Goal: Task Accomplishment & Management: Manage account settings

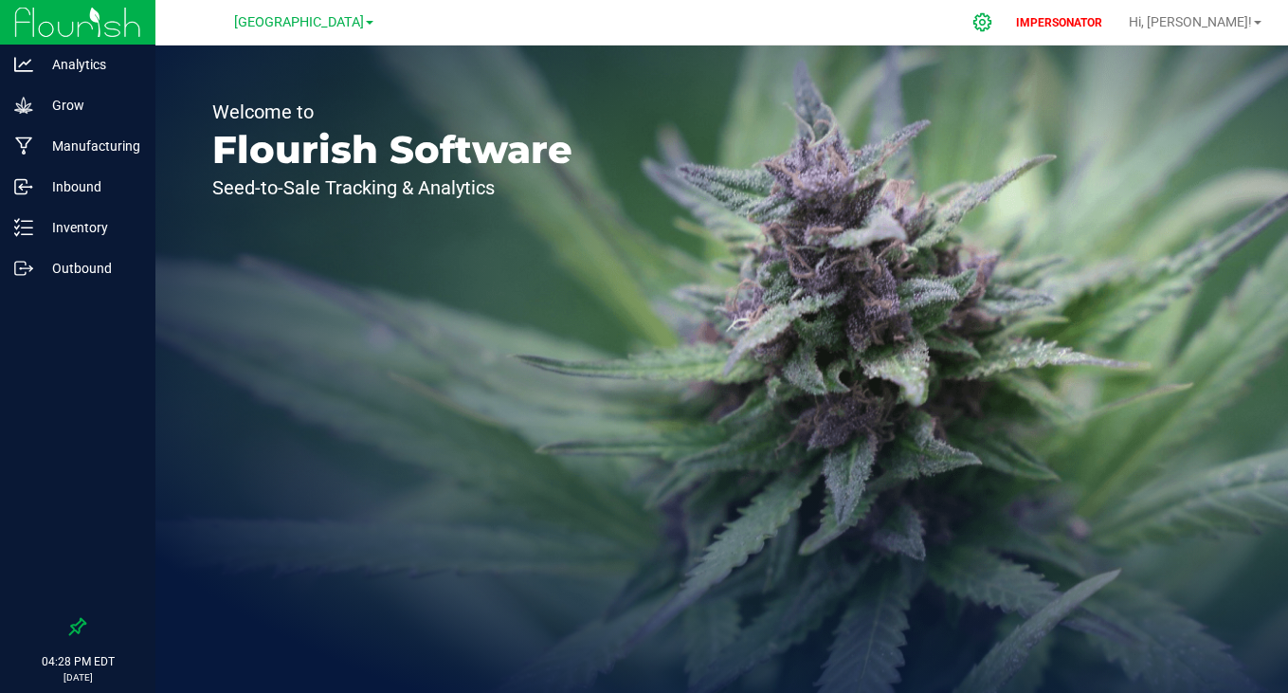
click at [992, 15] on icon at bounding box center [982, 22] width 20 height 20
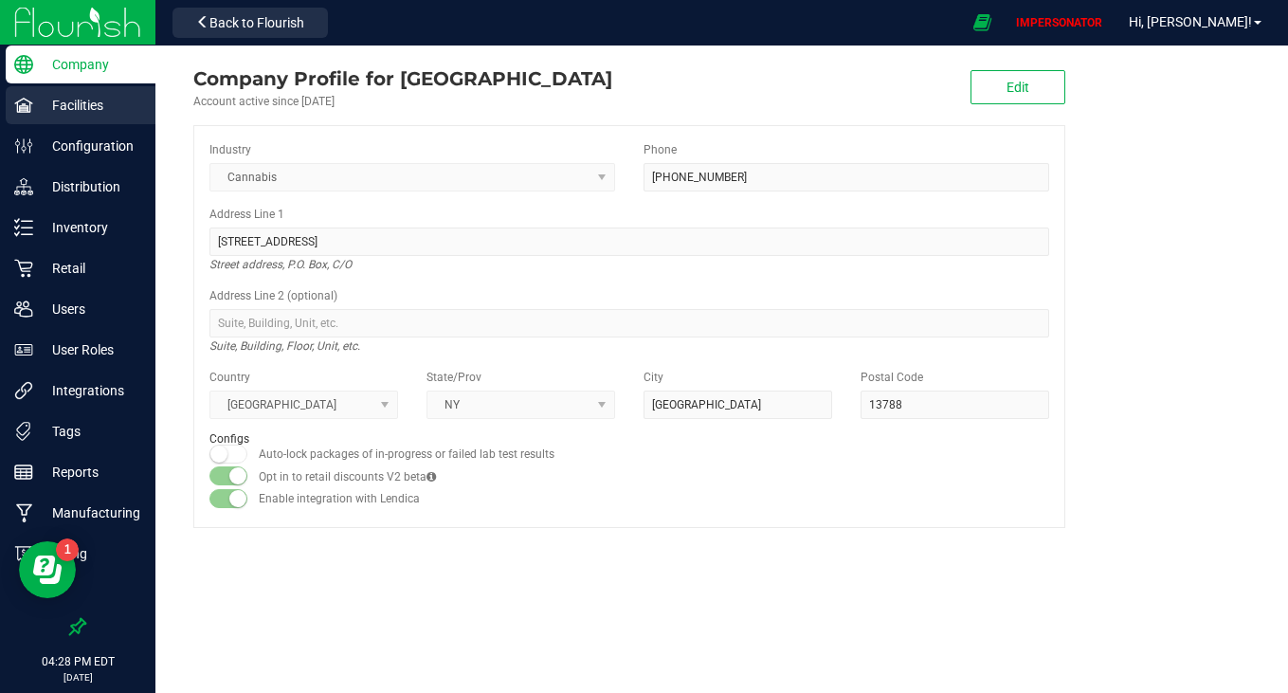
click at [57, 111] on p "Facilities" at bounding box center [90, 105] width 114 height 23
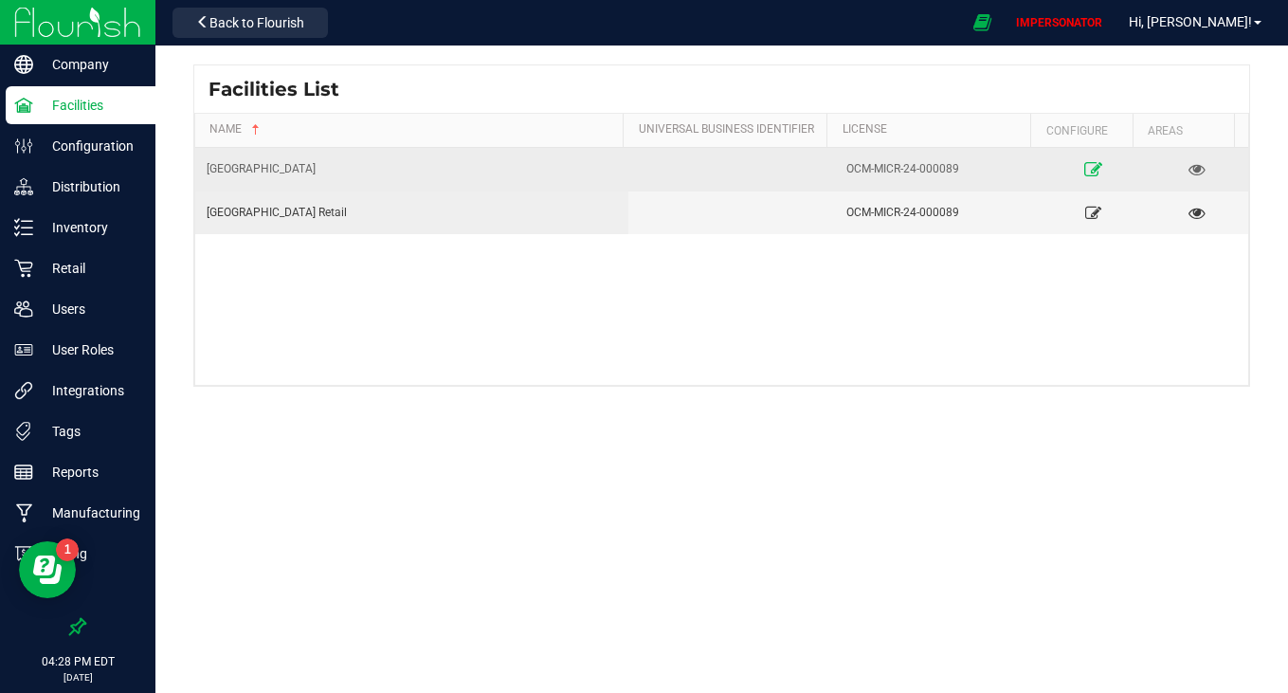
click at [1084, 162] on icon at bounding box center [1093, 168] width 18 height 13
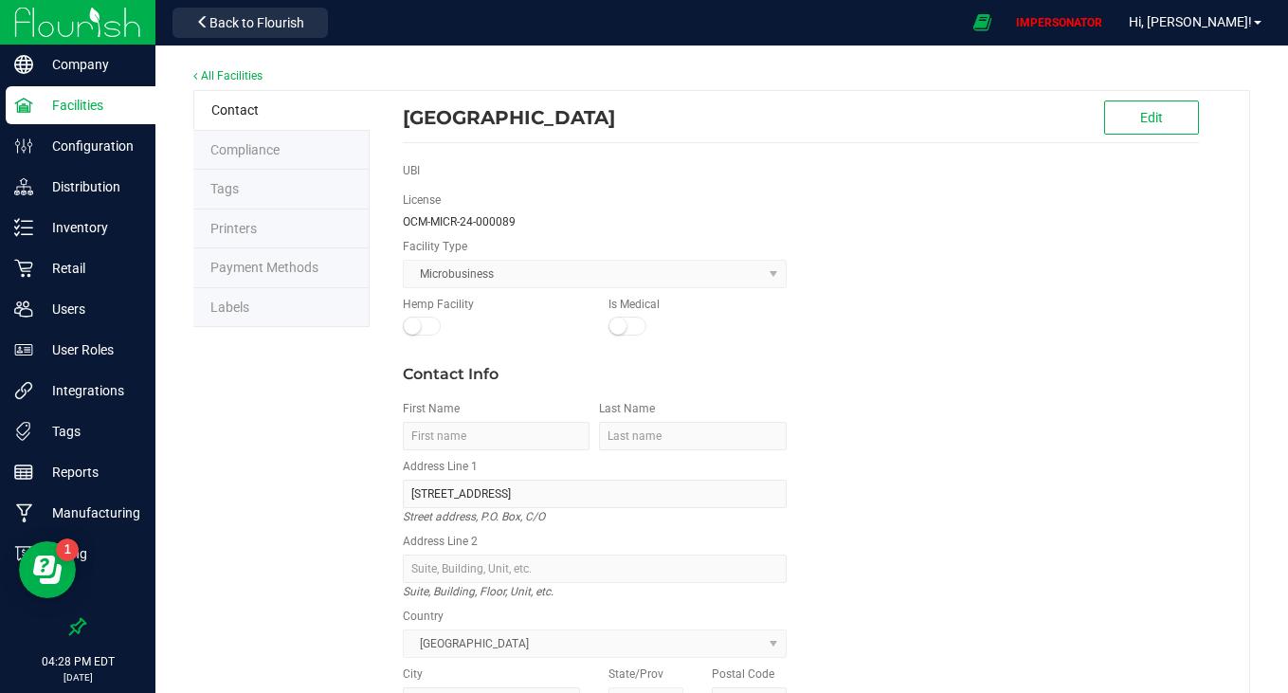
click at [240, 322] on li "Labels" at bounding box center [281, 308] width 176 height 40
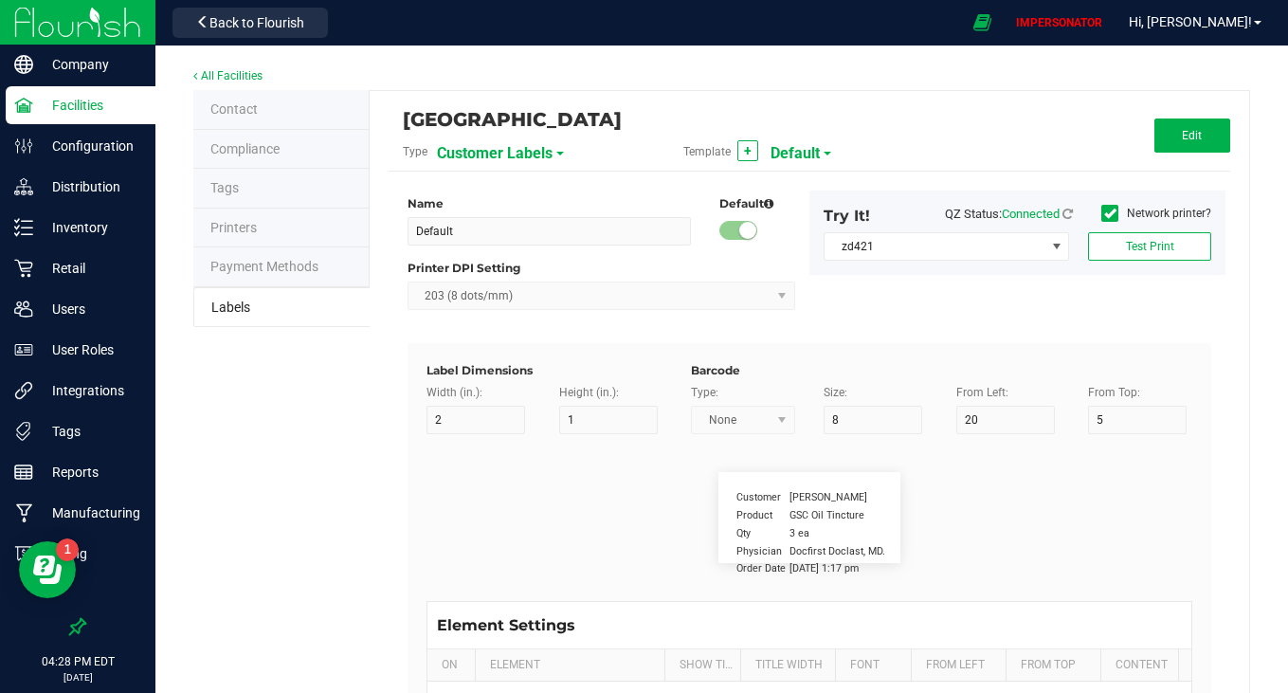
click at [502, 165] on span "Customer Labels" at bounding box center [495, 153] width 116 height 32
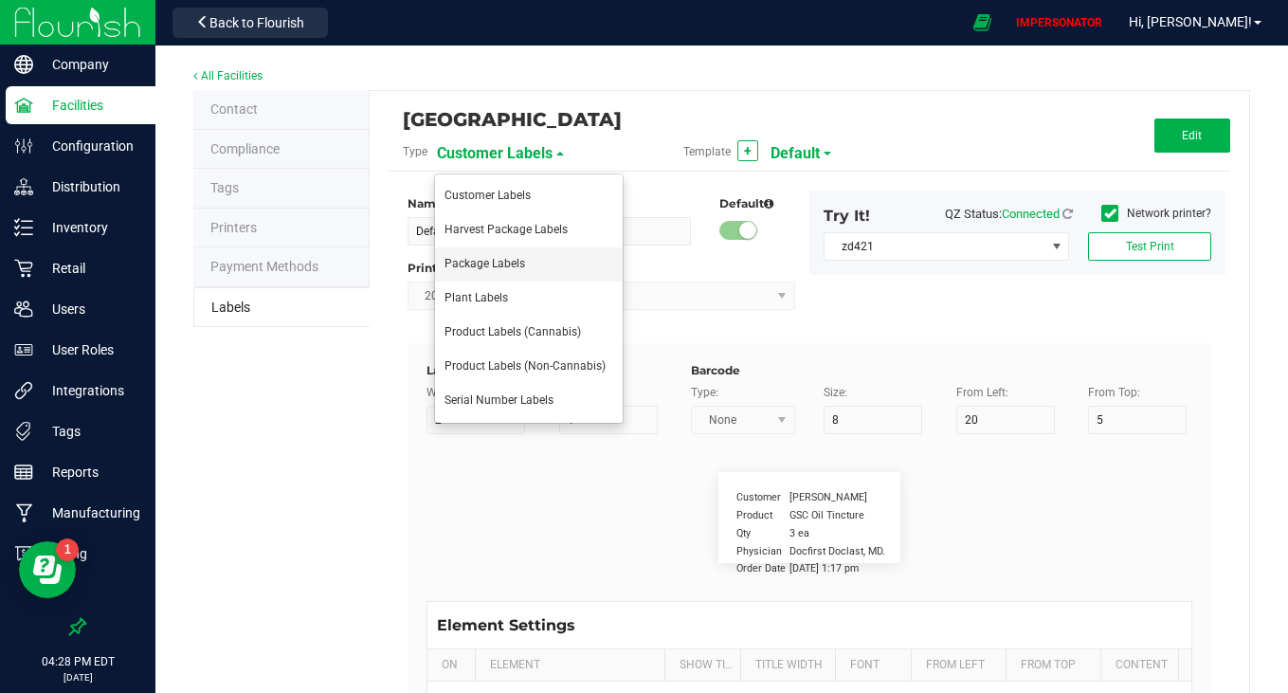
click at [482, 252] on li "Package Labels" at bounding box center [529, 264] width 188 height 34
type input "4"
type input "3"
type input "5"
type input "40"
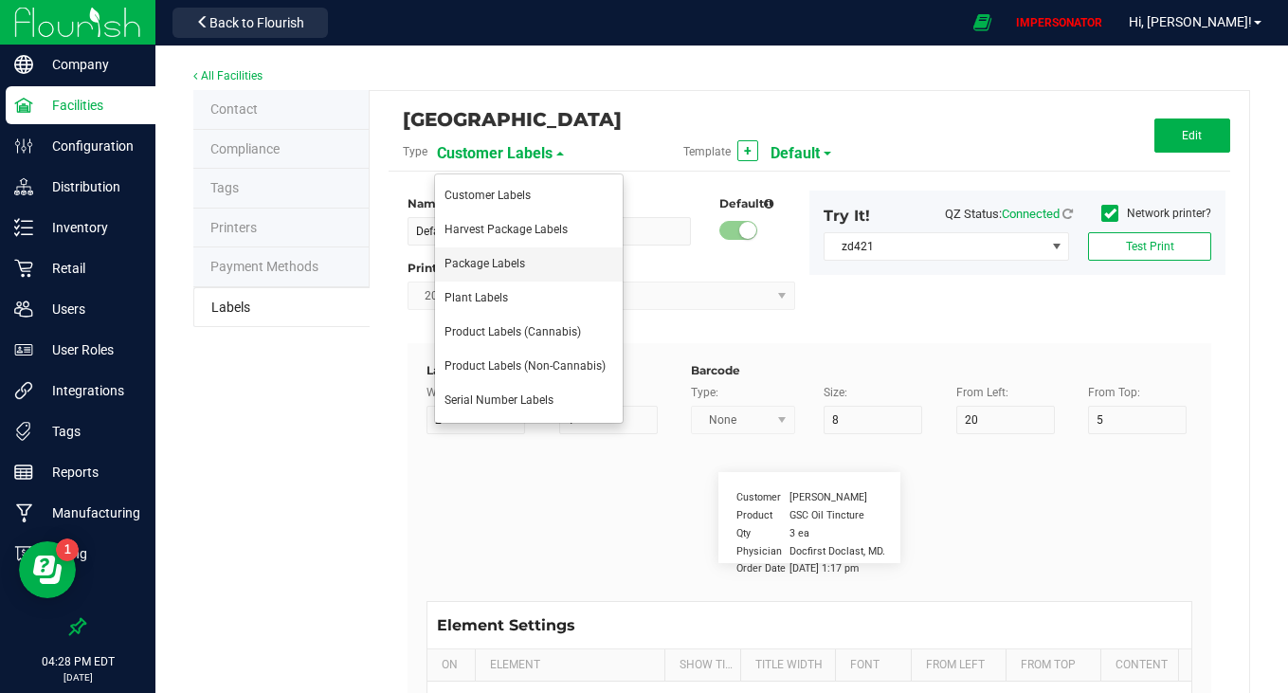
type input "Package ID"
type input "25"
type input "10"
type input "CADMODS-20200420-096"
type input "SKU Name"
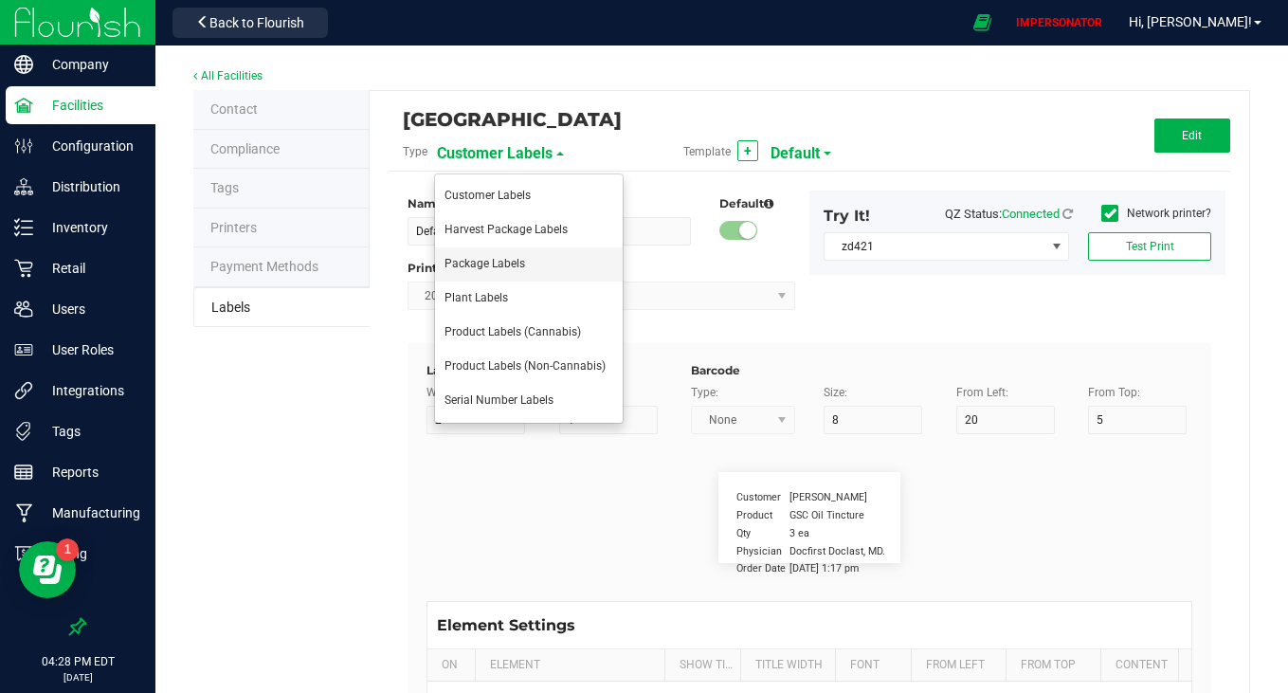
type input "25"
type input "10"
type input "Gelato Pen"
type input "Strain"
type input "25"
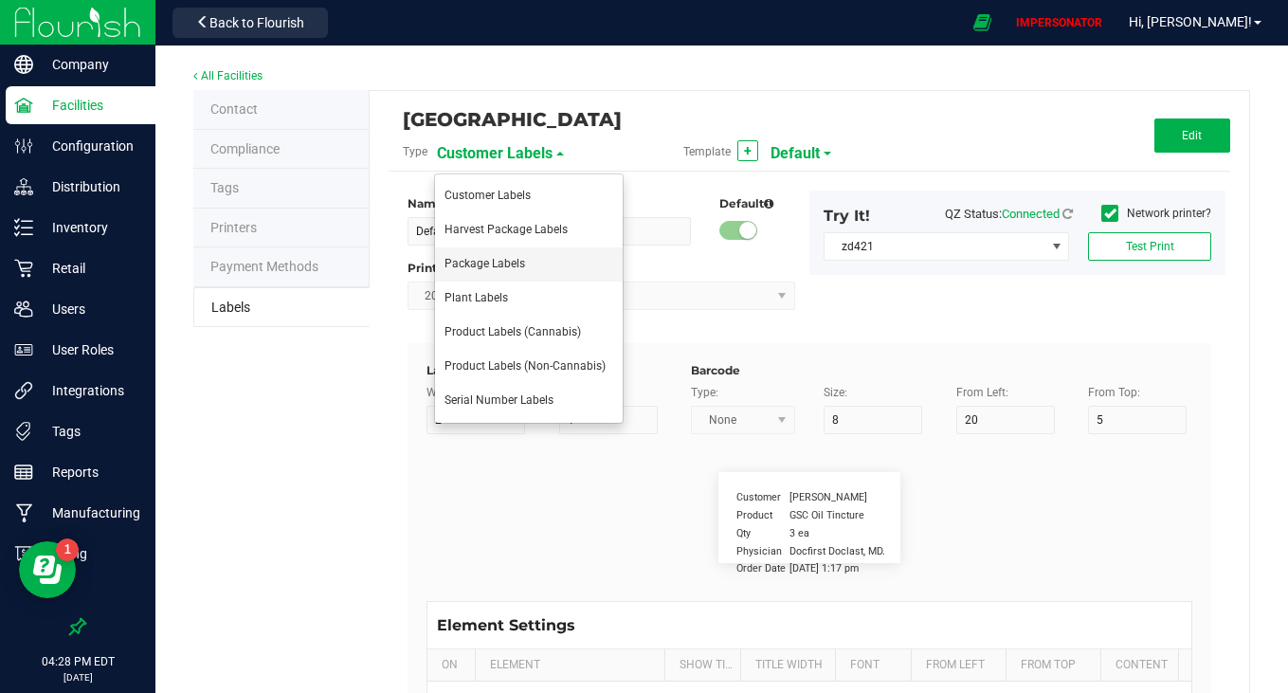
type input "10"
type input "Gelato"
type input "Size"
type input "25"
type input "10"
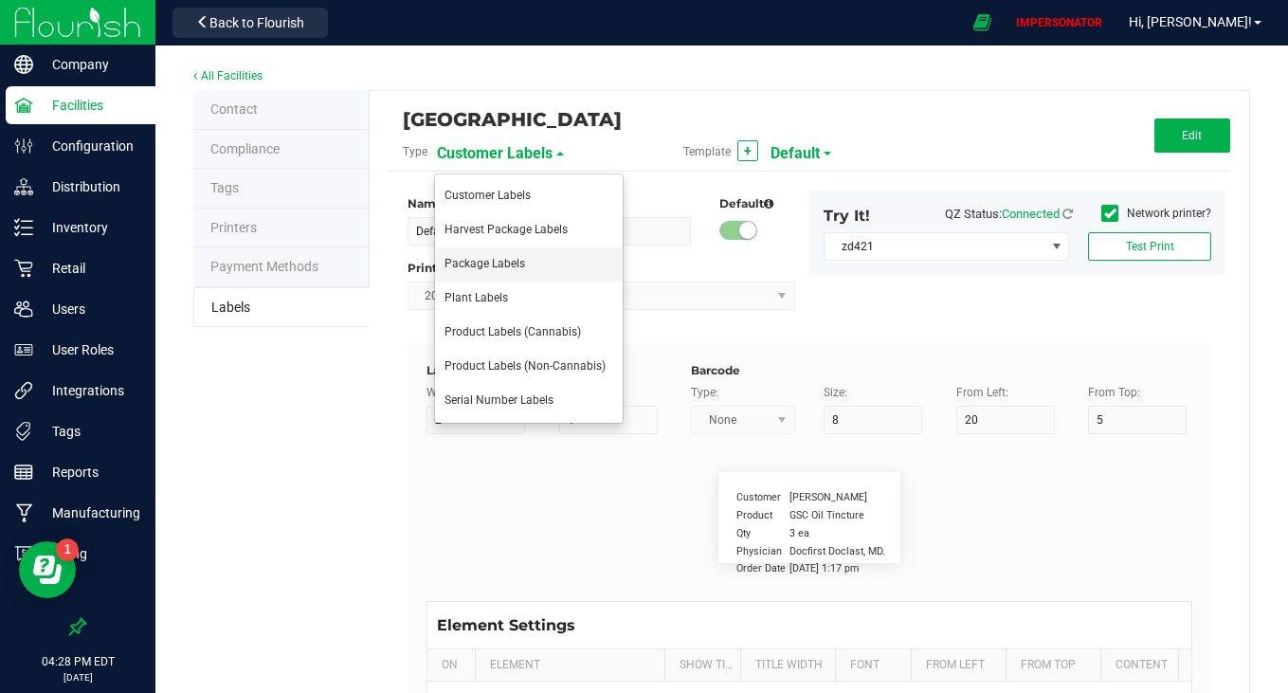
type input "44 ea"
type input "Package Date"
type input "25"
type input "10"
type input "4/20/2019 10:14pm"
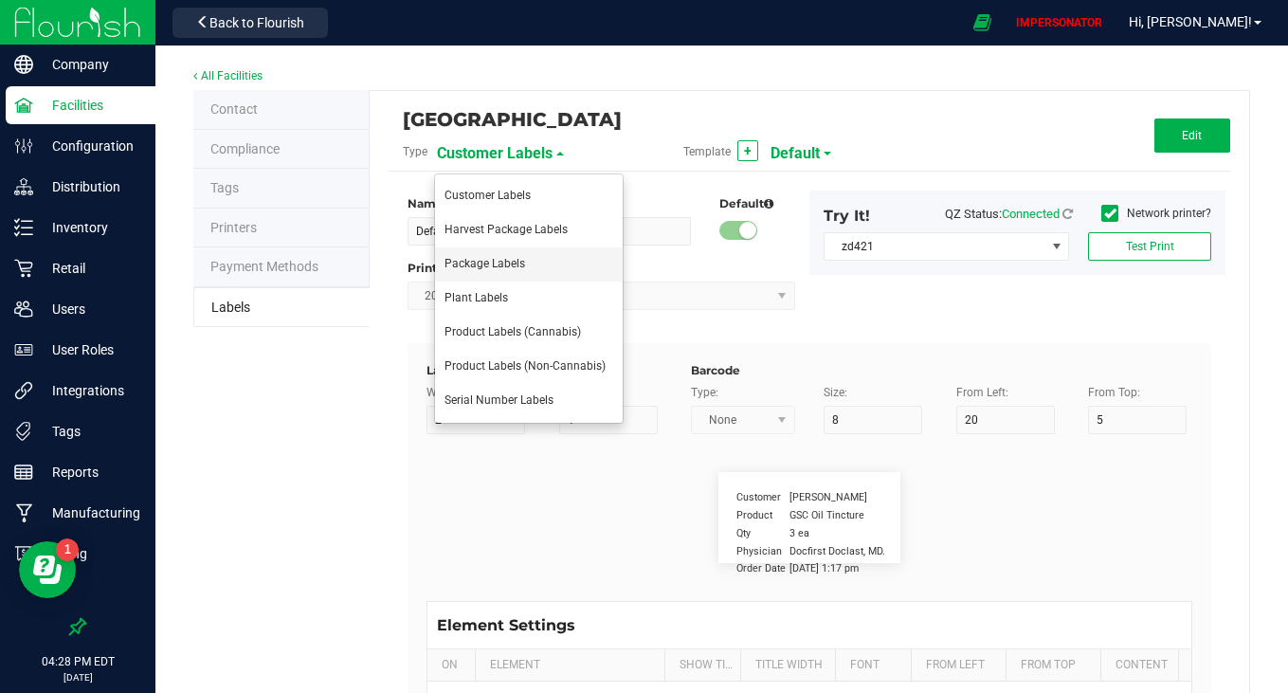
type input "Lot Number"
type input "25"
type input "10"
type input "30"
type input "LOT918234"
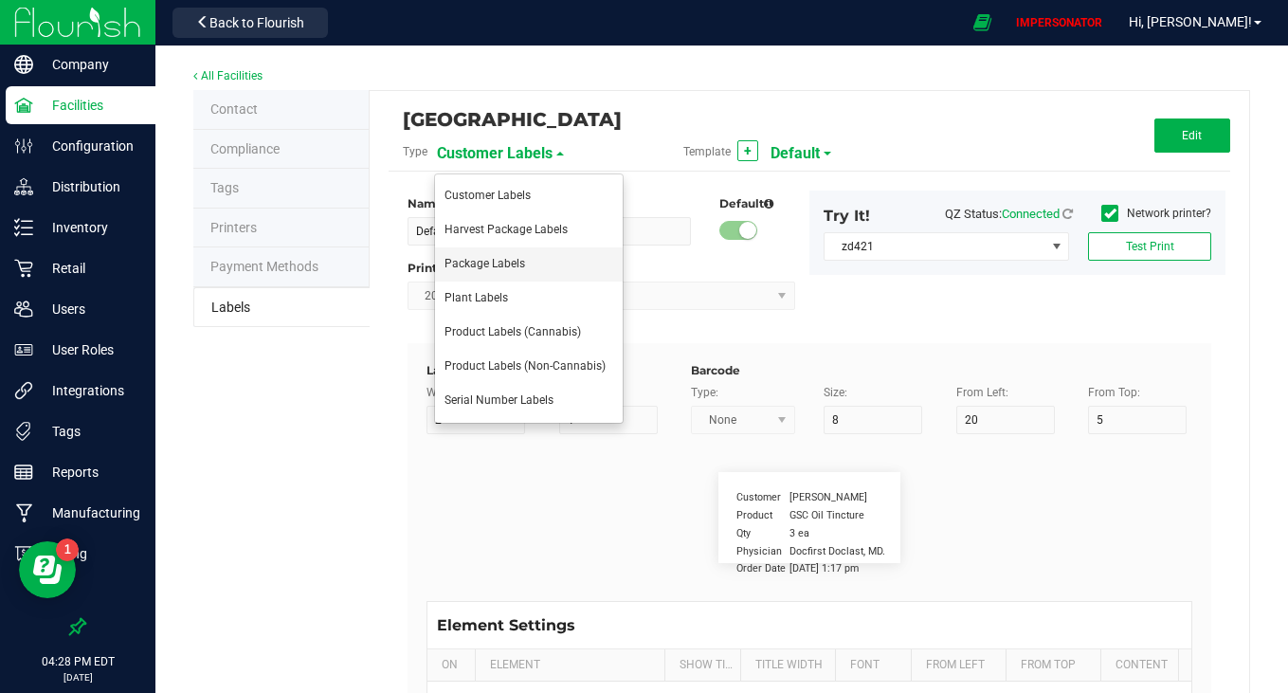
type input "SKU"
type input "25"
type input "10"
type input "30"
type input "42P017"
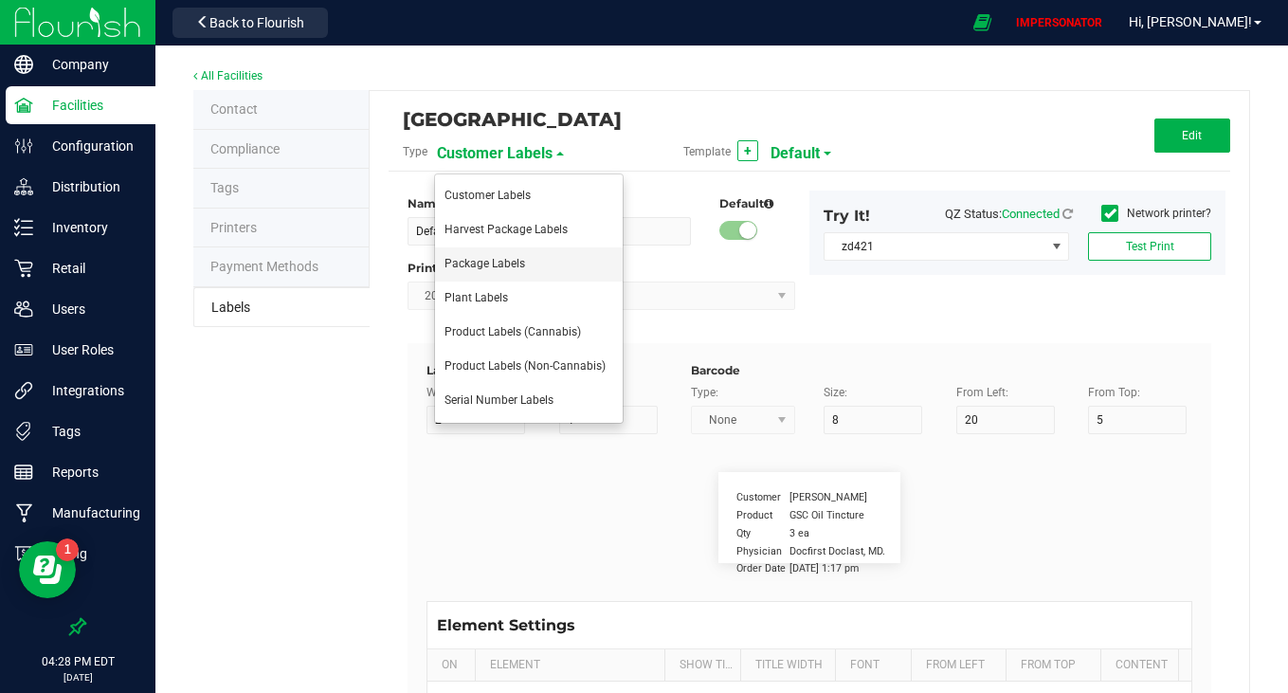
type input "Ref Field 1"
type input "25"
type input "10"
type input "35"
type input "Ref Field 1 Value"
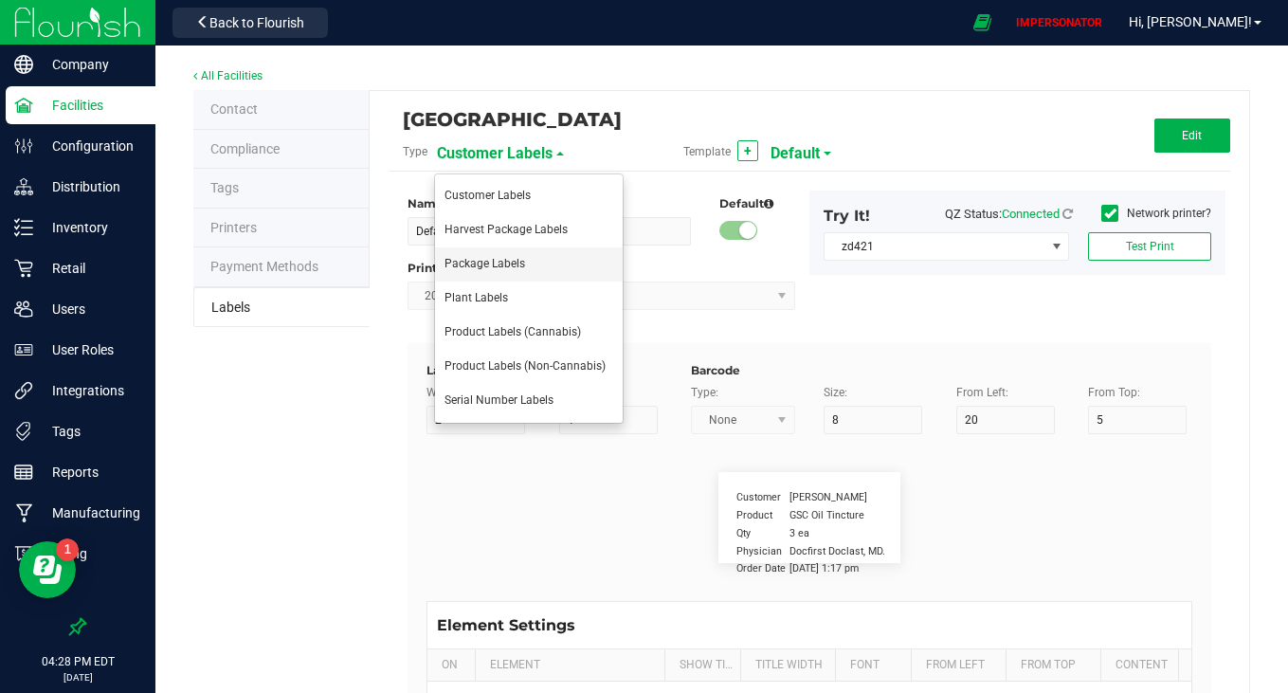
type input "Ref Field 2"
type input "25"
type input "10"
type input "35"
type input "Ref Field 2 Value"
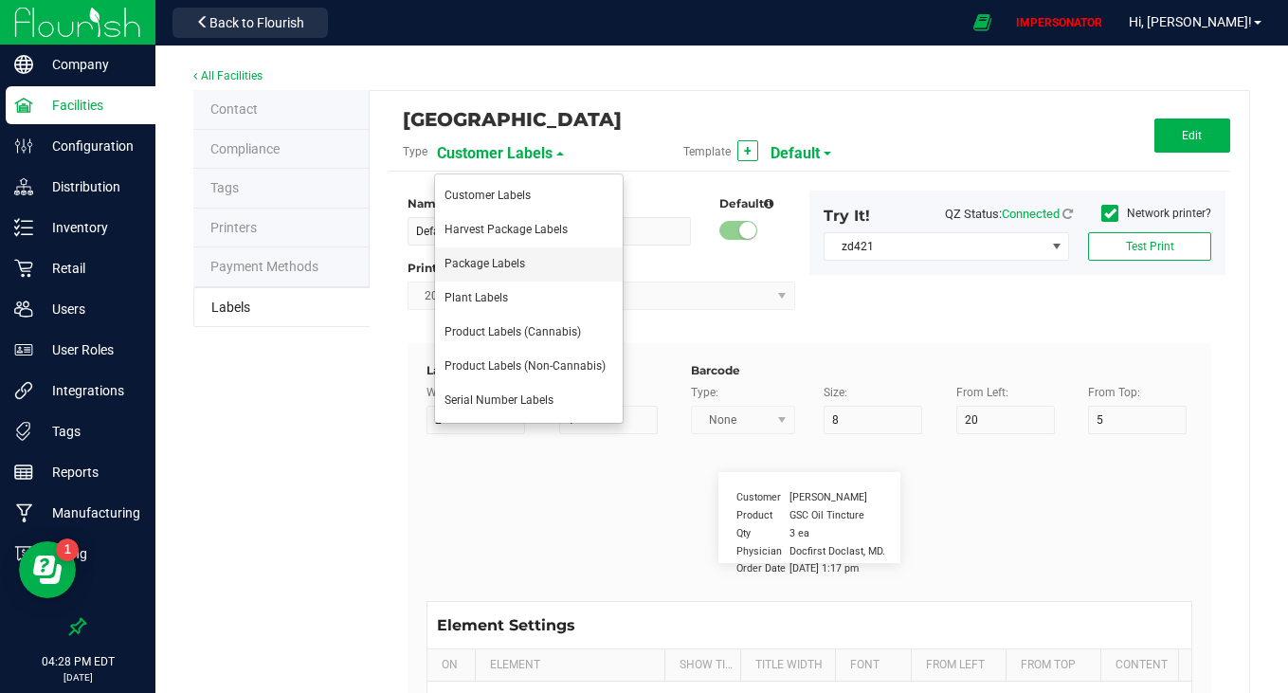
type input "Ref Field 3"
type input "25"
type input "10"
type input "35"
type input "Ref Field 3 Value"
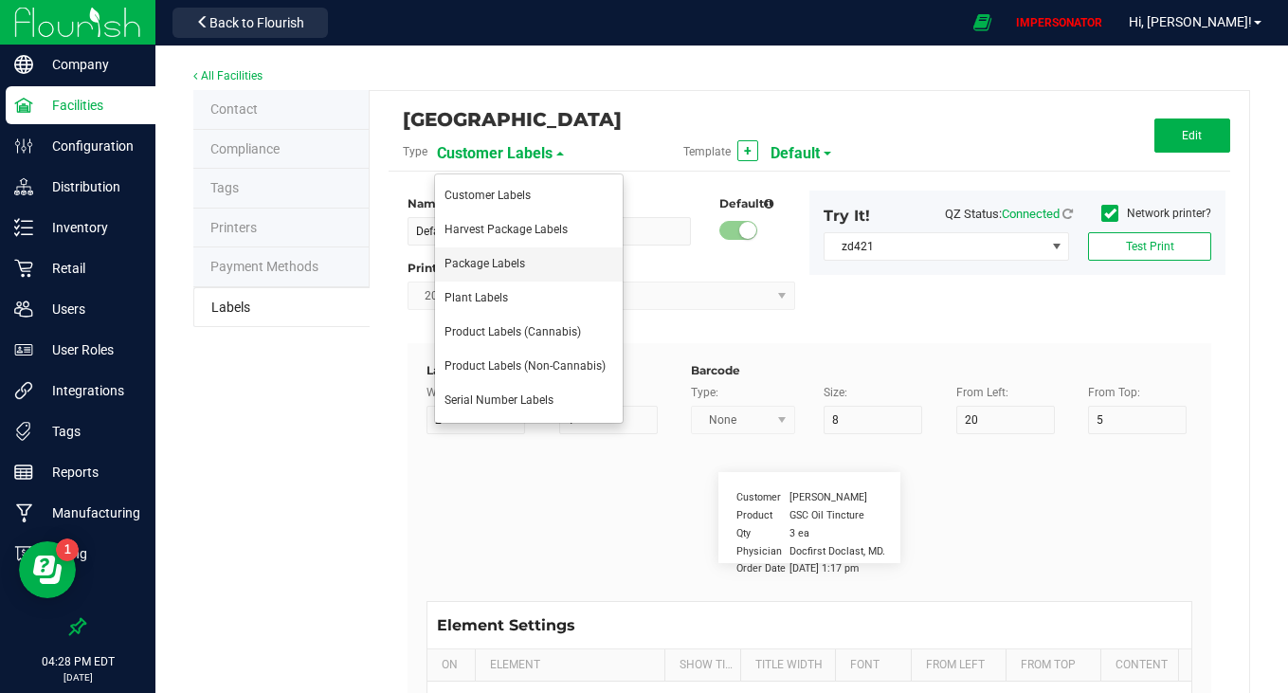
type input "Item Ref Field 1"
type input "25"
type input "10"
type input "35"
type input "Item Ref Field 1 Value"
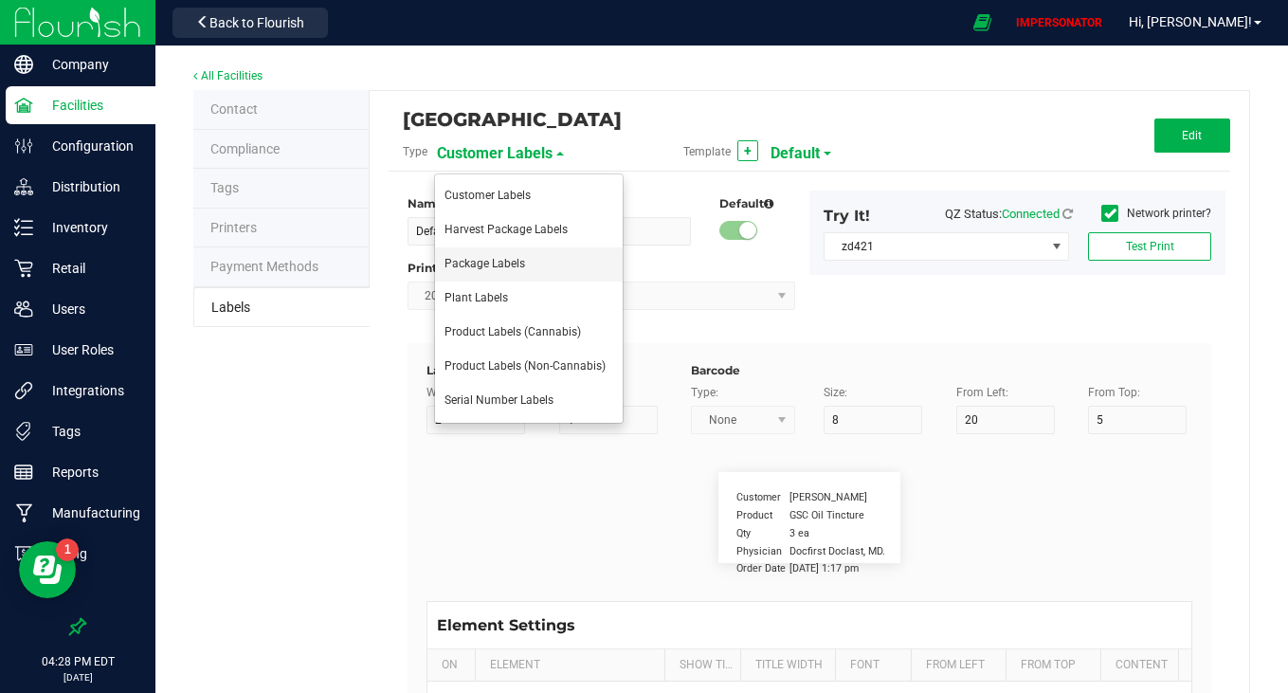
type input "Item Ref Field 2"
type input "25"
type input "10"
type input "35"
type input "Item Ref Field 2 Value"
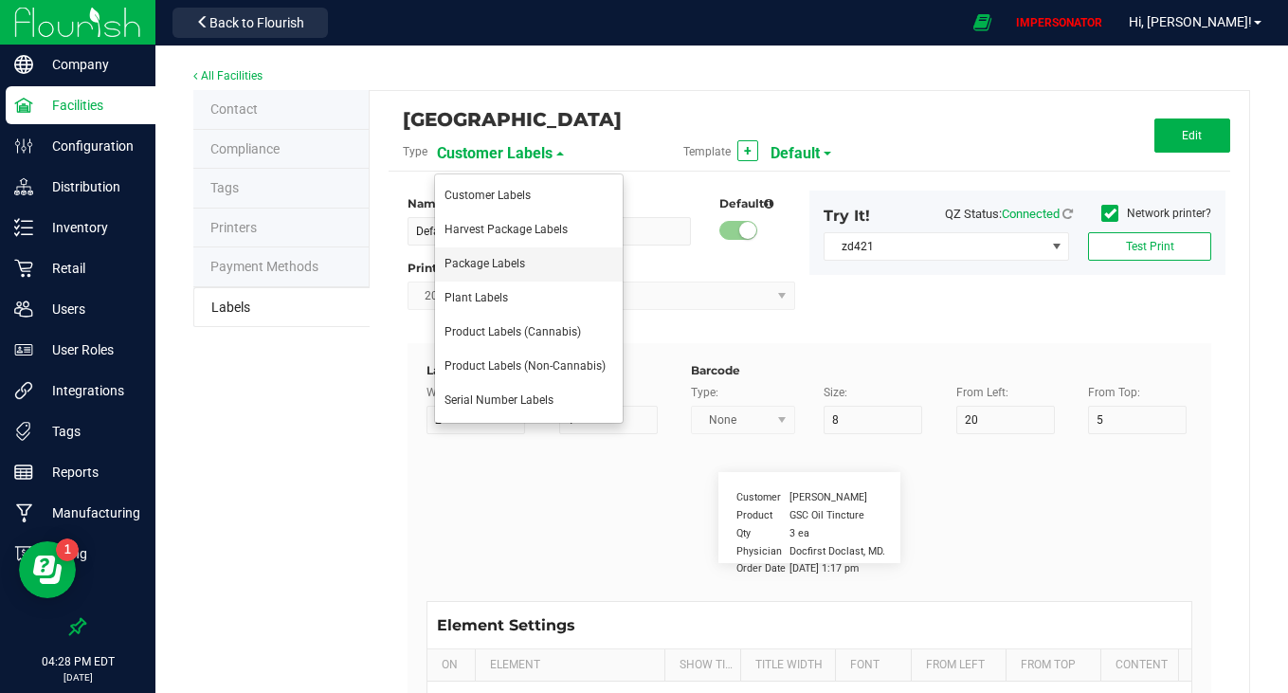
type input "Item Ref Field 3"
type input "25"
type input "10"
type input "35"
type input "Item Ref Field 3 Value"
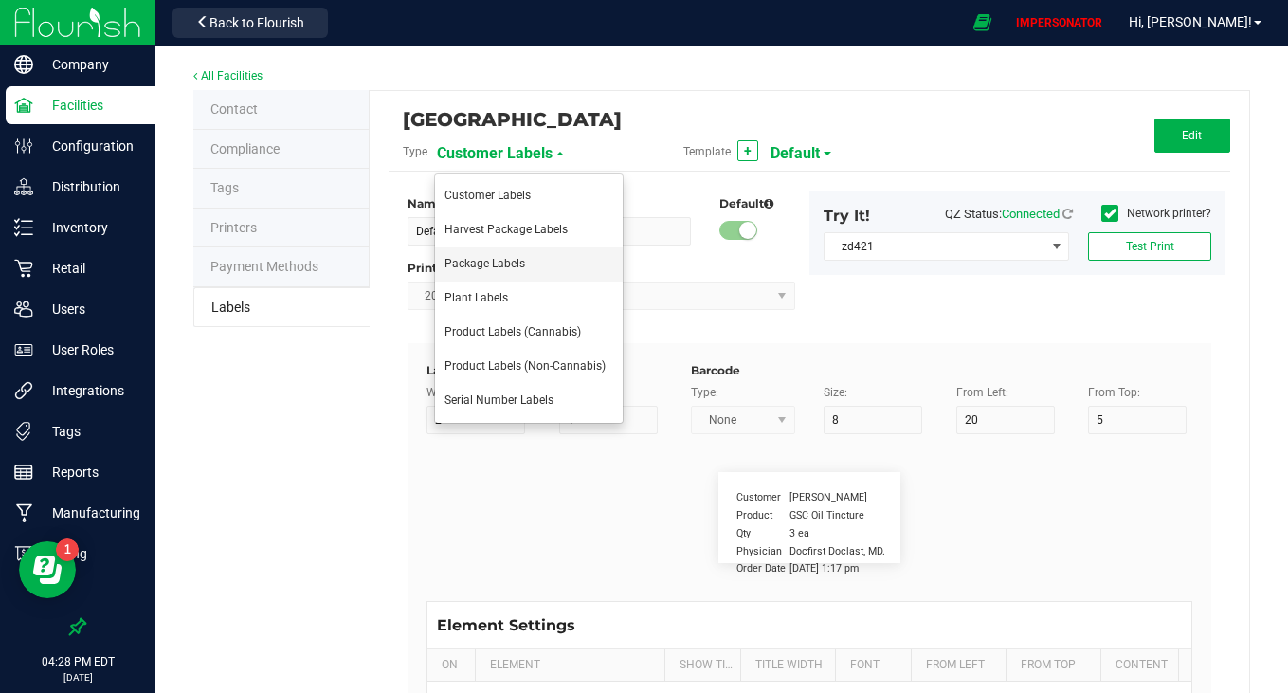
type input "Item Ref Field 4"
type input "25"
type input "10"
type input "35"
type input "Item Ref Field 4 Value"
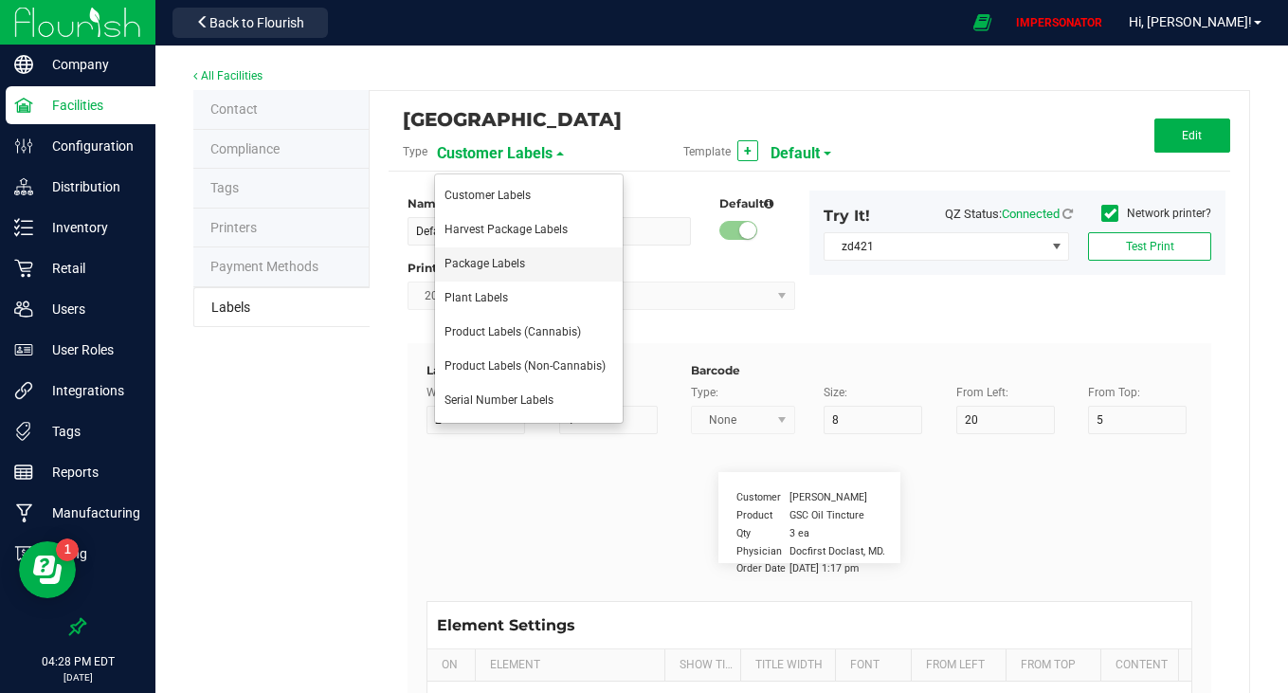
type input "Item Ref Field 5"
type input "25"
type input "10"
type input "35"
type input "Item Ref Field 5 Value"
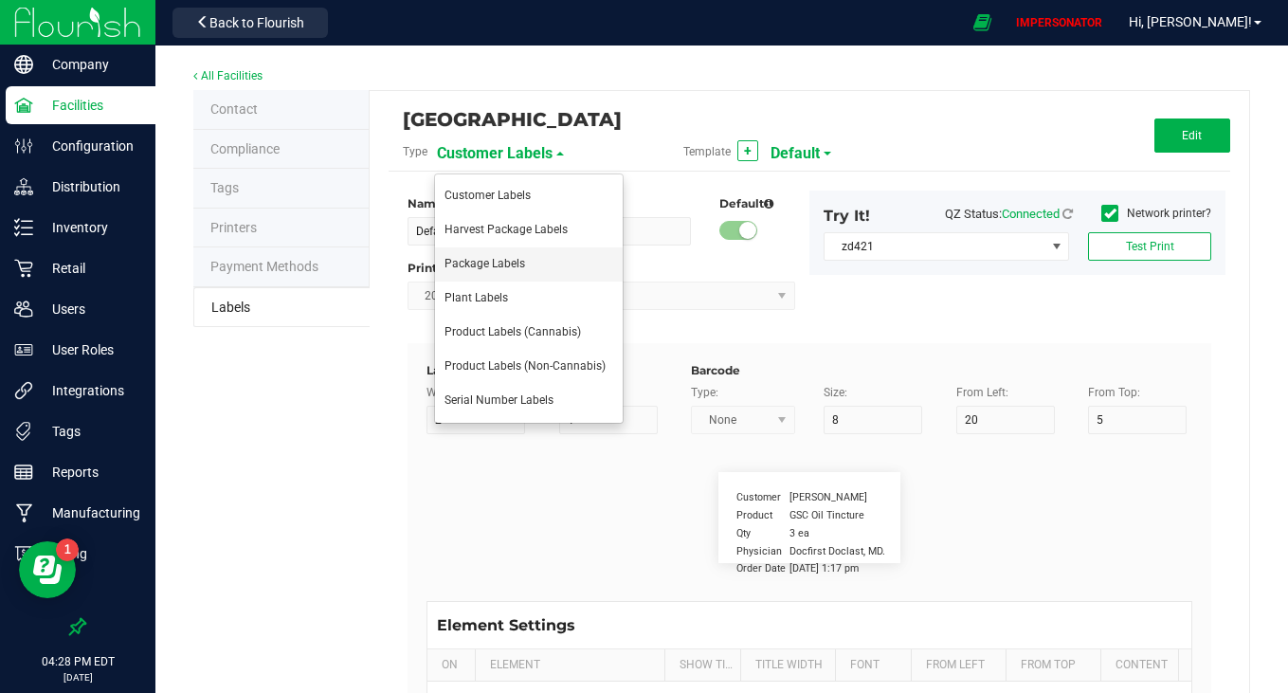
type input "NDC Number"
type input "25"
type input "10"
type input "35"
type input "0777-3105-02"
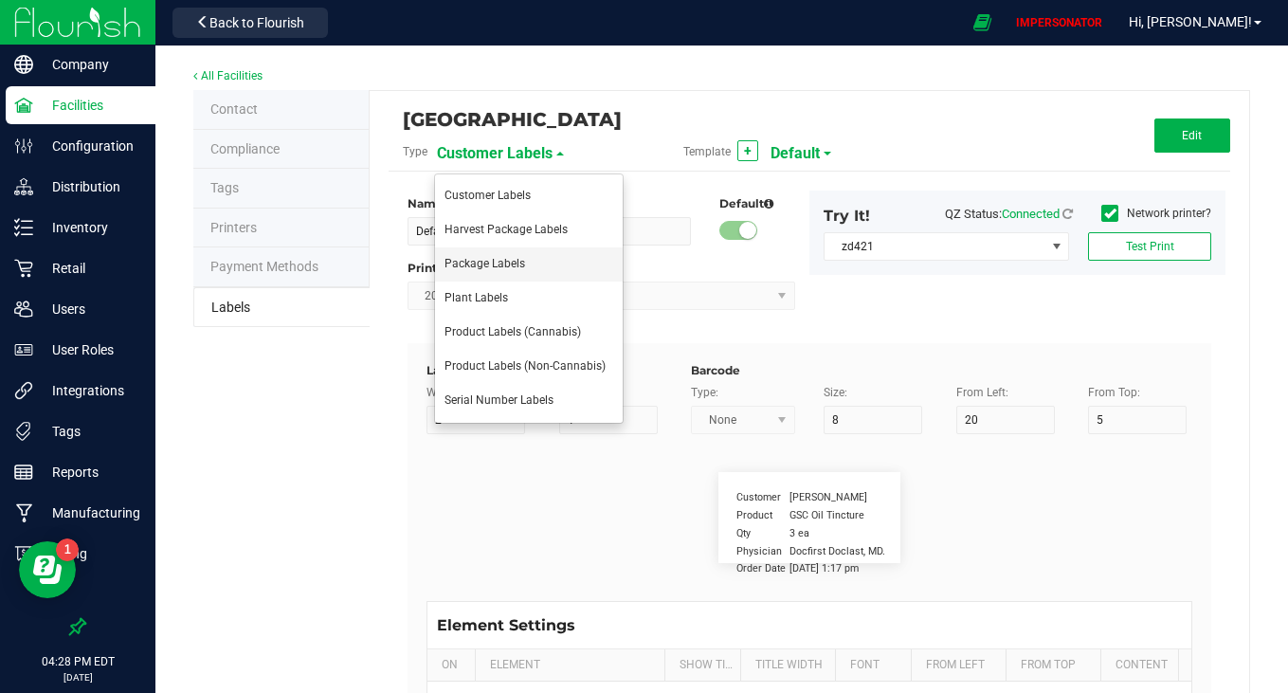
type input "Number of Servings"
type input "25"
type input "10"
type input "35"
type input "4 servings/item"
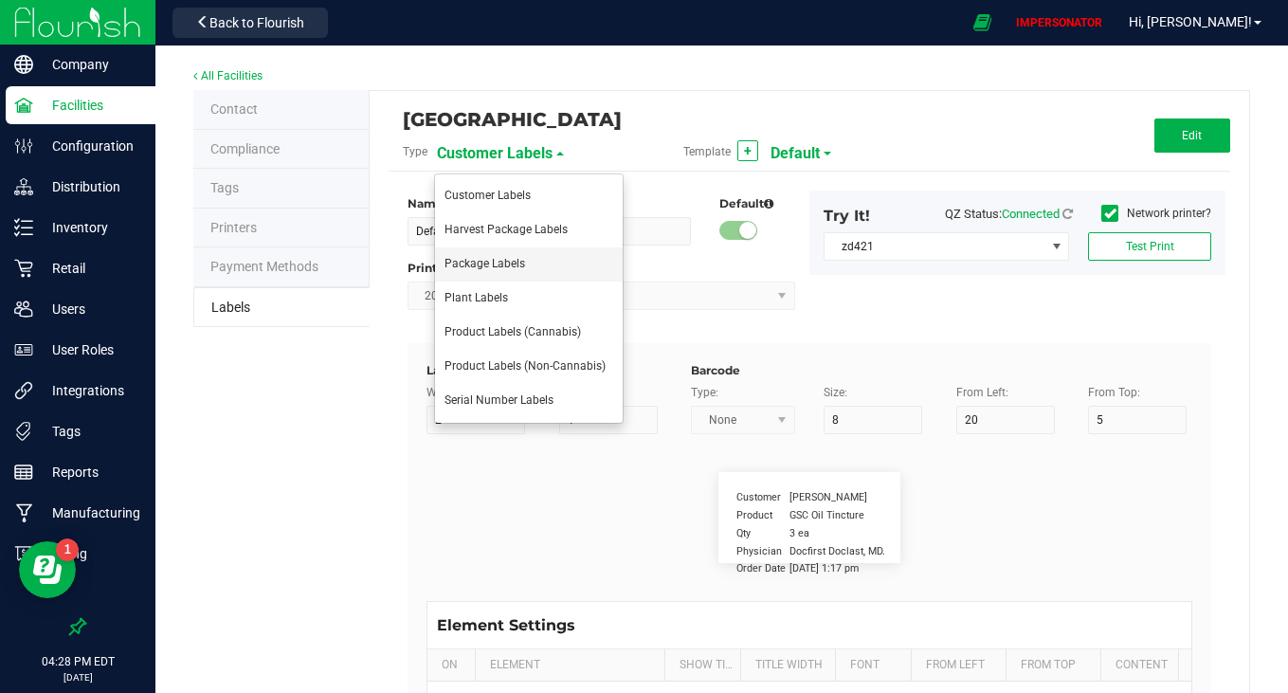
type input "Serving Size"
type input "25"
type input "10"
type input "35"
type input "1 cup"
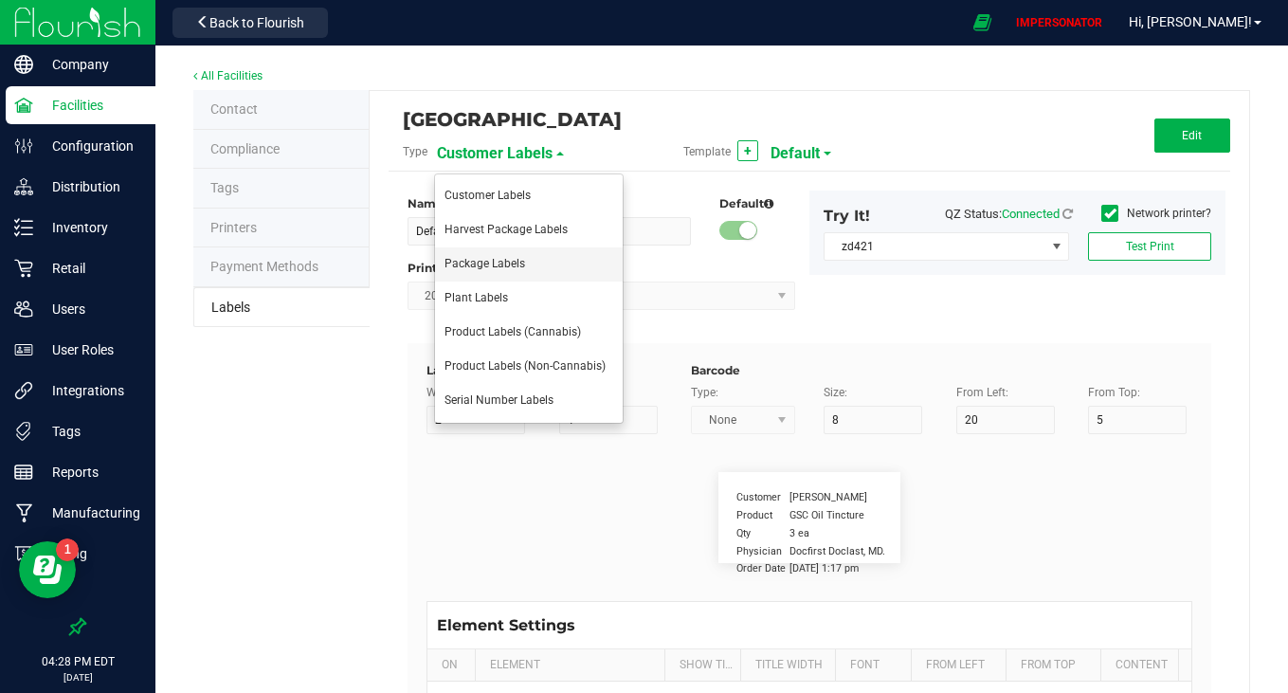
type input "Serving Size (Grams)"
type input "25"
type input "10"
type input "35"
type input "4 g"
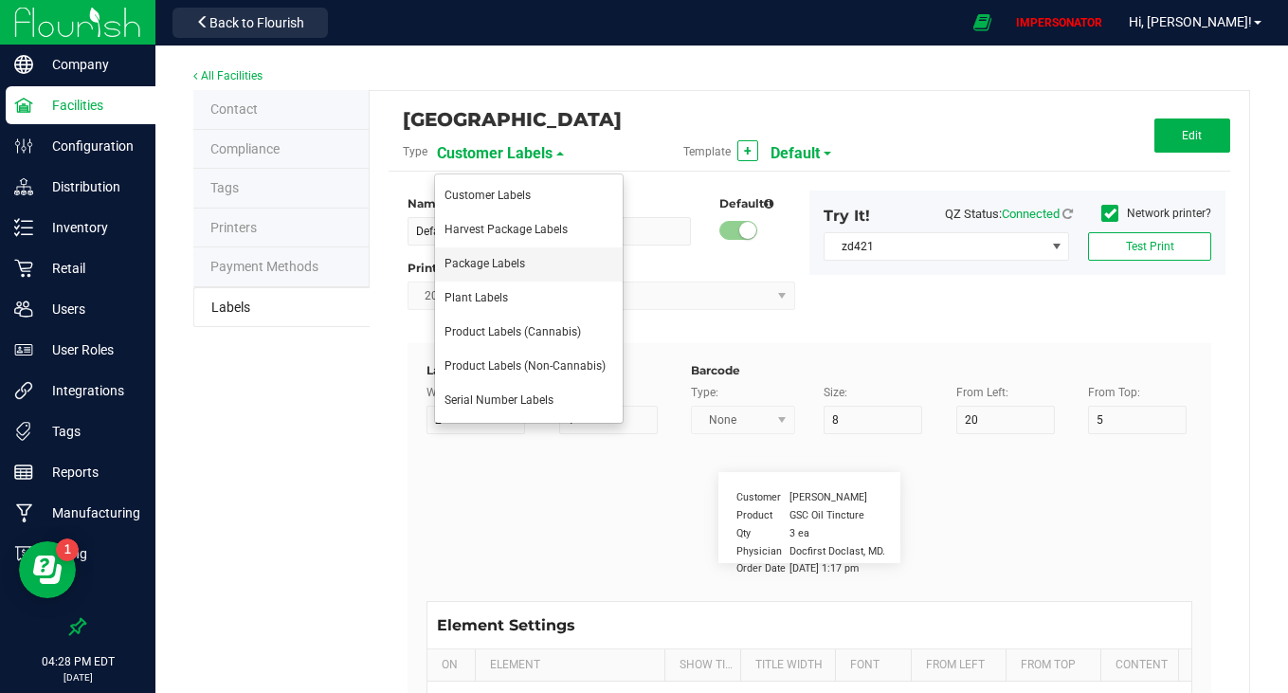
type input "Item Ingredients"
type input "25"
type input "10"
type input "35"
type input "Ingredient one, ingredient two"
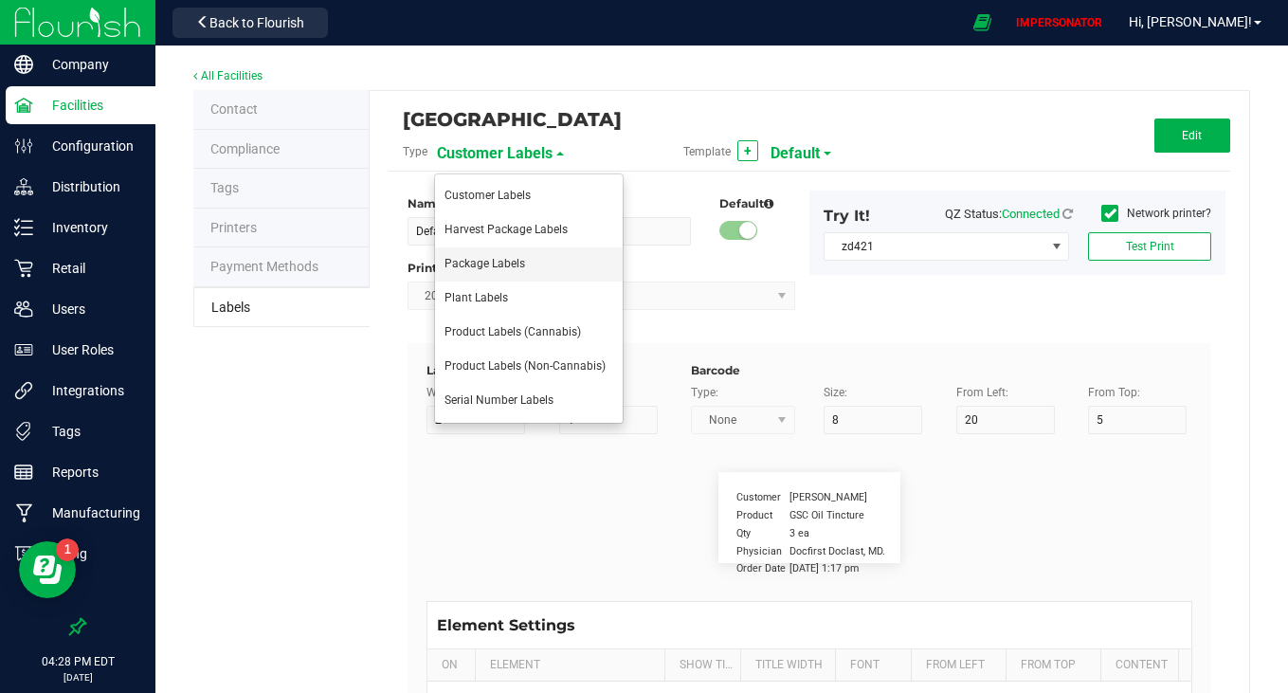
type input "Allergens"
type input "25"
type input "10"
type input "35"
type input "Tree Nuts, Soy, Wheat"
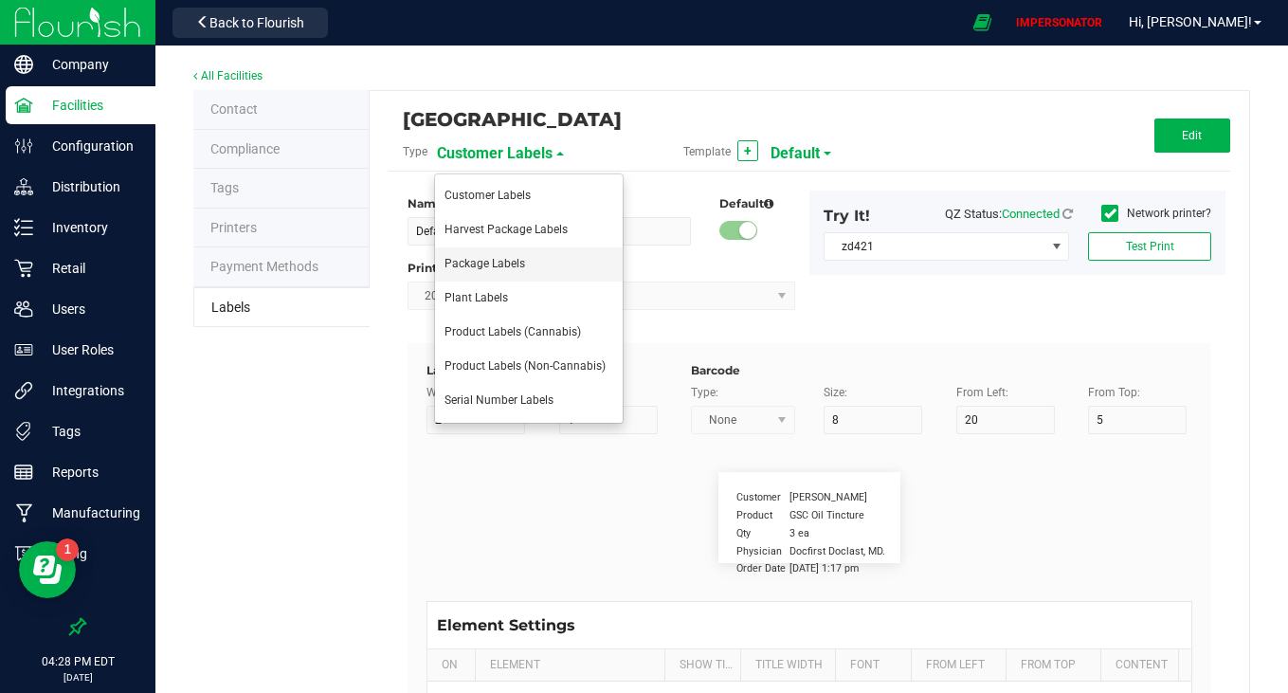
type input "Feel"
type input "25"
type input "10"
type input "35"
type input "Relaxed"
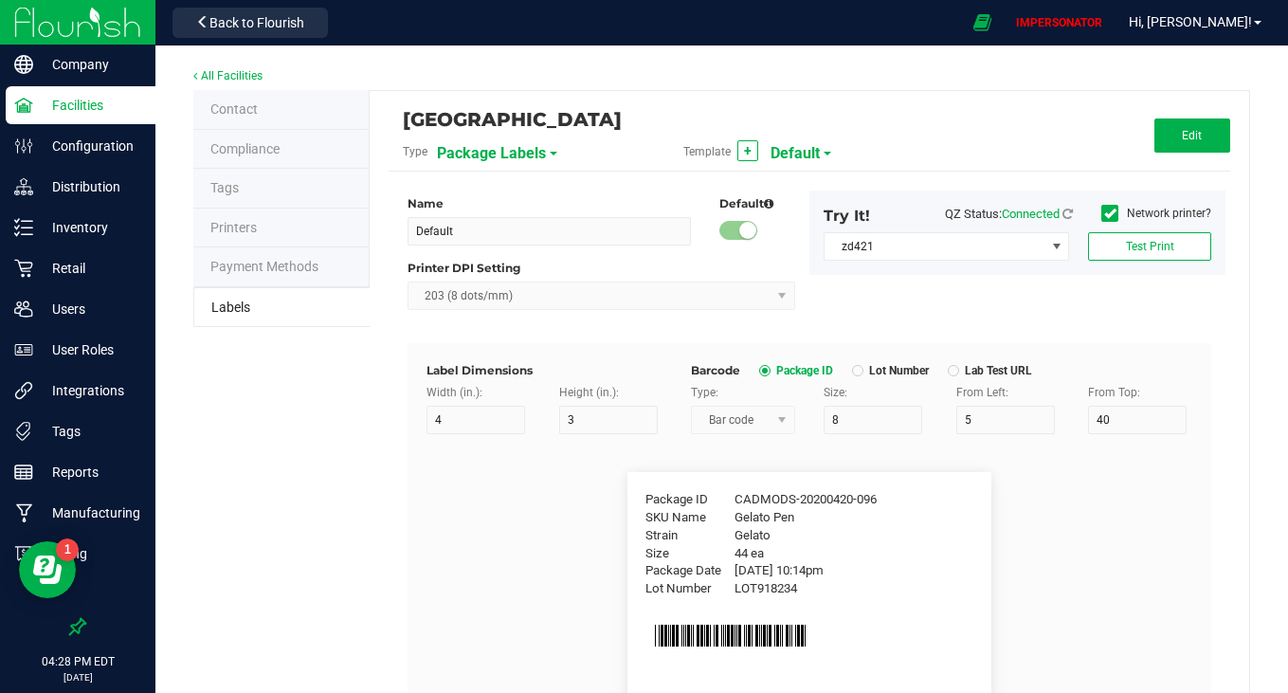
click at [802, 149] on span "Default" at bounding box center [794, 153] width 49 height 32
click at [1032, 153] on div "Township Valley Farm Type Package Labels Template + Default Edit" at bounding box center [808, 141] width 841 height 62
click at [224, 70] on link "All Facilities" at bounding box center [227, 75] width 69 height 13
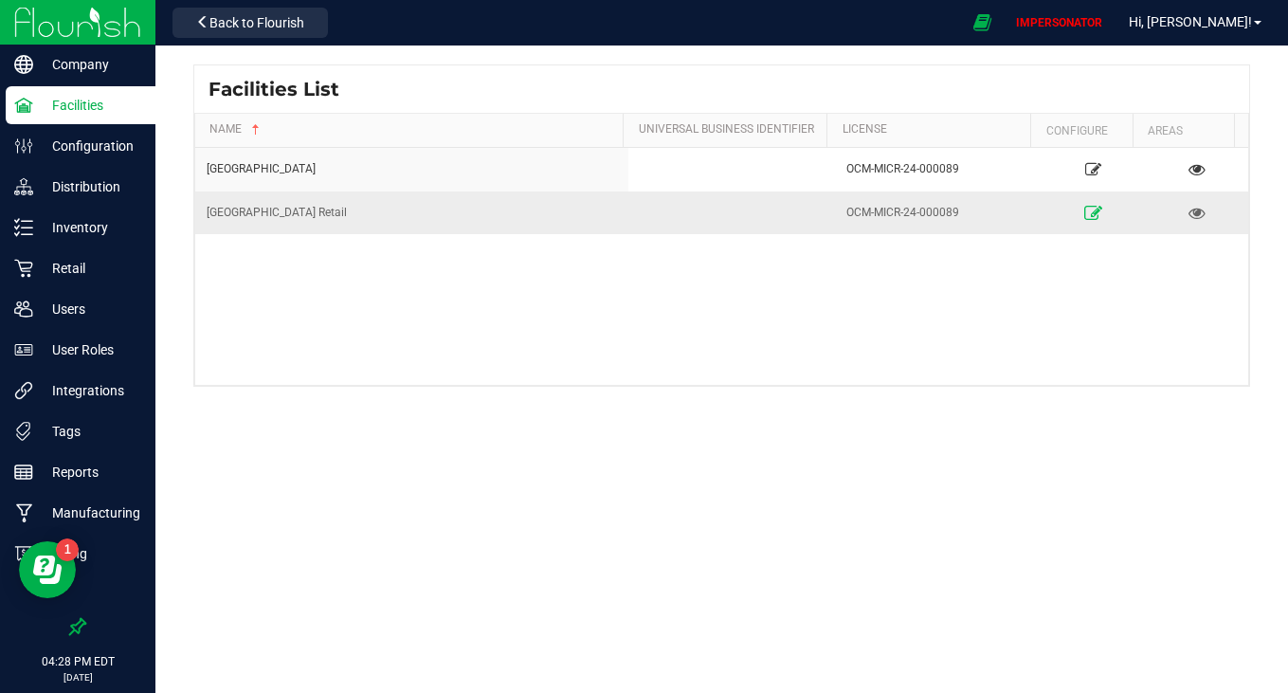
click at [1084, 214] on icon at bounding box center [1093, 212] width 18 height 13
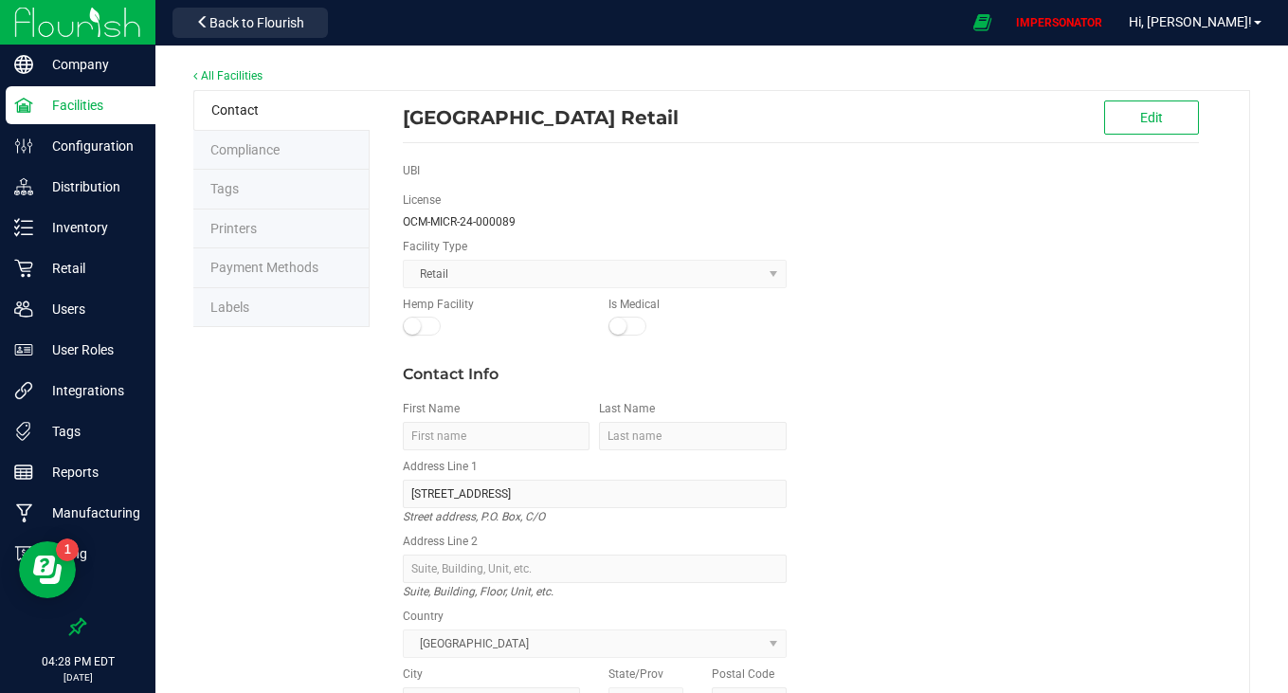
click at [265, 307] on li "Labels" at bounding box center [281, 308] width 176 height 40
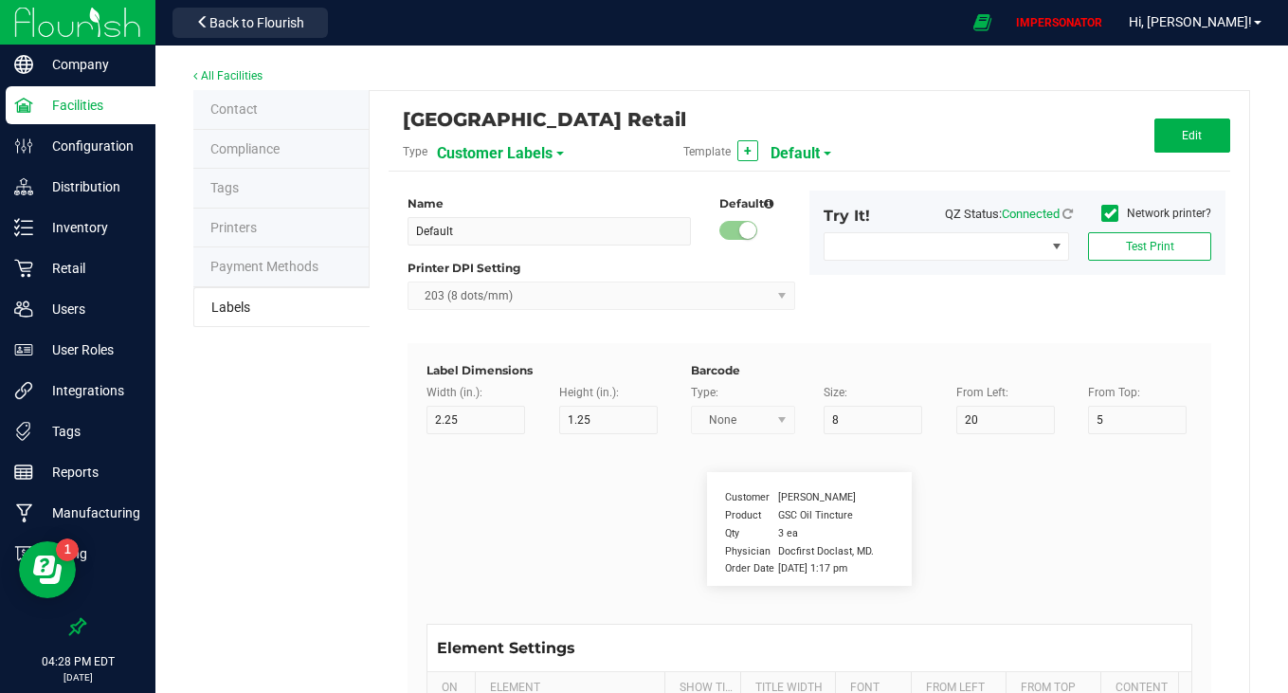
click at [517, 150] on span "Customer Labels" at bounding box center [495, 153] width 116 height 32
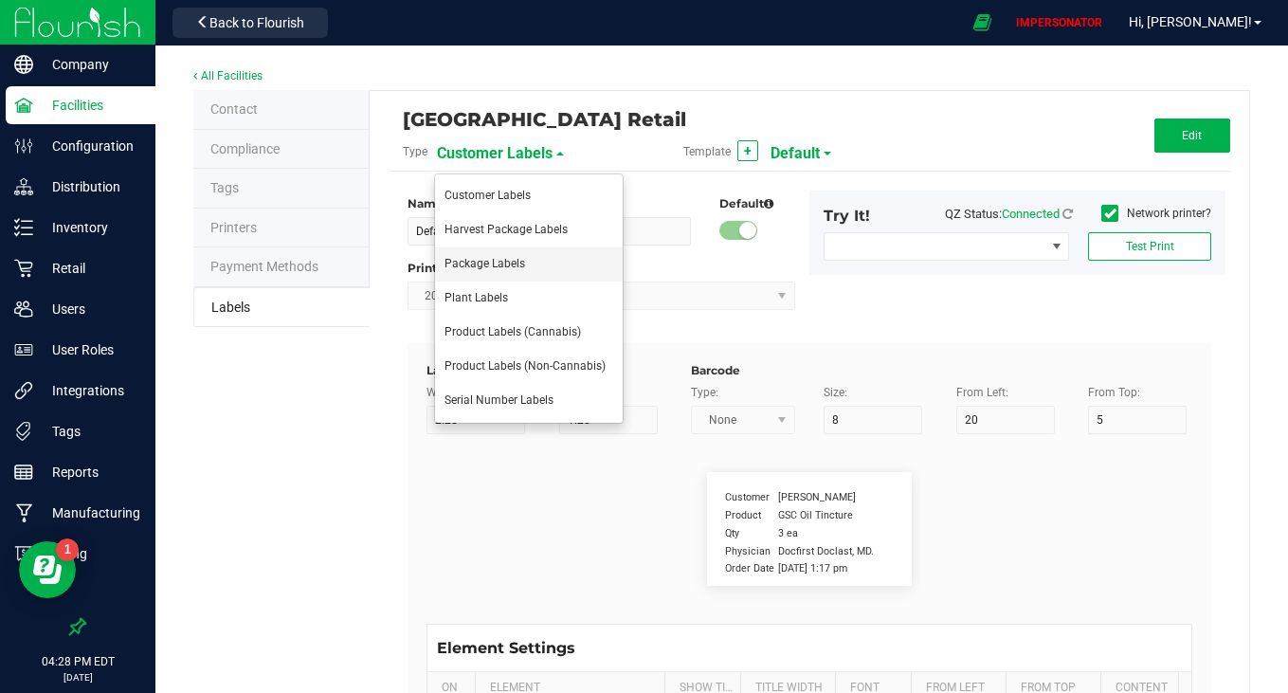
click at [470, 263] on span "Package Labels" at bounding box center [484, 263] width 81 height 13
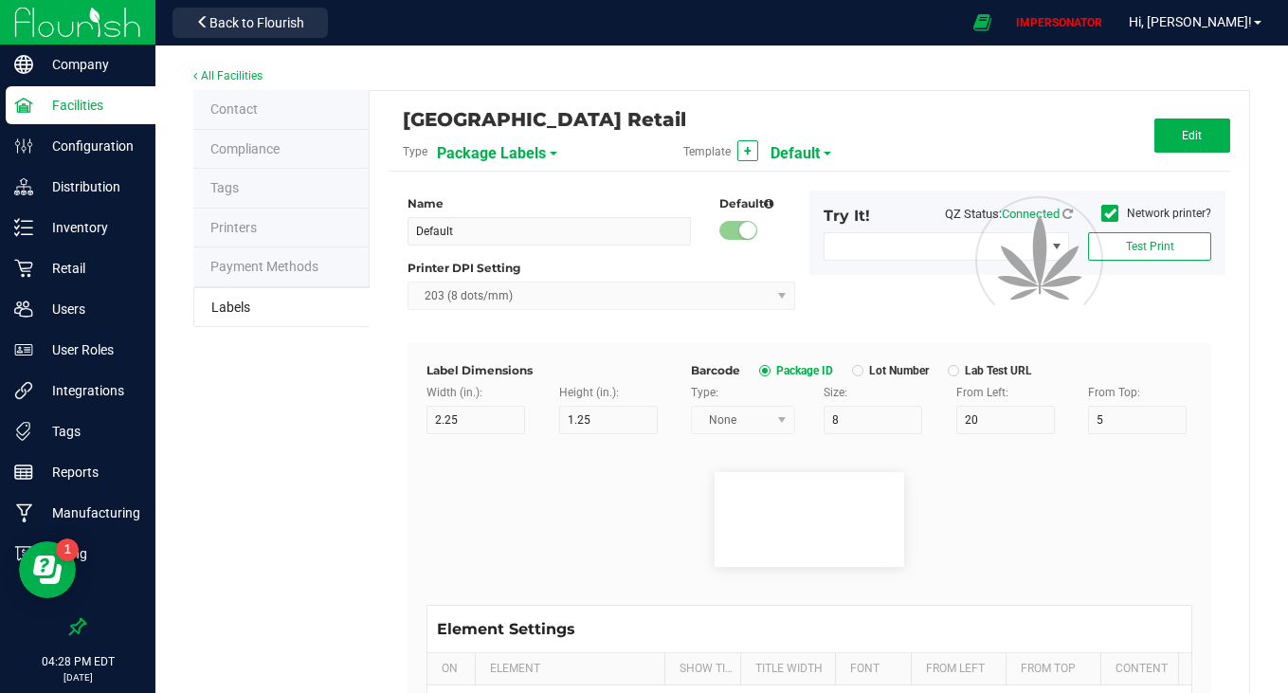
type input "4"
type input "3"
type input "5"
type input "40"
type input "Package ID"
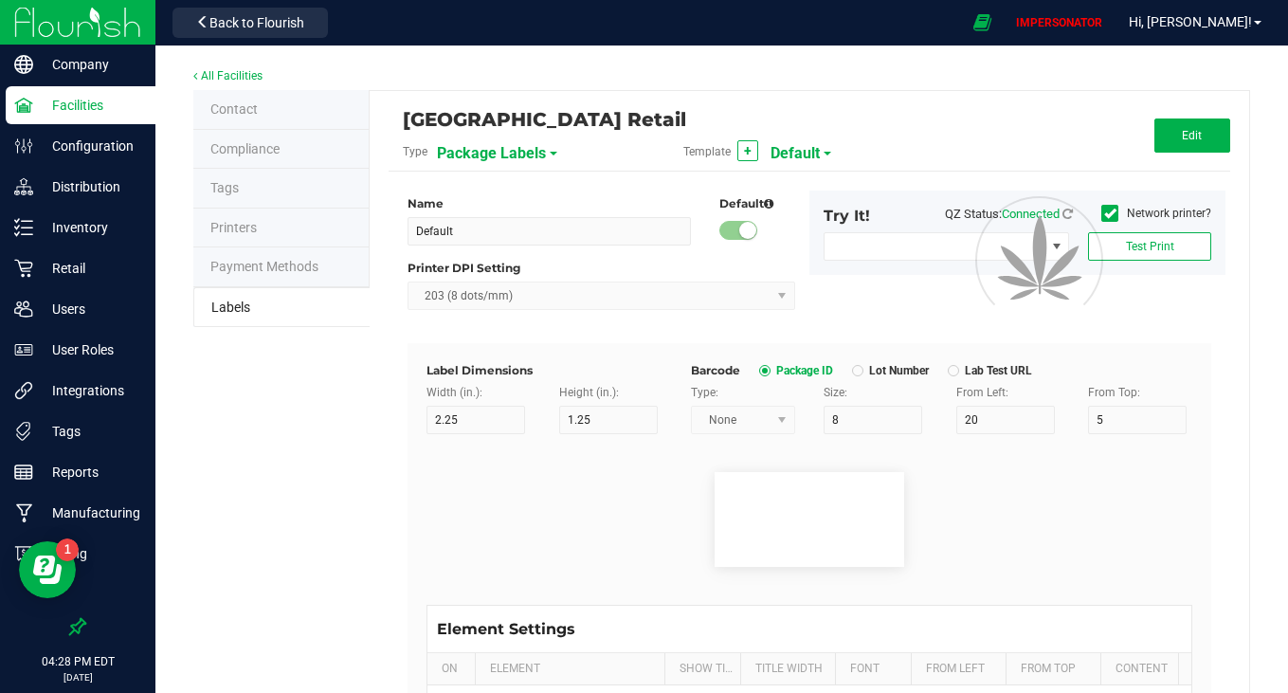
type input "25"
type input "10"
type input "CADMODS-20200420-096"
type input "SKU Name"
type input "25"
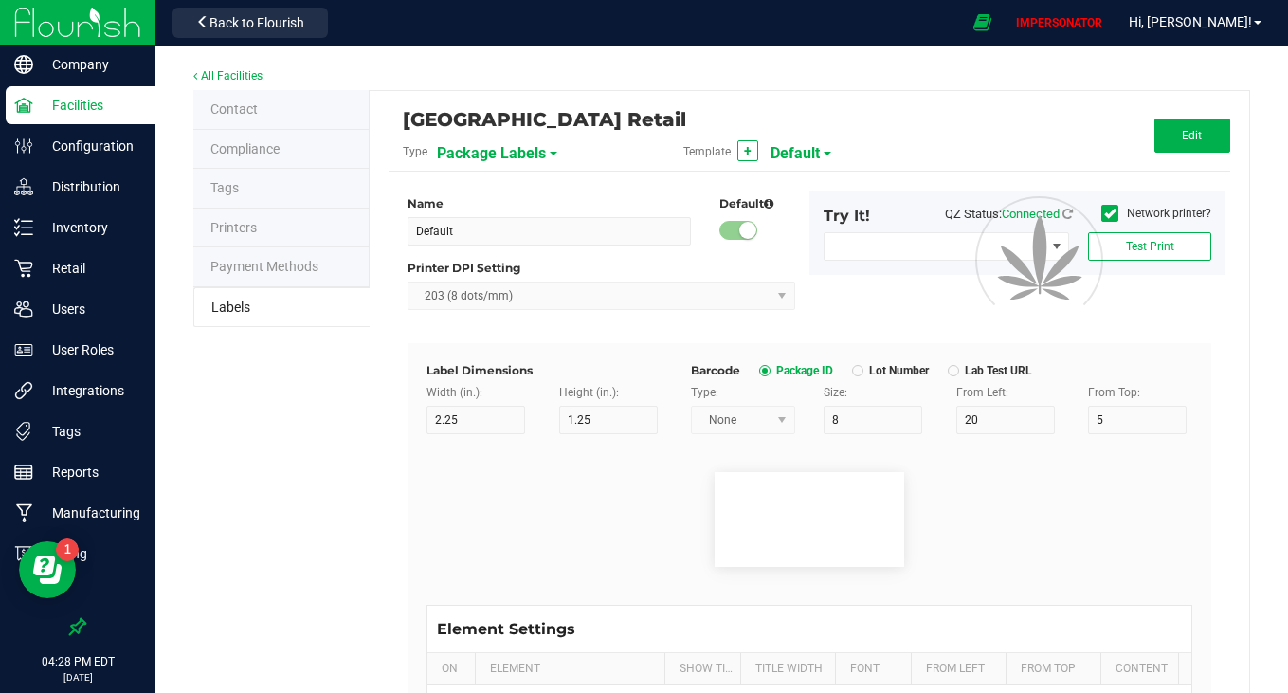
type input "10"
type input "Gelato Pen"
type input "Strain"
type input "25"
type input "10"
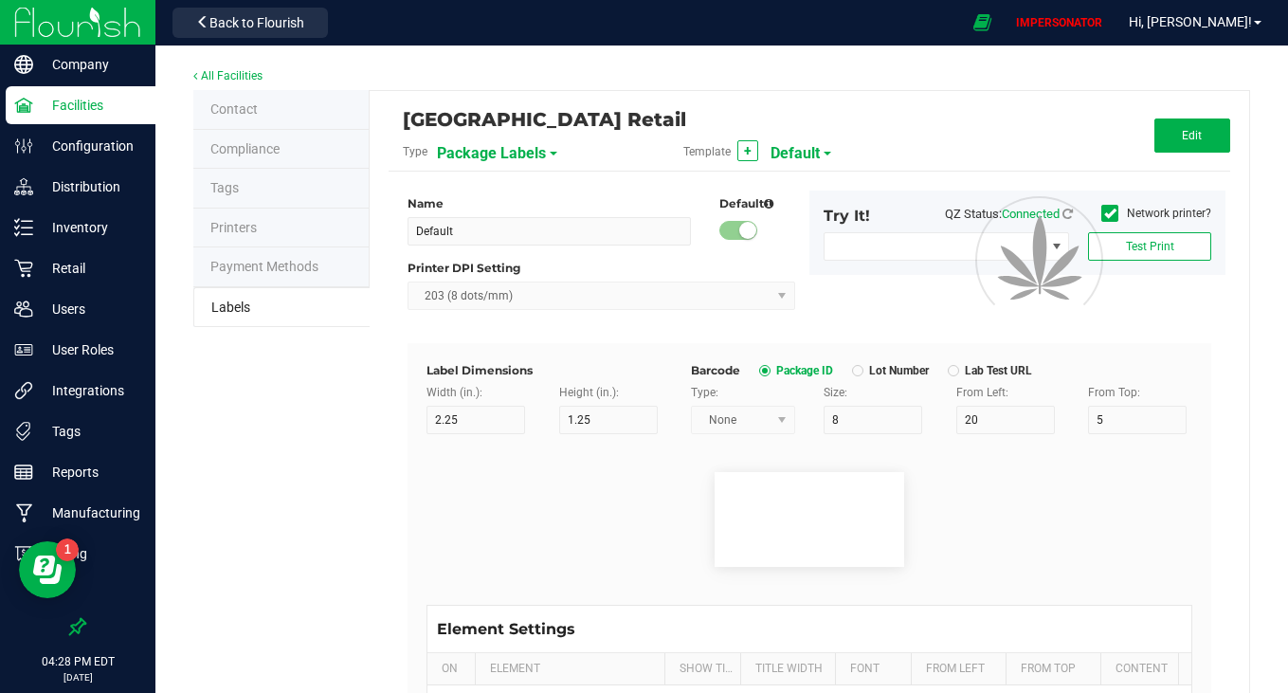
type input "Gelato"
type input "Size"
type input "25"
type input "10"
type input "44 ea"
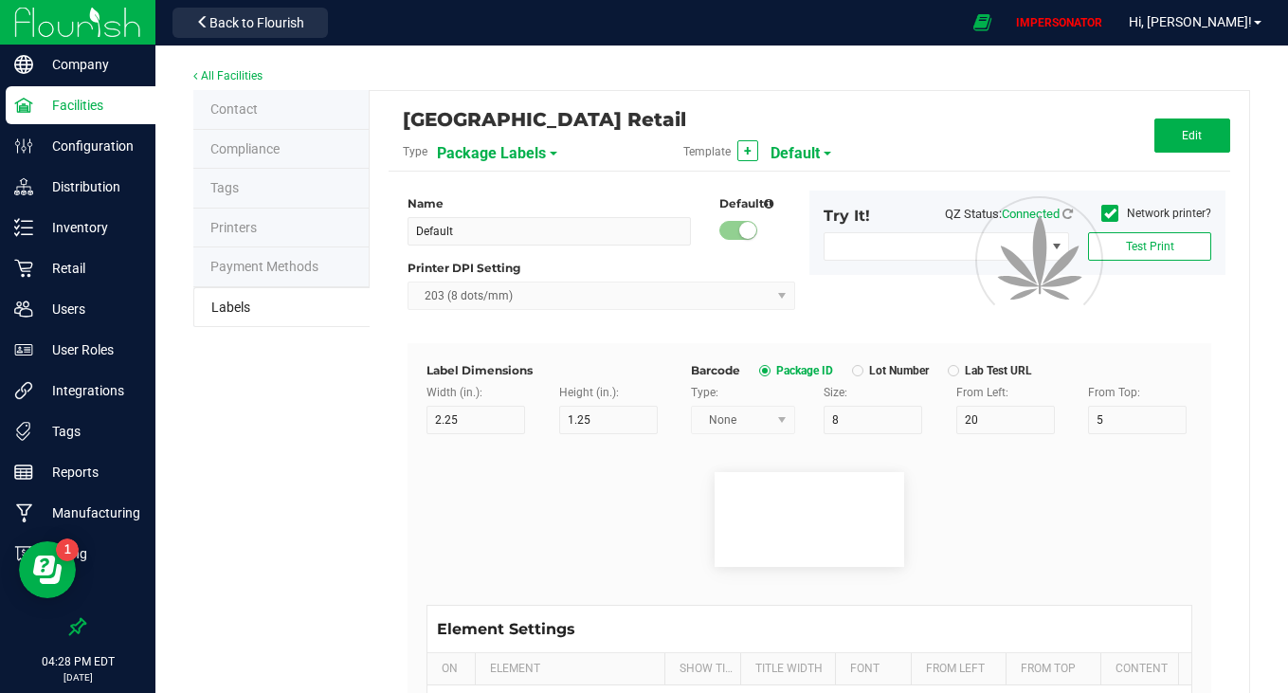
type input "Package Date"
type input "25"
type input "10"
type input "4/20/2019 10:14pm"
type input "Lot Number"
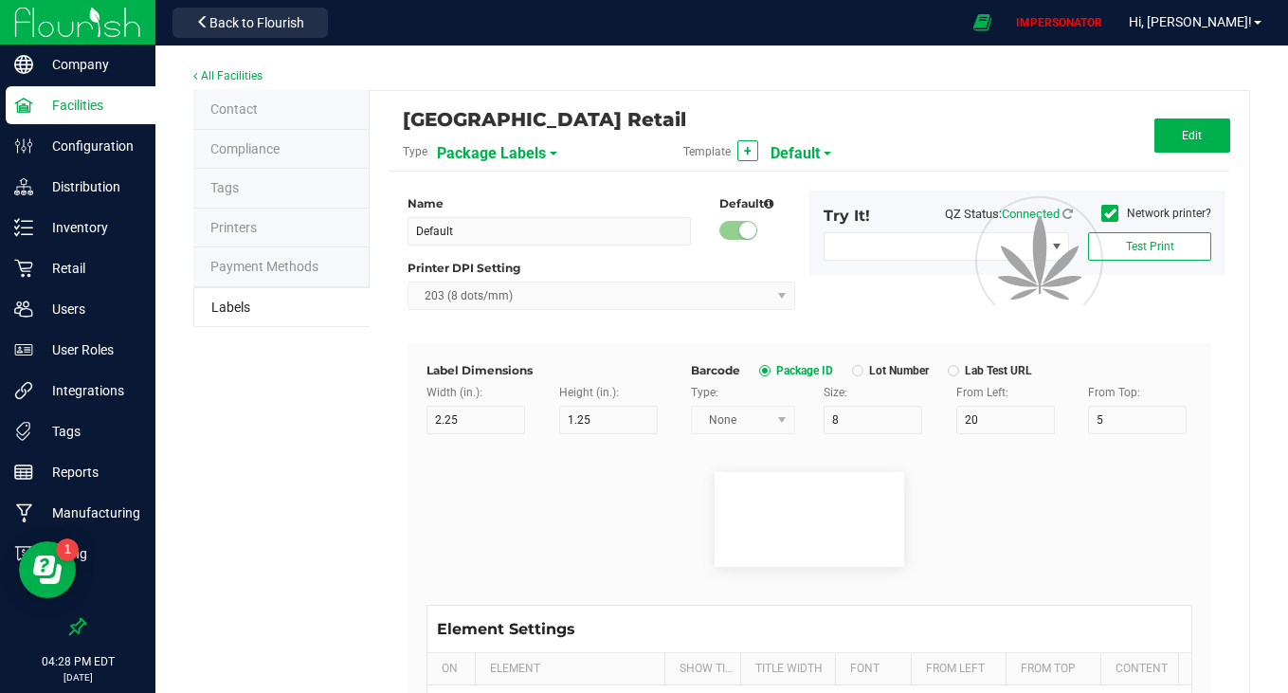
type input "25"
type input "10"
type input "30"
type input "LOT918234"
type input "SKU"
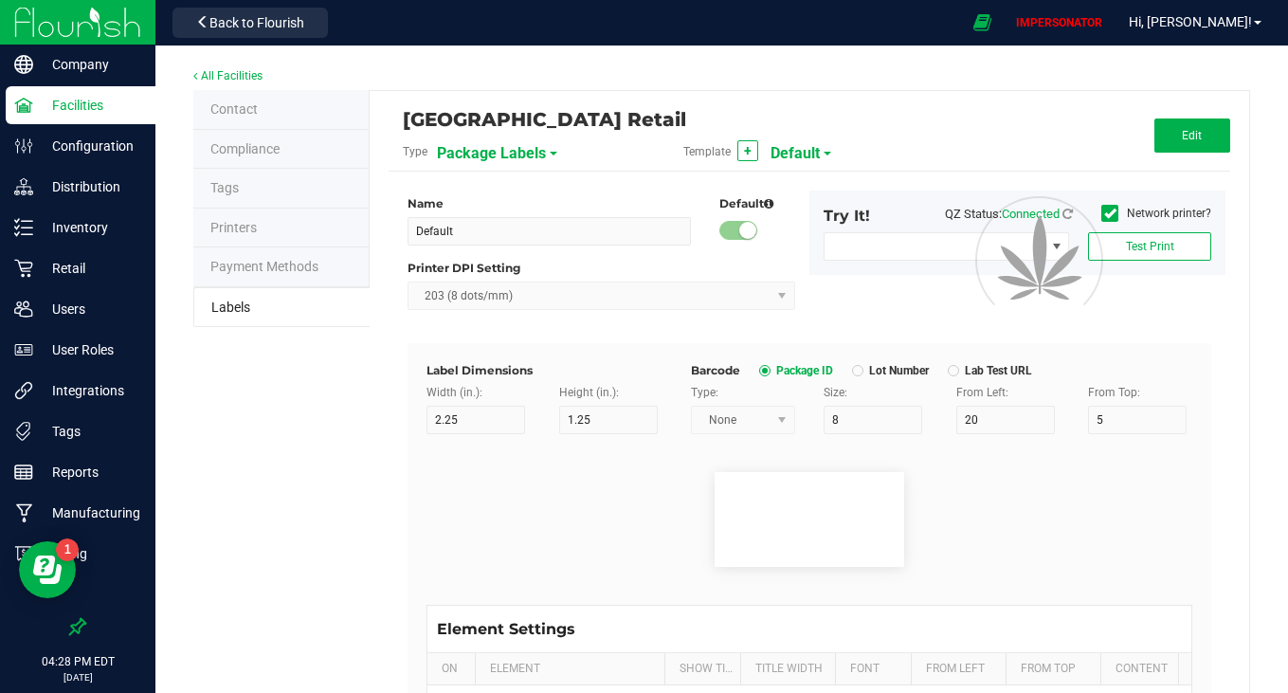
type input "25"
type input "10"
type input "30"
type input "42P017"
type input "Ref Field 1"
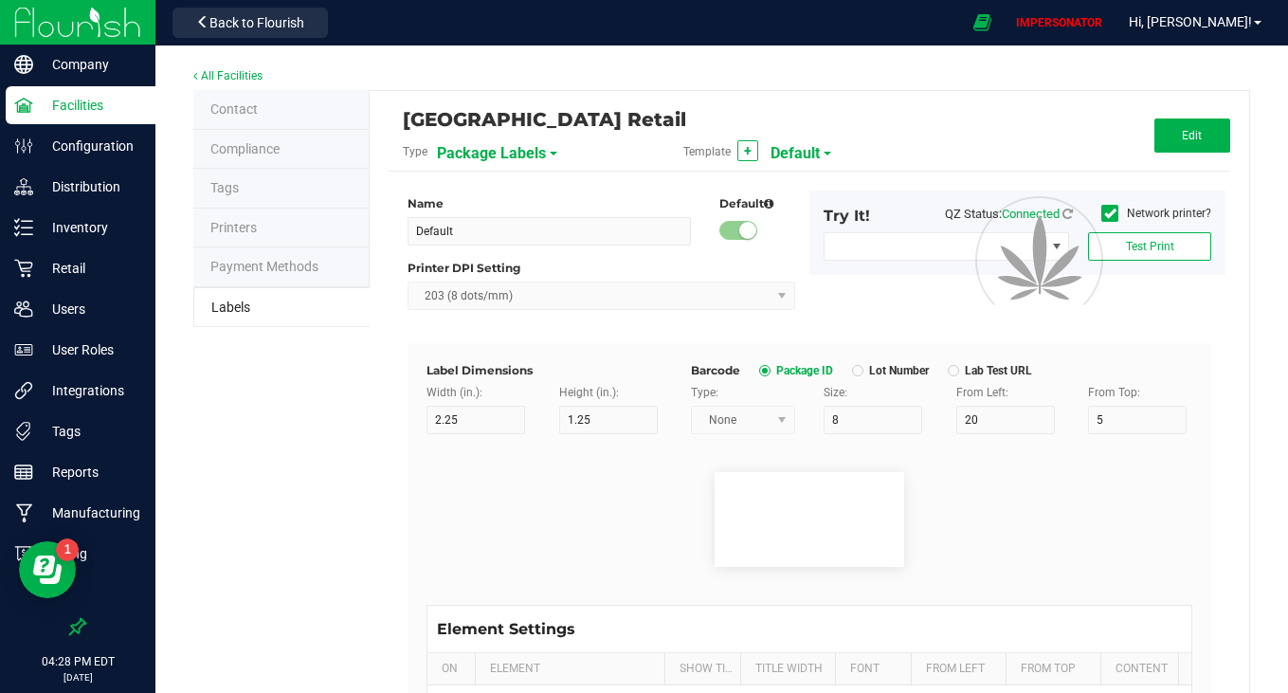
type input "25"
type input "10"
type input "35"
type input "Ref Field 1 Value"
type input "Ref Field 2"
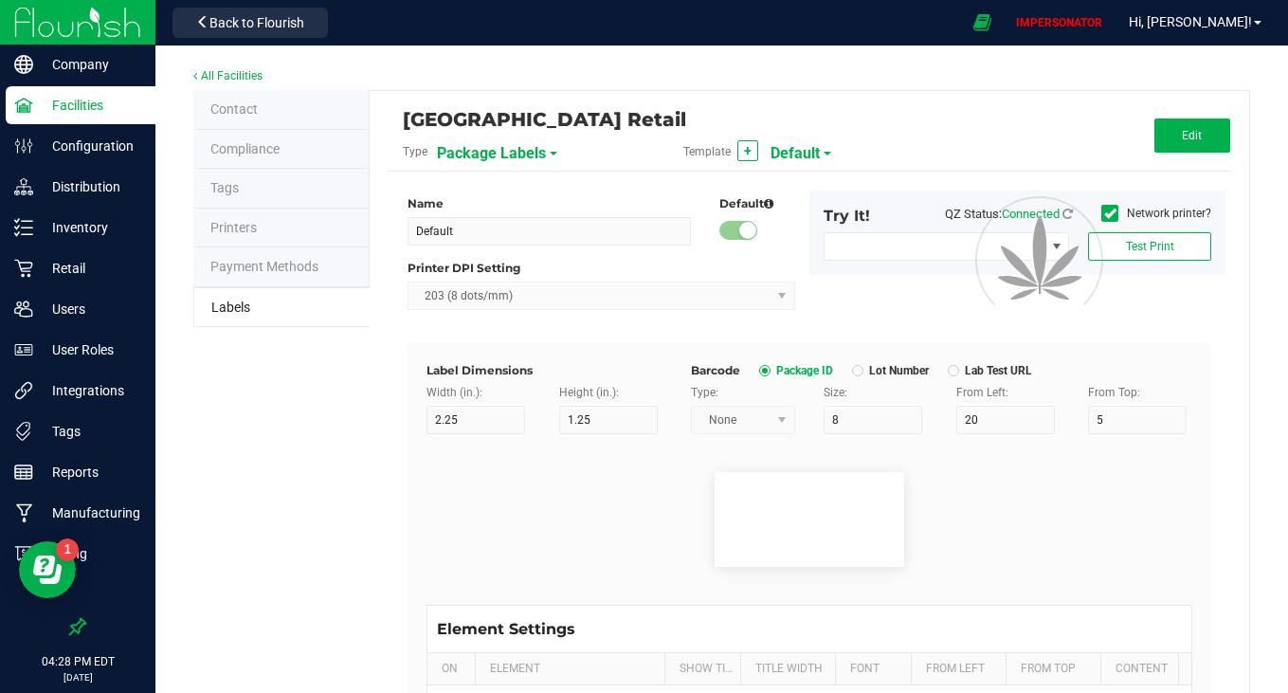
type input "25"
type input "10"
type input "35"
type input "Ref Field 2 Value"
type input "Ref Field 3"
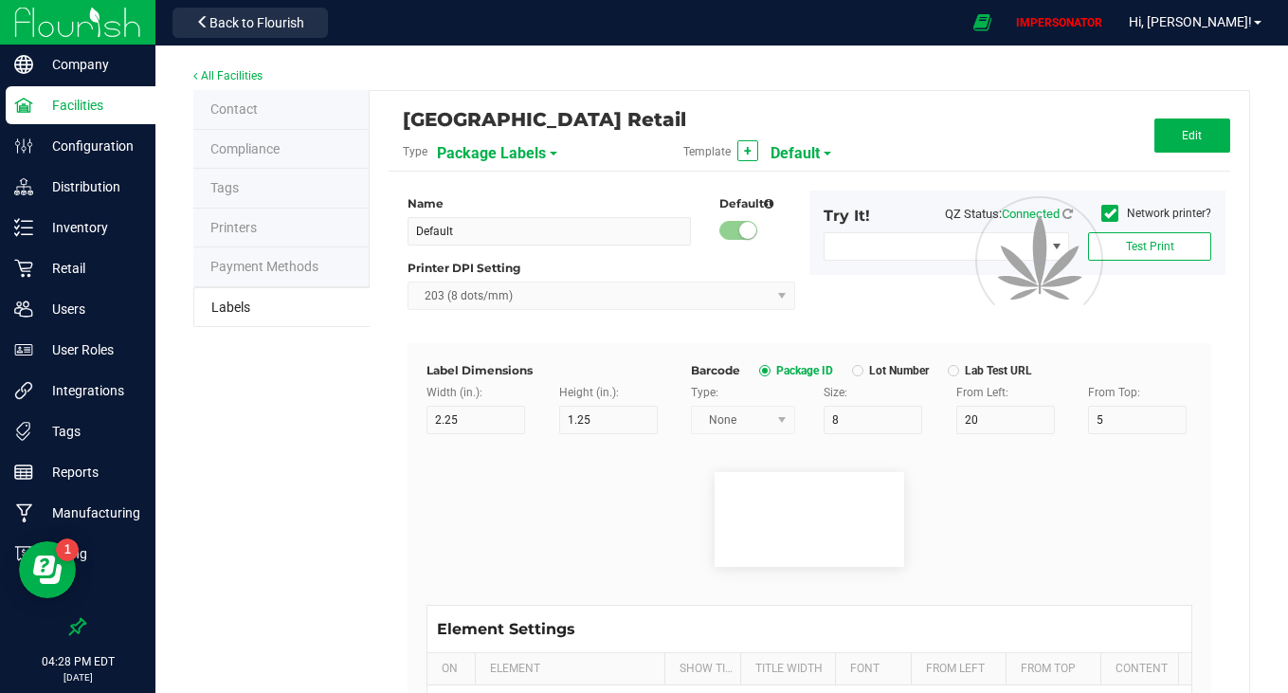
type input "25"
type input "10"
type input "35"
type input "Ref Field 3 Value"
type input "Item Ref Field 1"
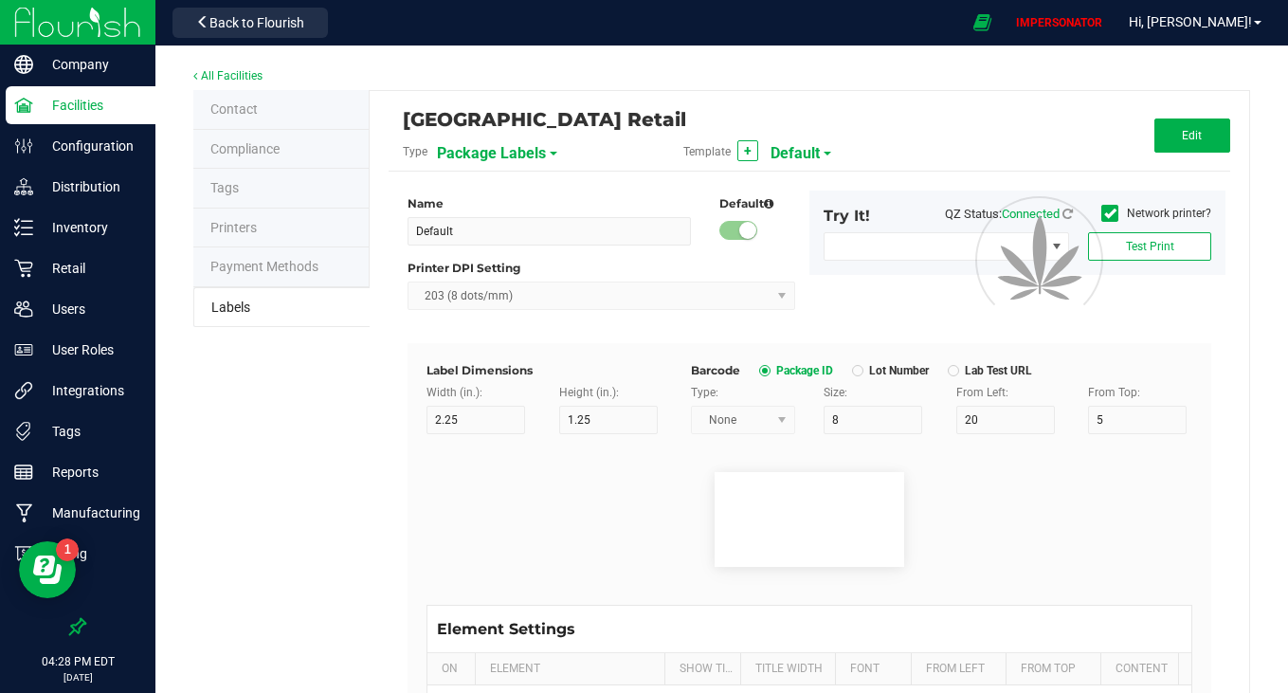
type input "25"
type input "10"
type input "35"
type input "Item Ref Field 1 Value"
type input "Item Ref Field 2"
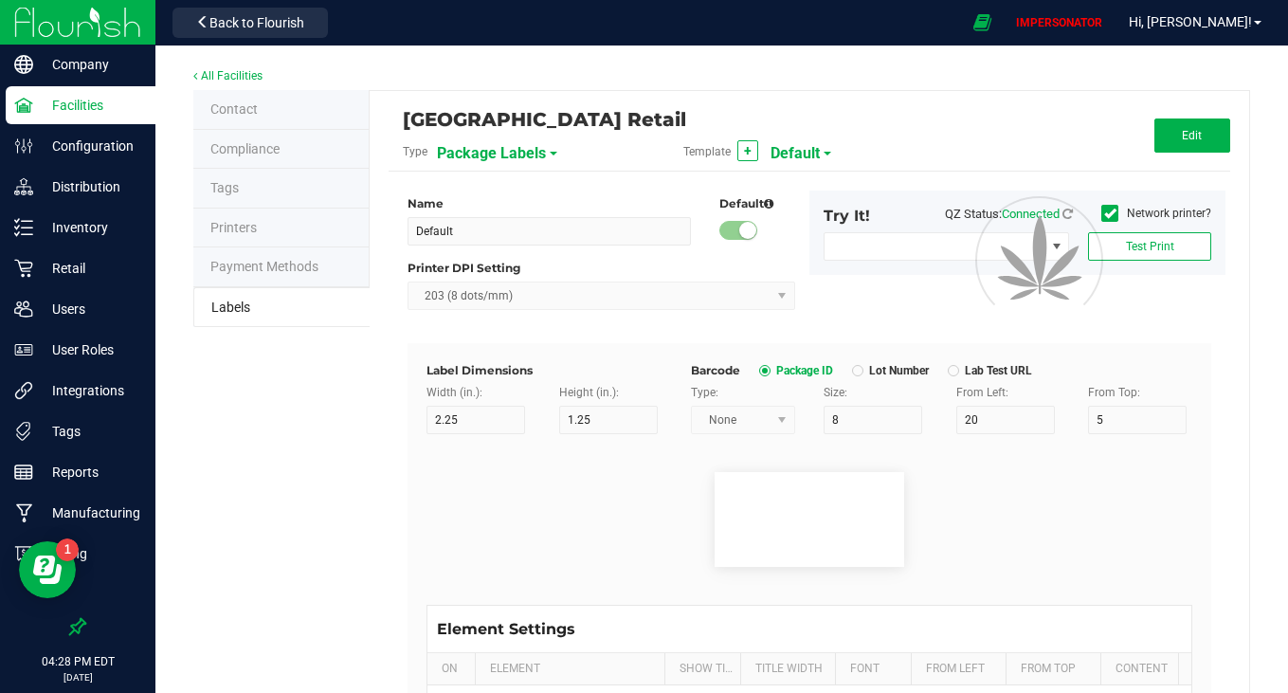
type input "25"
type input "10"
type input "35"
type input "Item Ref Field 2 Value"
type input "Item Ref Field 3"
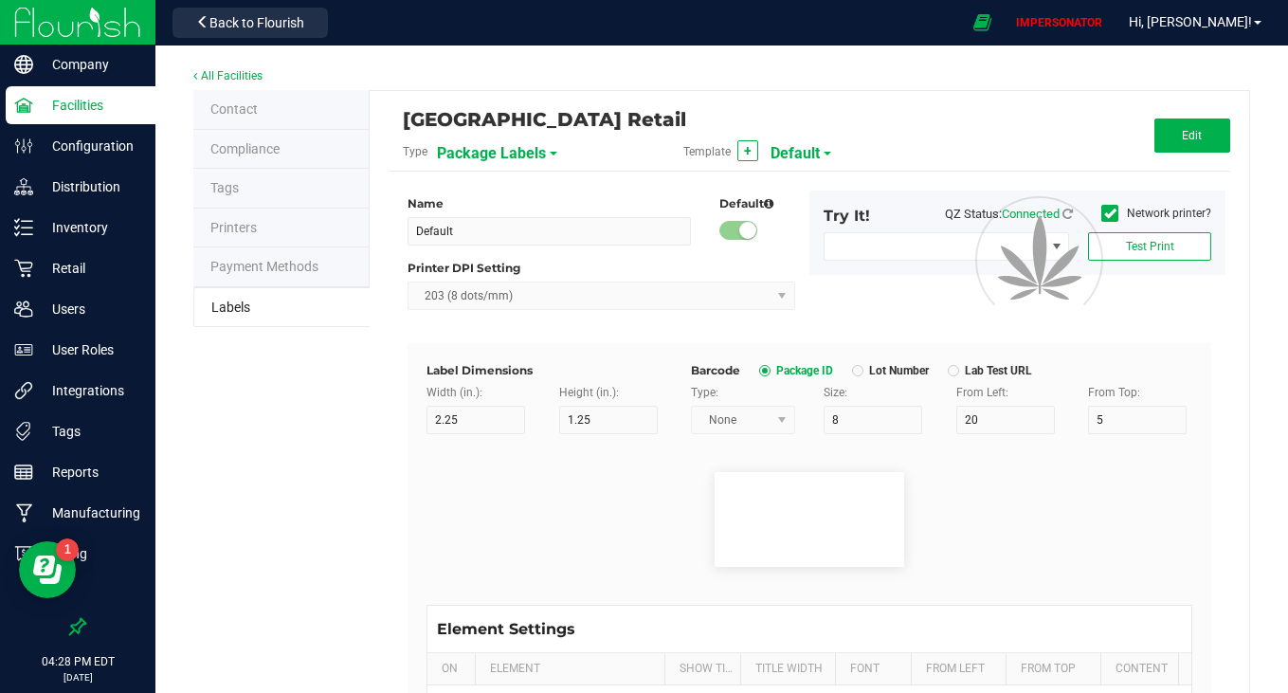
type input "25"
type input "10"
type input "35"
type input "Item Ref Field 3 Value"
type input "Item Ref Field 4"
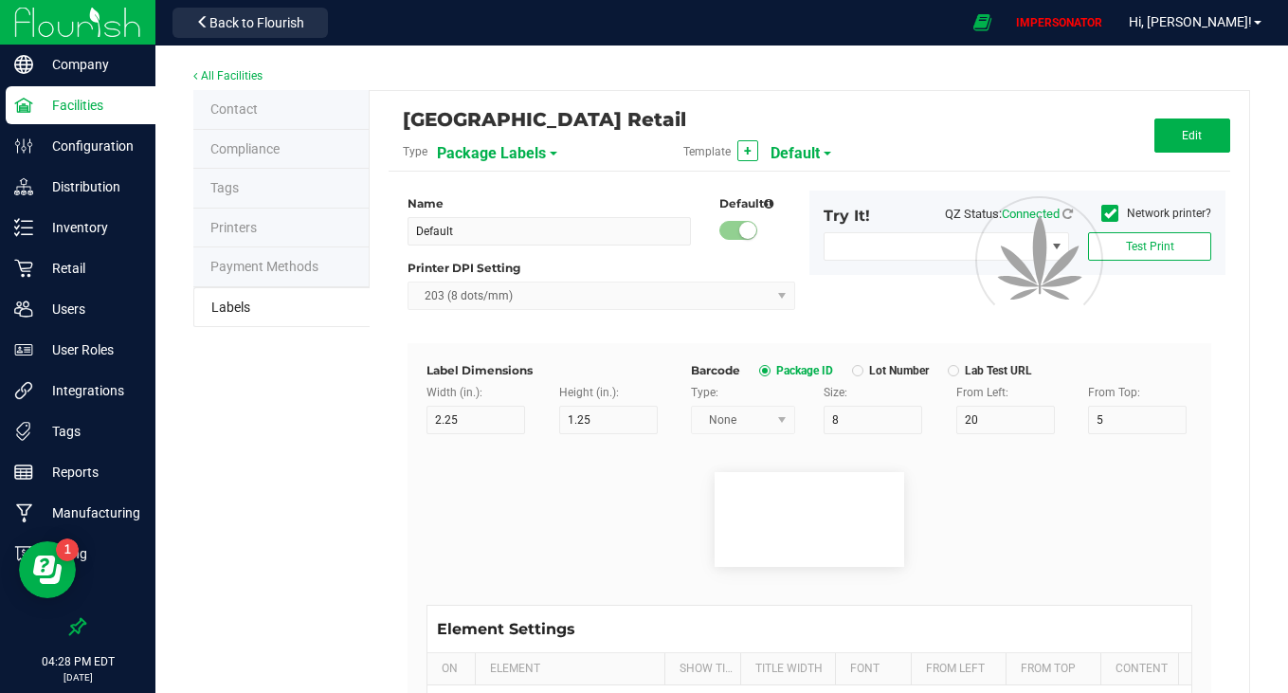
type input "25"
type input "10"
type input "35"
type input "Item Ref Field 4 Value"
type input "Item Ref Field 5"
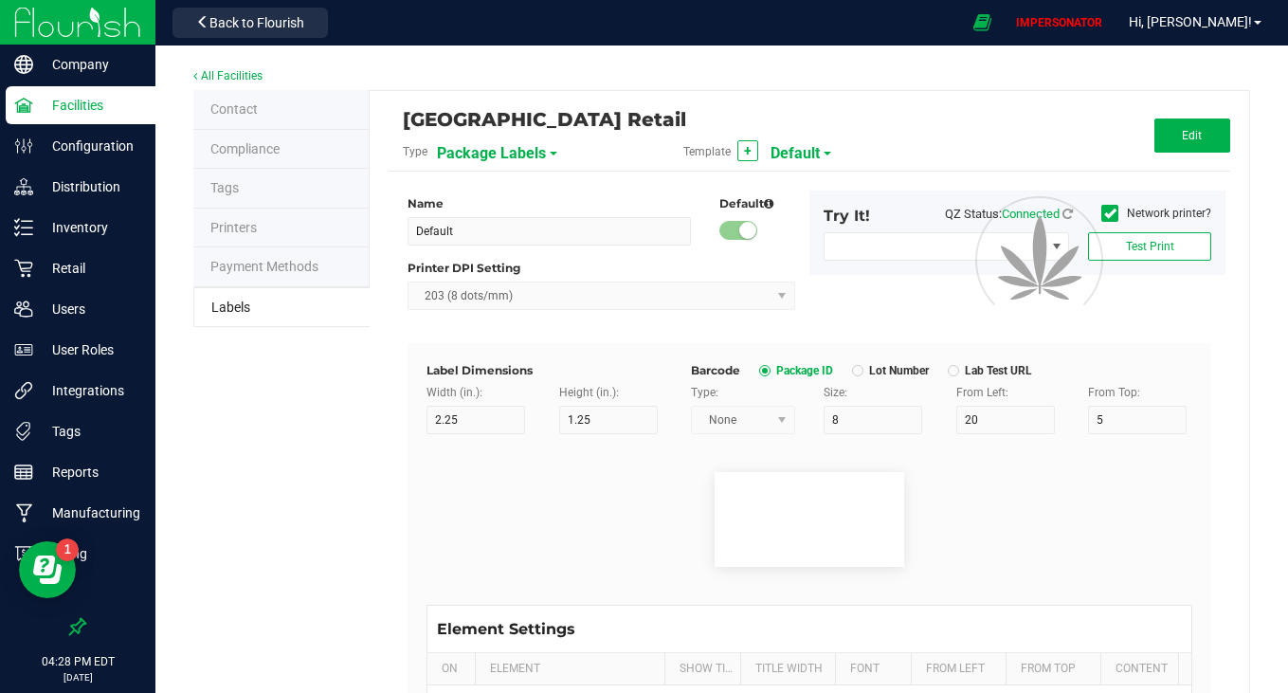
type input "25"
type input "10"
type input "35"
type input "Item Ref Field 5 Value"
type input "NDC Number"
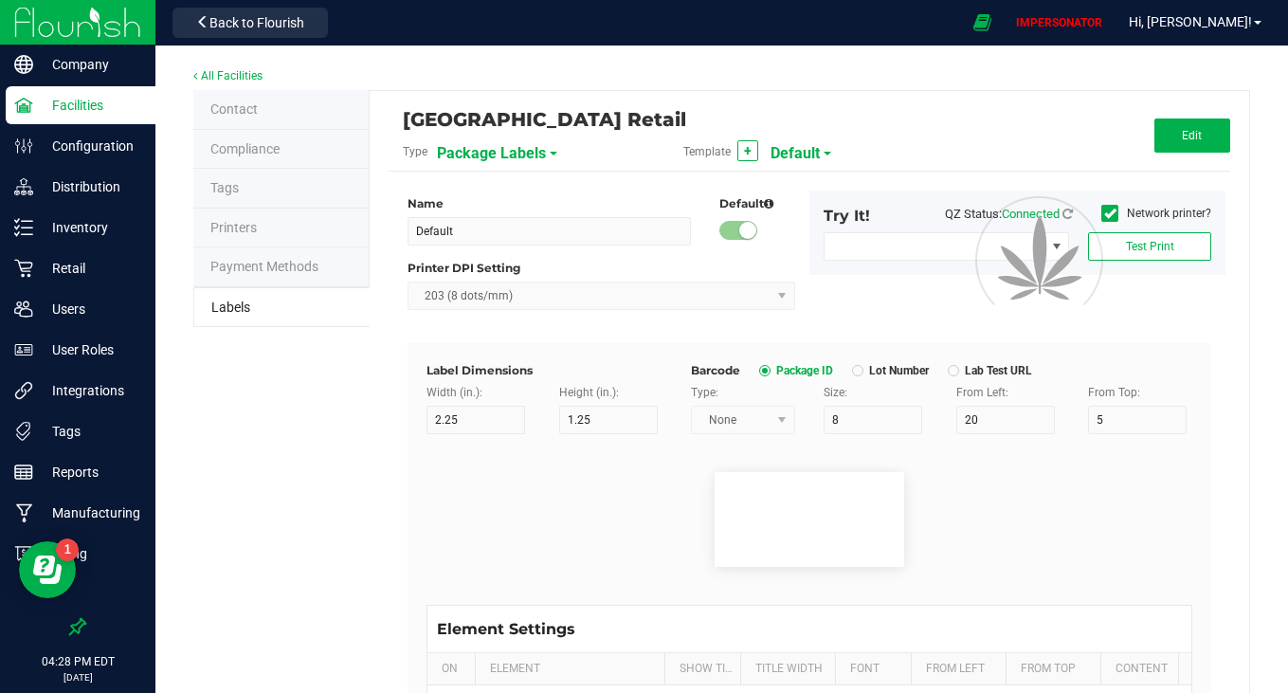
type input "25"
type input "10"
type input "35"
type input "0777-3105-02"
type input "Number of Servings"
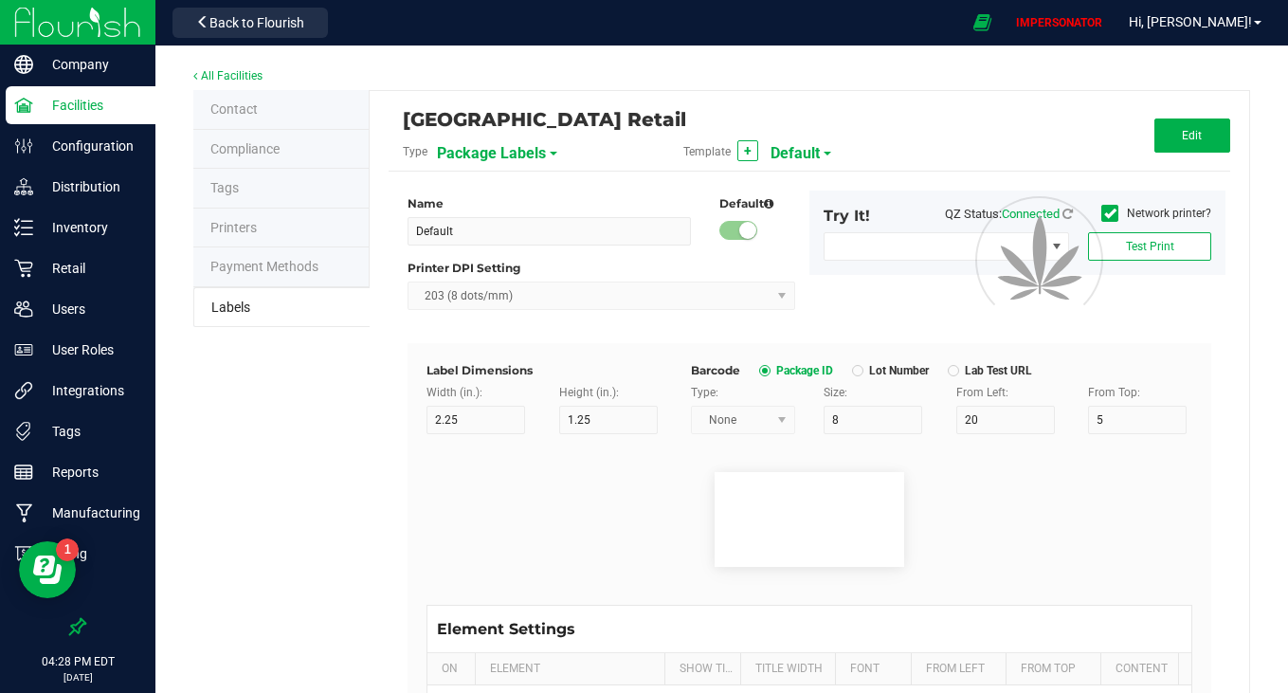
type input "25"
type input "10"
type input "35"
type input "4 servings/item"
type input "Serving Size"
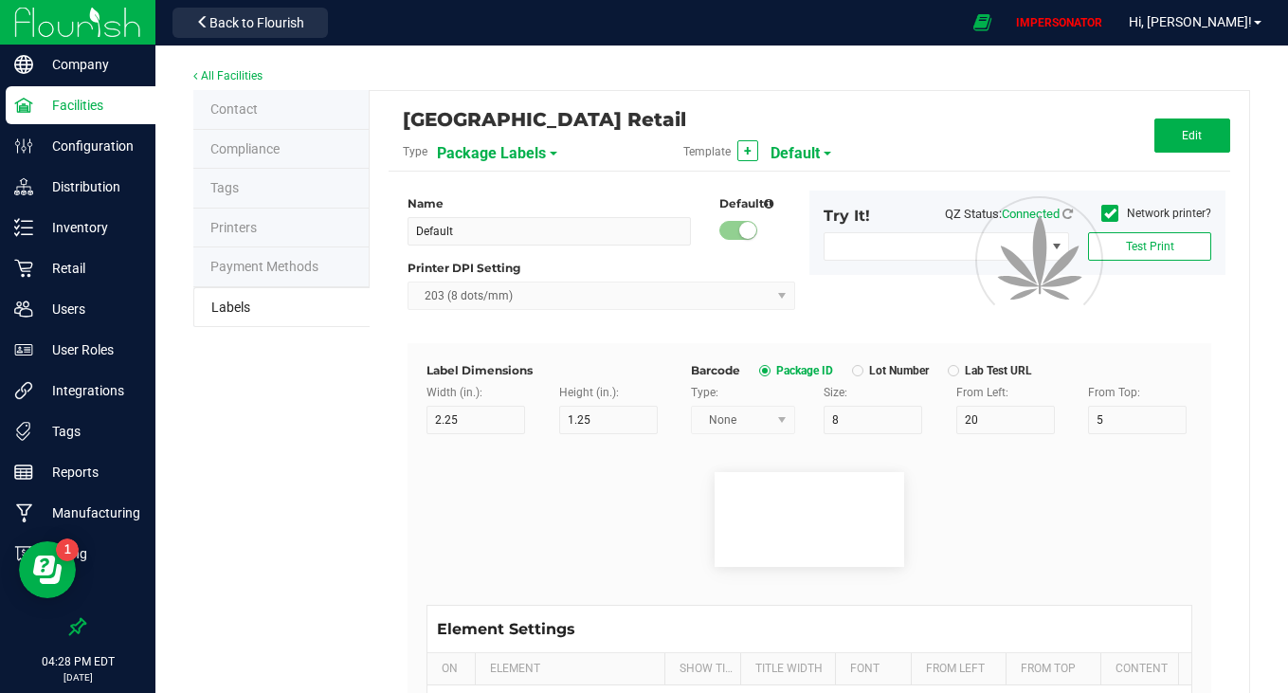
type input "25"
type input "10"
type input "35"
type input "1 cup"
type input "Serving Size (Grams)"
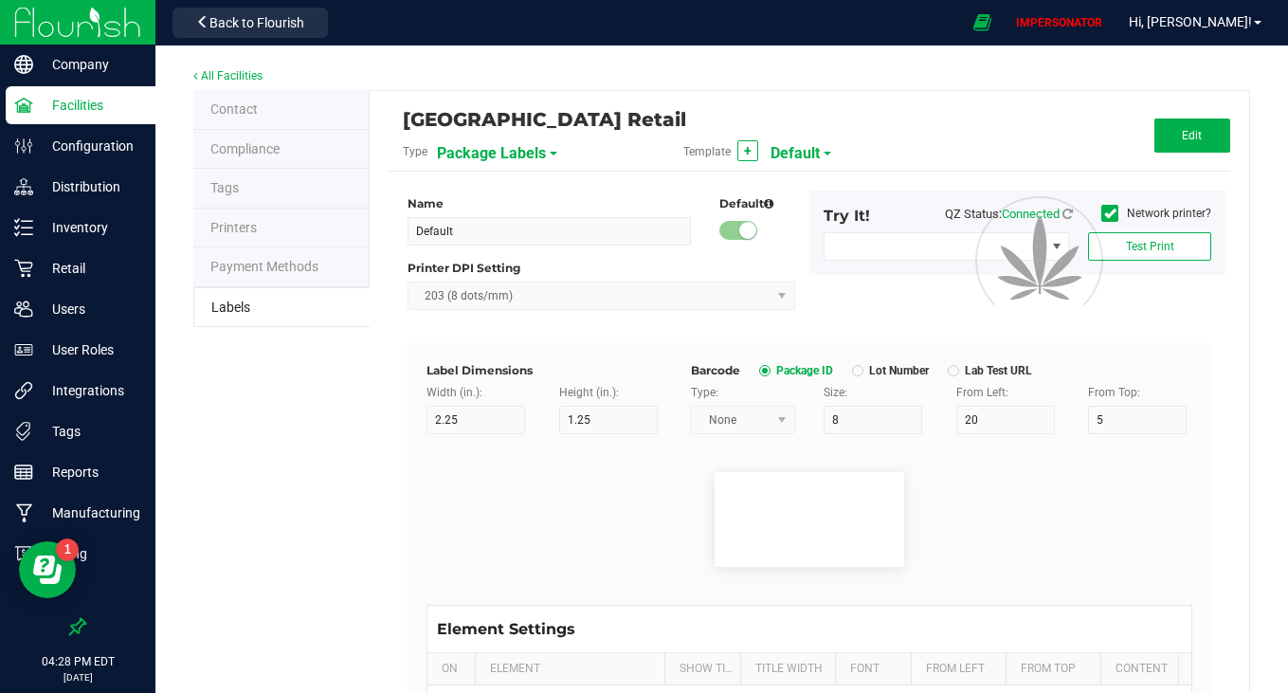
type input "25"
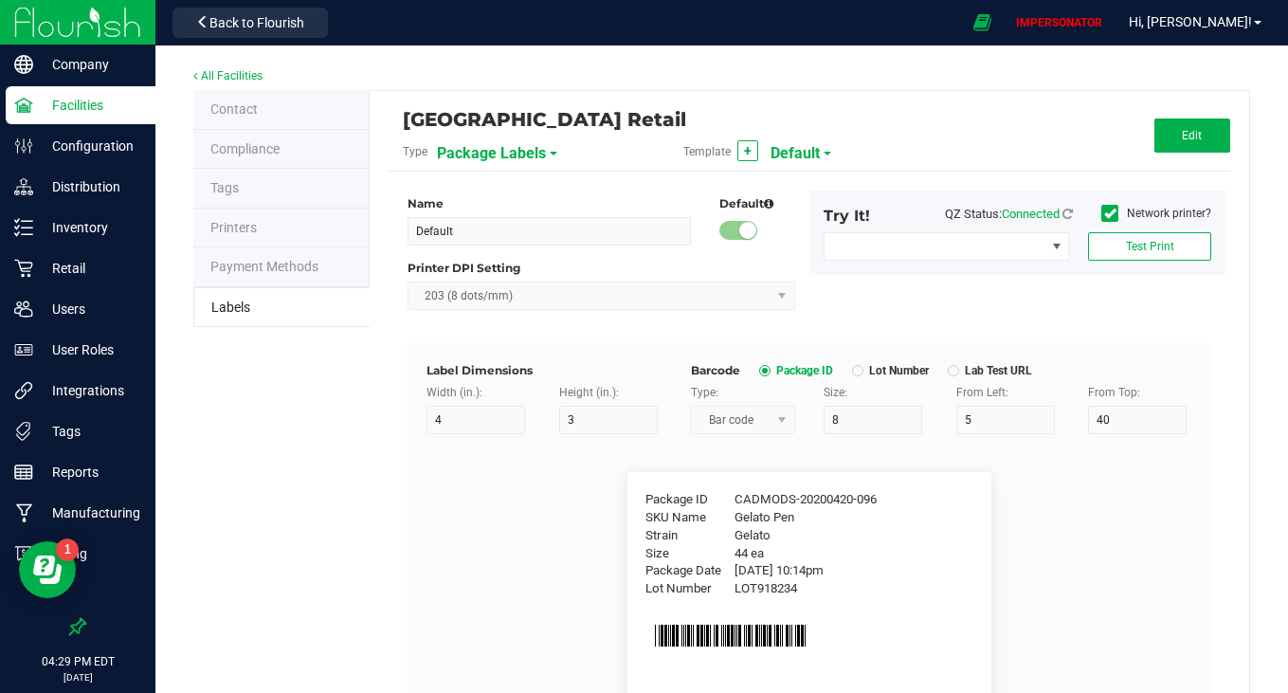
click at [796, 146] on span "Default" at bounding box center [794, 153] width 49 height 32
click at [479, 155] on span "Package Labels" at bounding box center [491, 153] width 109 height 32
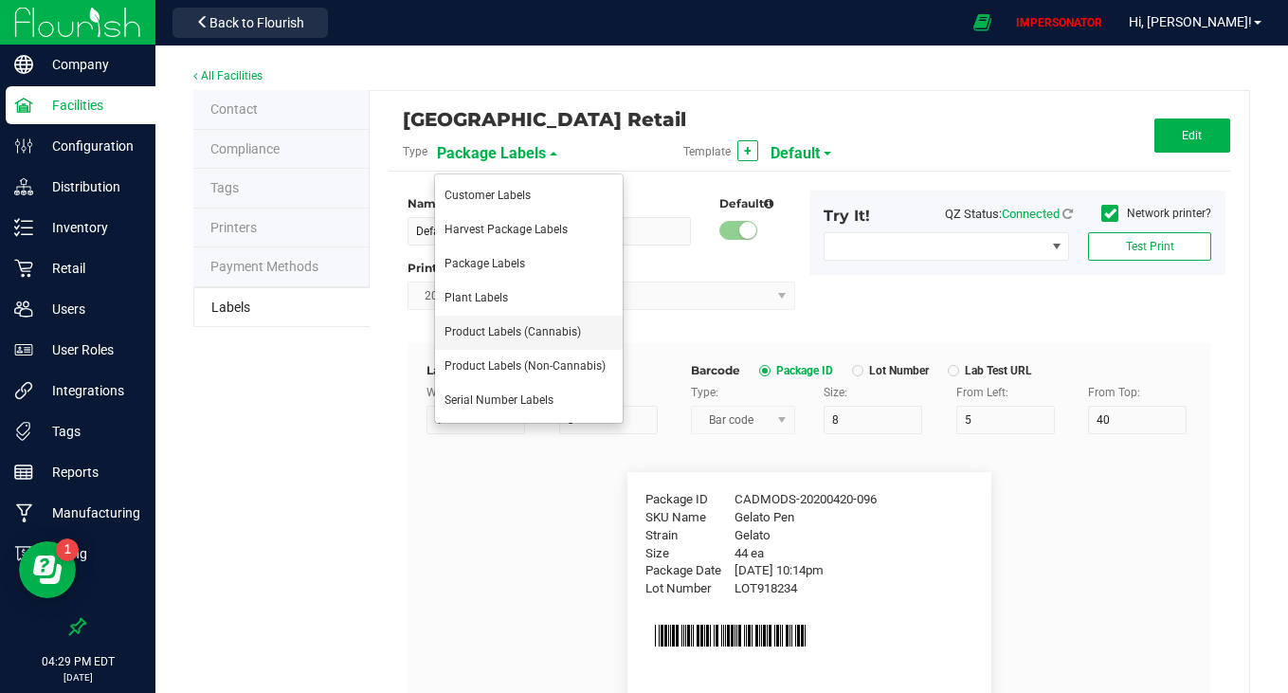
click at [477, 329] on span "Product Labels (Cannabis)" at bounding box center [512, 331] width 136 height 13
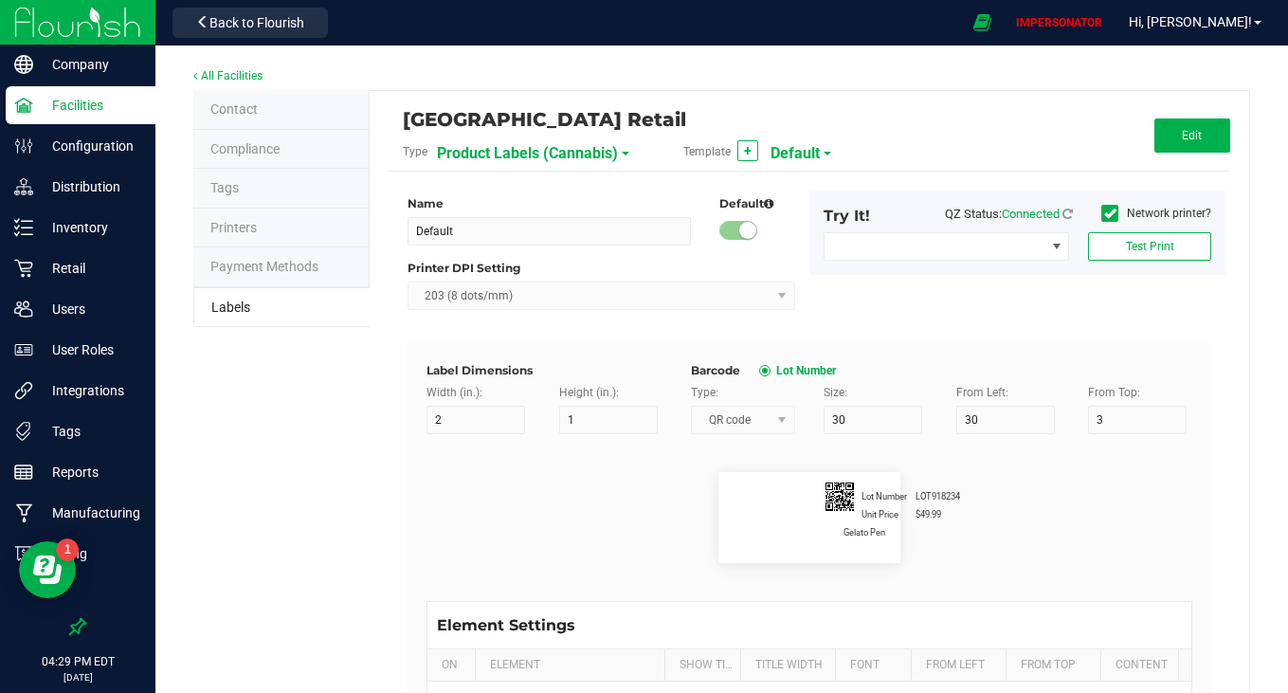
click at [525, 151] on span "Product Labels (Cannabis)" at bounding box center [527, 153] width 181 height 32
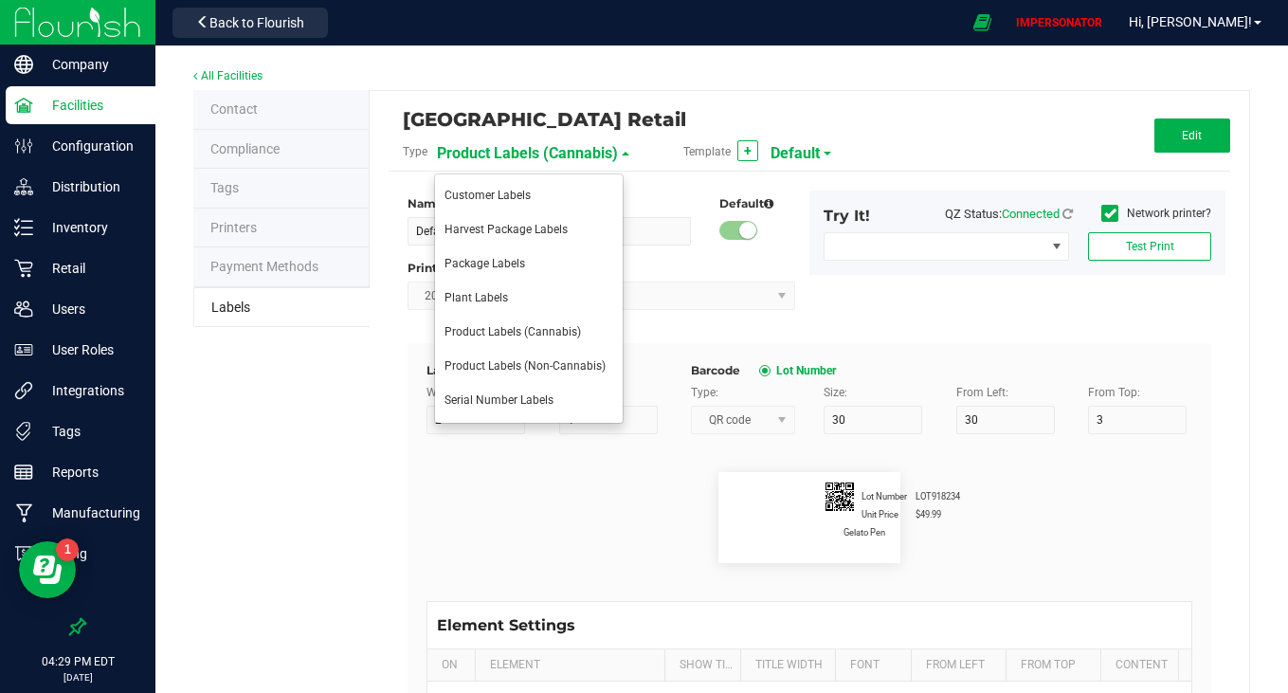
click at [792, 151] on span "Default" at bounding box center [794, 153] width 49 height 32
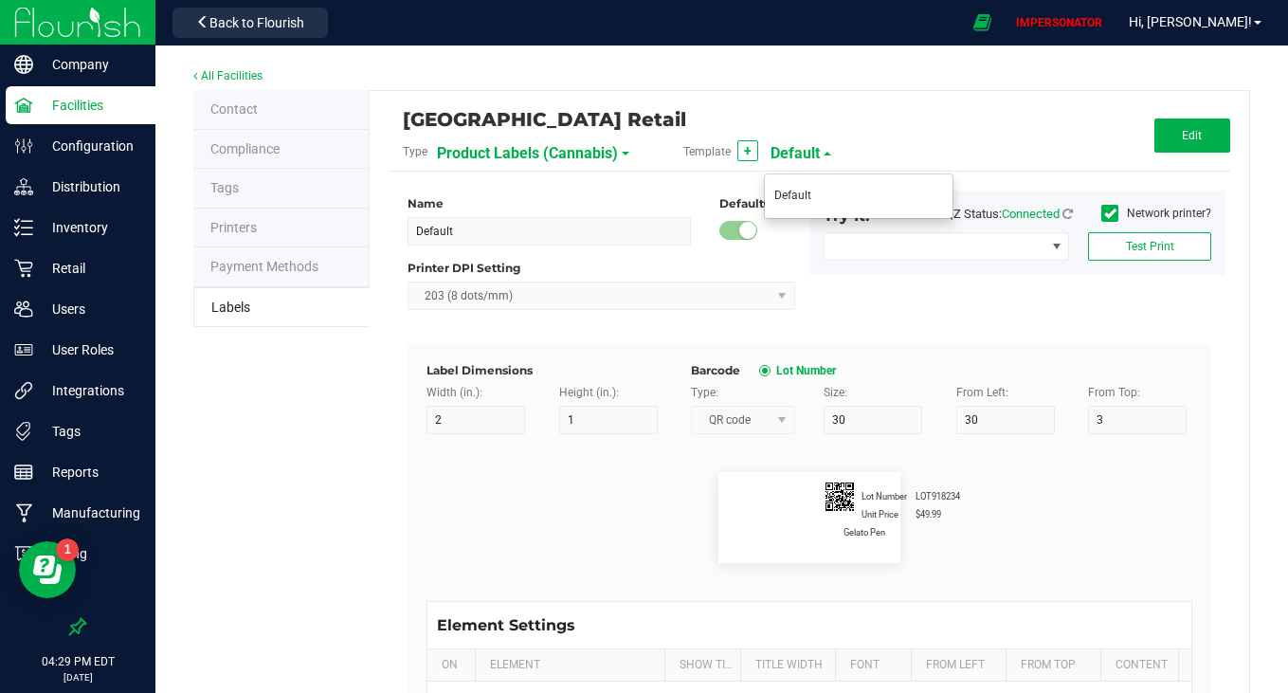
click at [567, 148] on span "Product Labels (Cannabis)" at bounding box center [527, 153] width 181 height 32
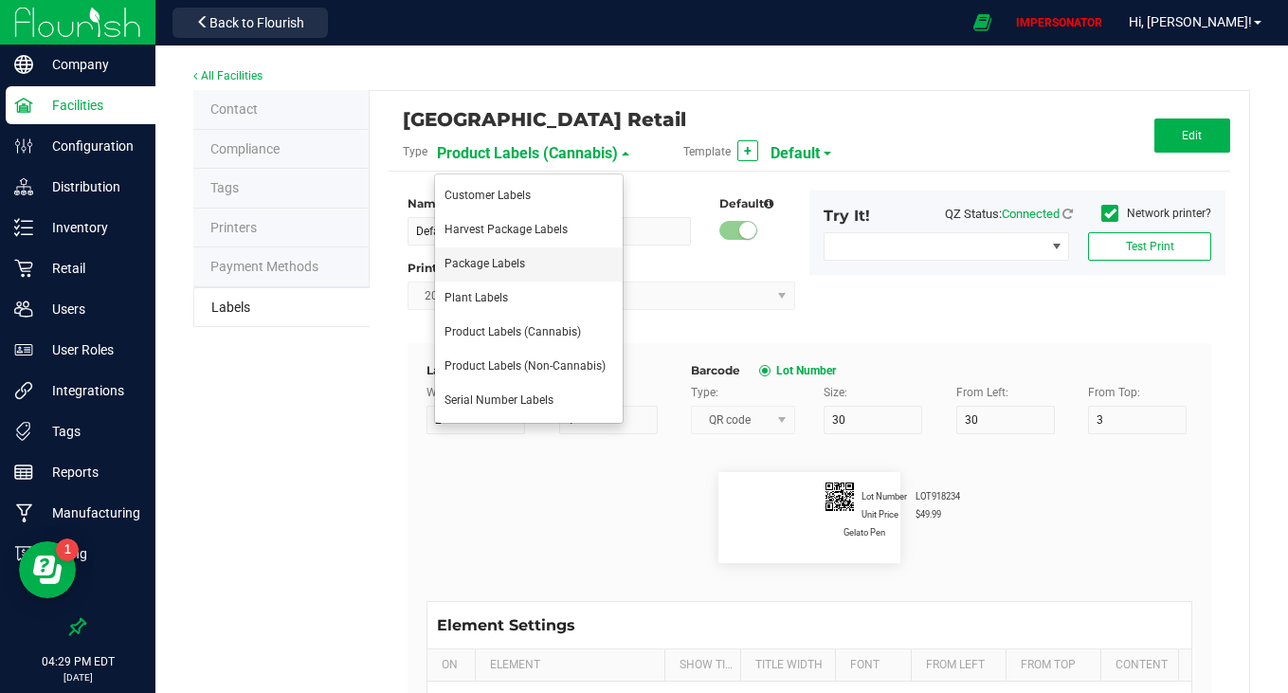
click at [492, 270] on li "Package Labels" at bounding box center [529, 264] width 188 height 34
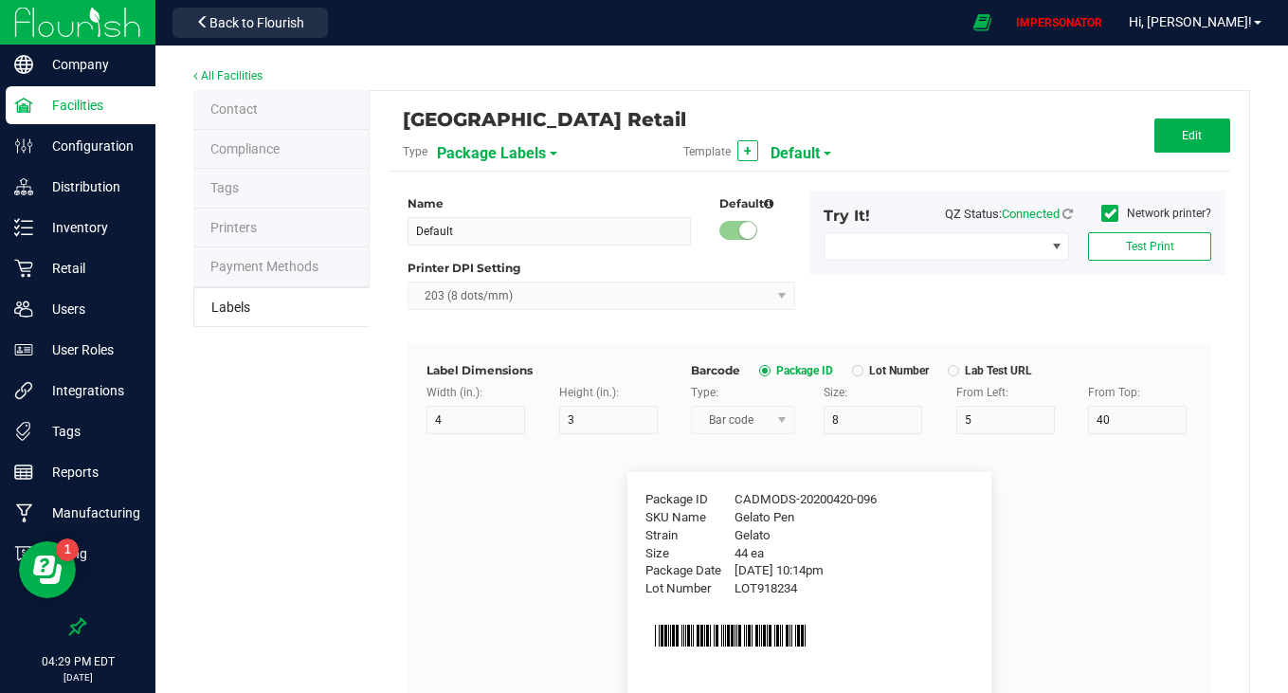
click at [493, 154] on span "Package Labels" at bounding box center [491, 153] width 109 height 32
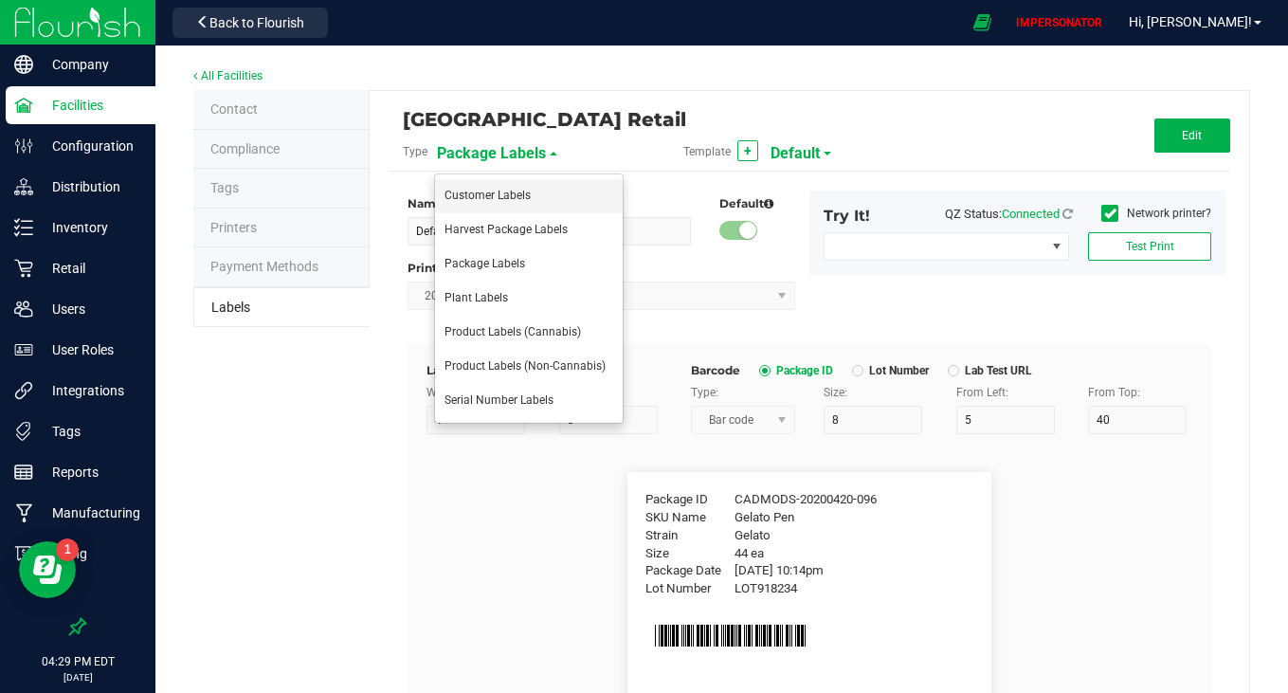
click at [496, 200] on span "Customer Labels" at bounding box center [487, 195] width 86 height 13
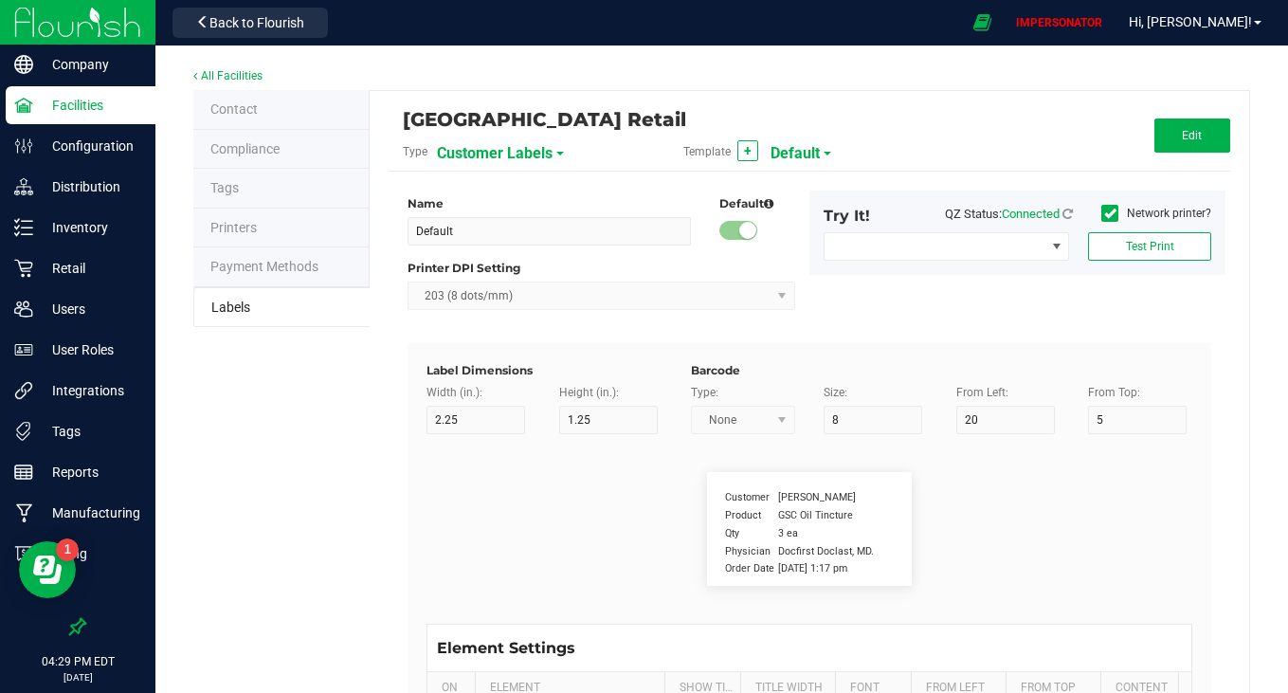
click at [795, 143] on span "Default" at bounding box center [794, 153] width 49 height 32
click at [486, 153] on span "Customer Labels" at bounding box center [495, 153] width 116 height 32
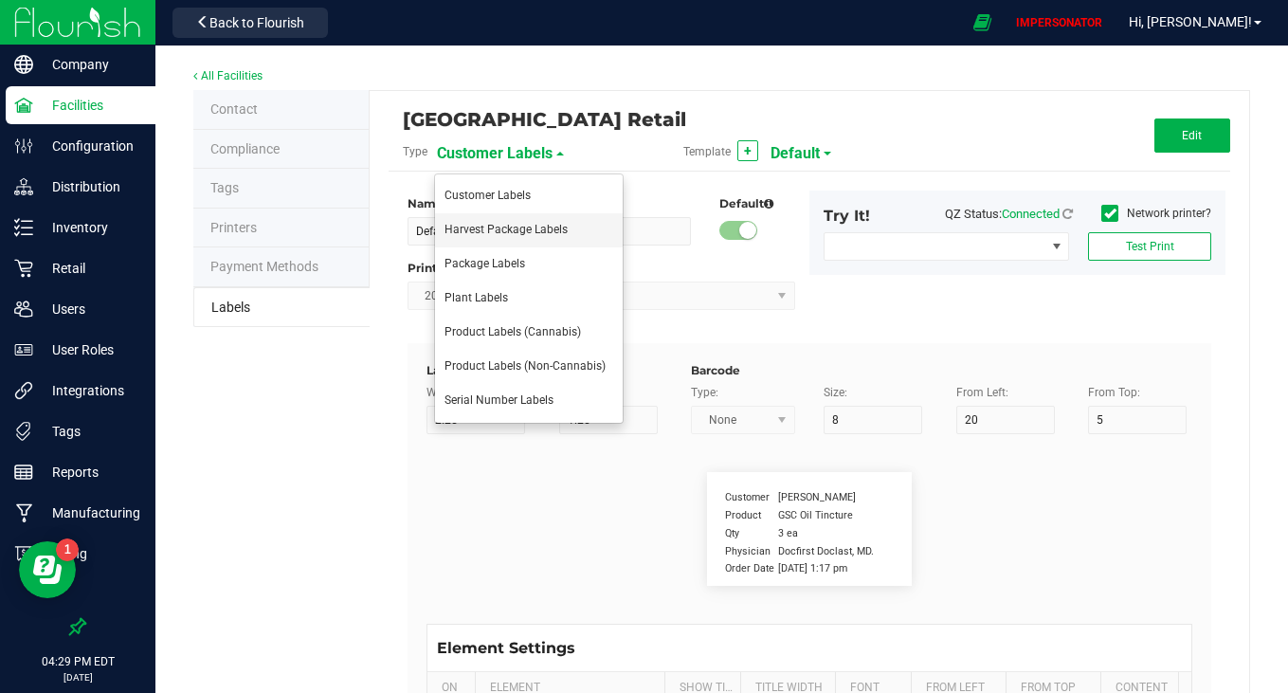
click at [466, 226] on span "Harvest Package Labels" at bounding box center [505, 229] width 123 height 13
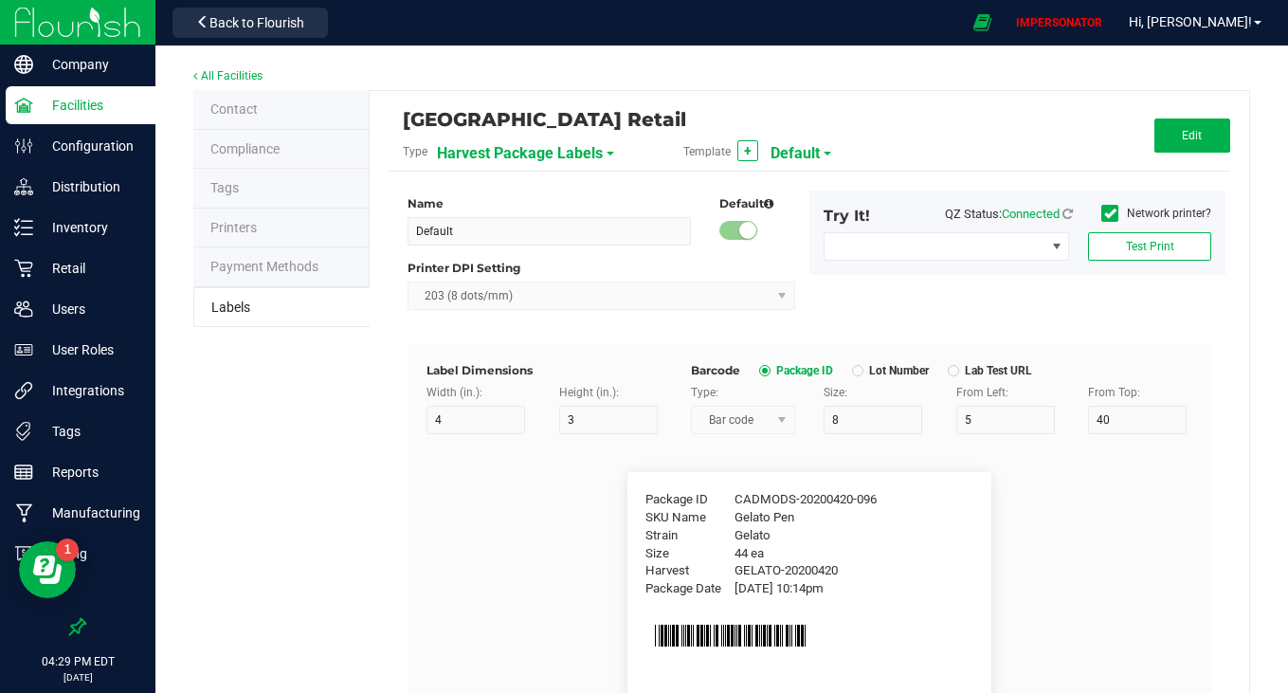
click at [807, 151] on span "Default" at bounding box center [794, 153] width 49 height 32
click at [562, 143] on span "Harvest Package Labels" at bounding box center [520, 153] width 166 height 32
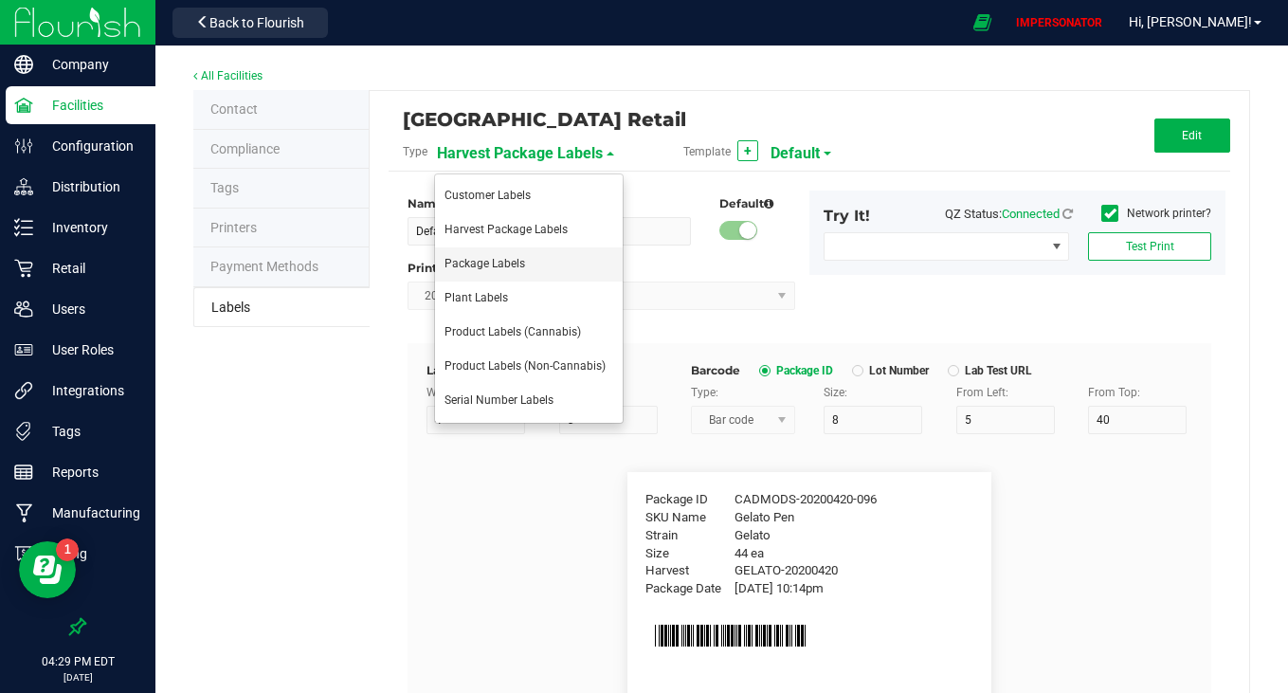
click at [493, 261] on span "Package Labels" at bounding box center [484, 263] width 81 height 13
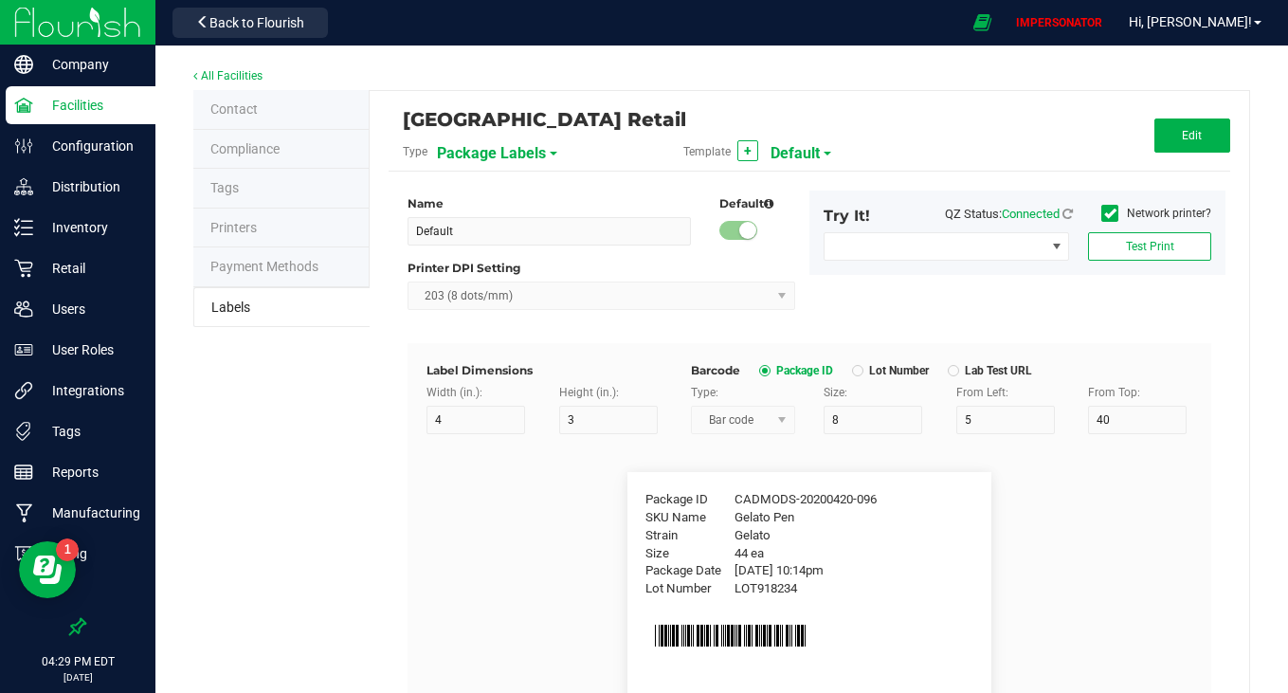
click at [789, 146] on span "Default" at bounding box center [794, 153] width 49 height 32
click at [520, 157] on span "Package Labels" at bounding box center [491, 153] width 109 height 32
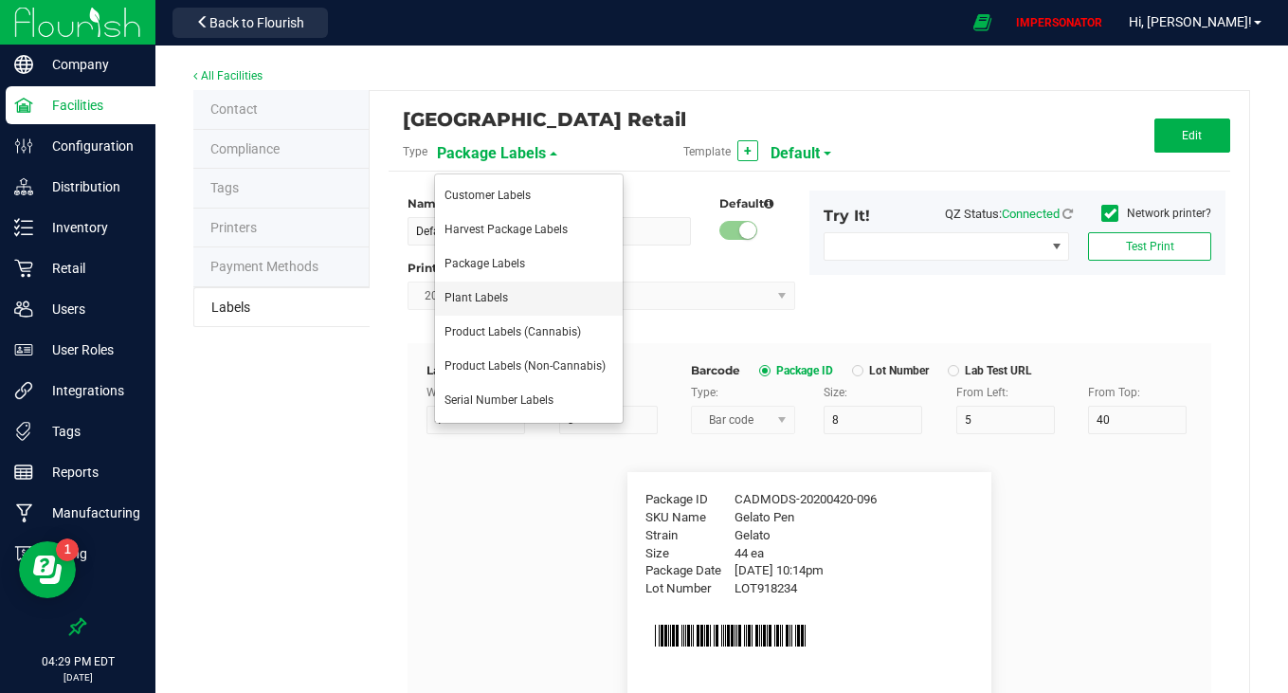
click at [487, 296] on span "Plant Labels" at bounding box center [475, 297] width 63 height 13
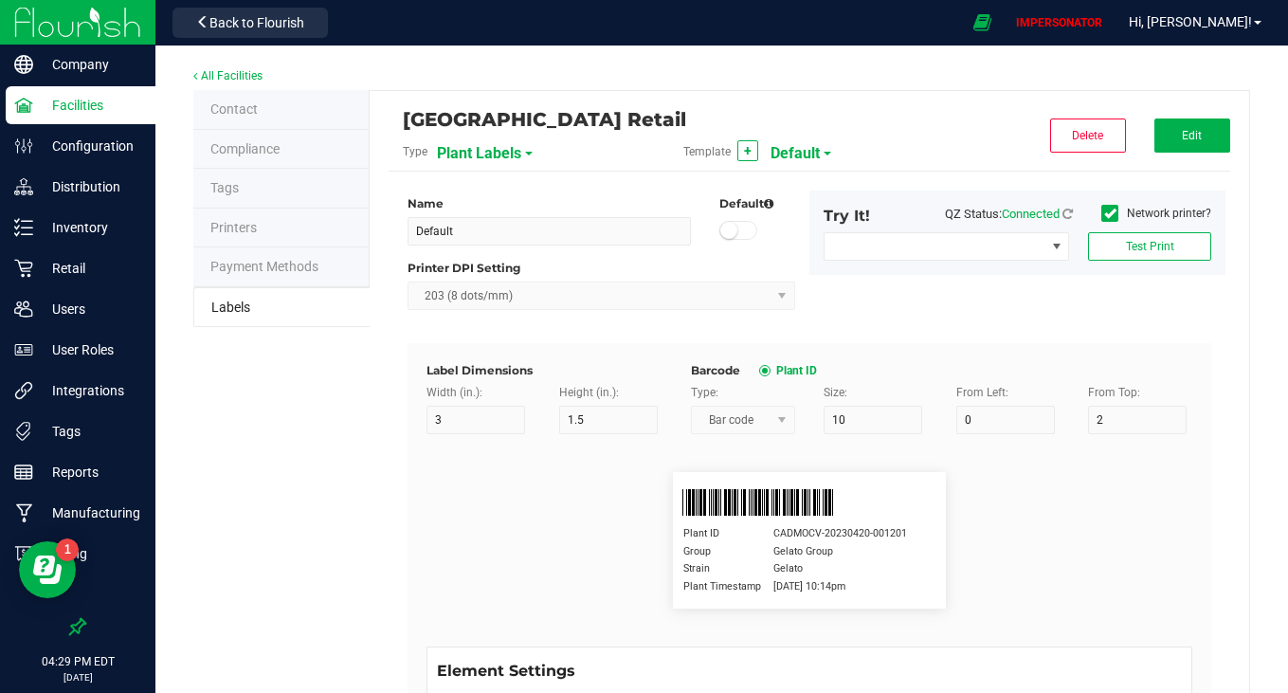
click at [803, 146] on span "Default" at bounding box center [794, 153] width 49 height 32
click at [506, 154] on span "Plant Labels" at bounding box center [479, 153] width 84 height 32
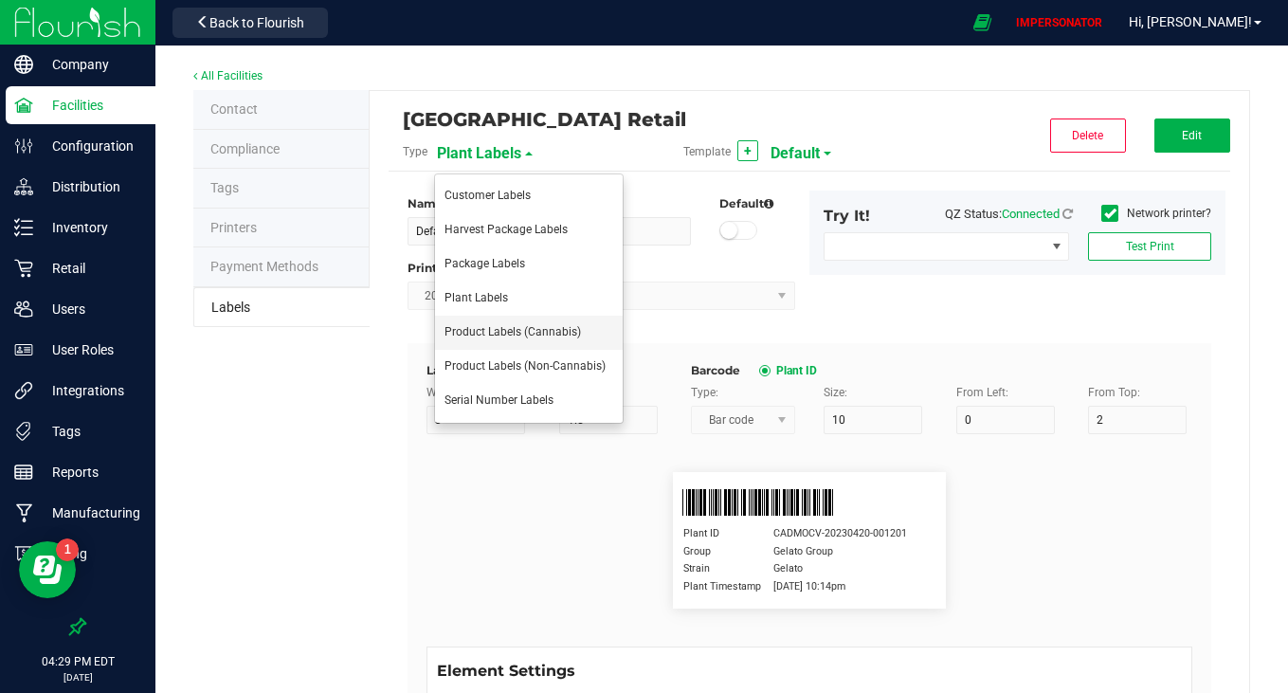
click at [484, 333] on span "Product Labels (Cannabis)" at bounding box center [512, 331] width 136 height 13
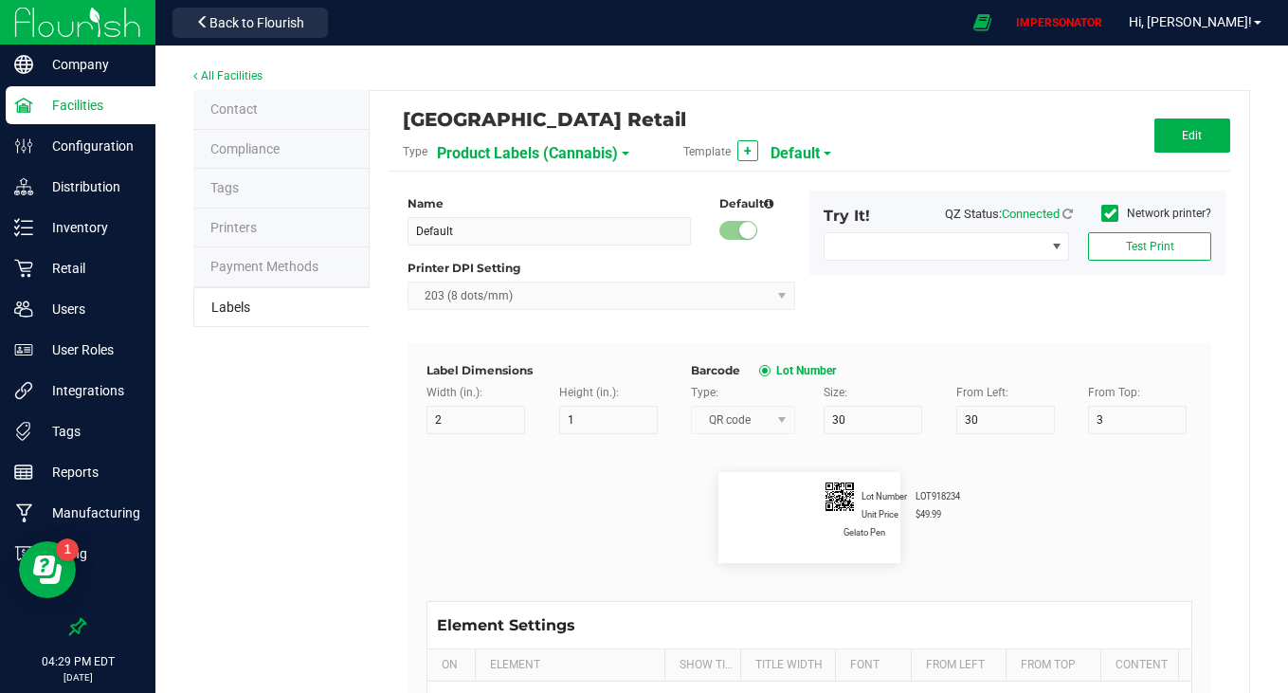
click at [786, 146] on span "Default" at bounding box center [794, 153] width 49 height 32
click at [570, 153] on span "Product Labels (Cannabis)" at bounding box center [527, 153] width 181 height 32
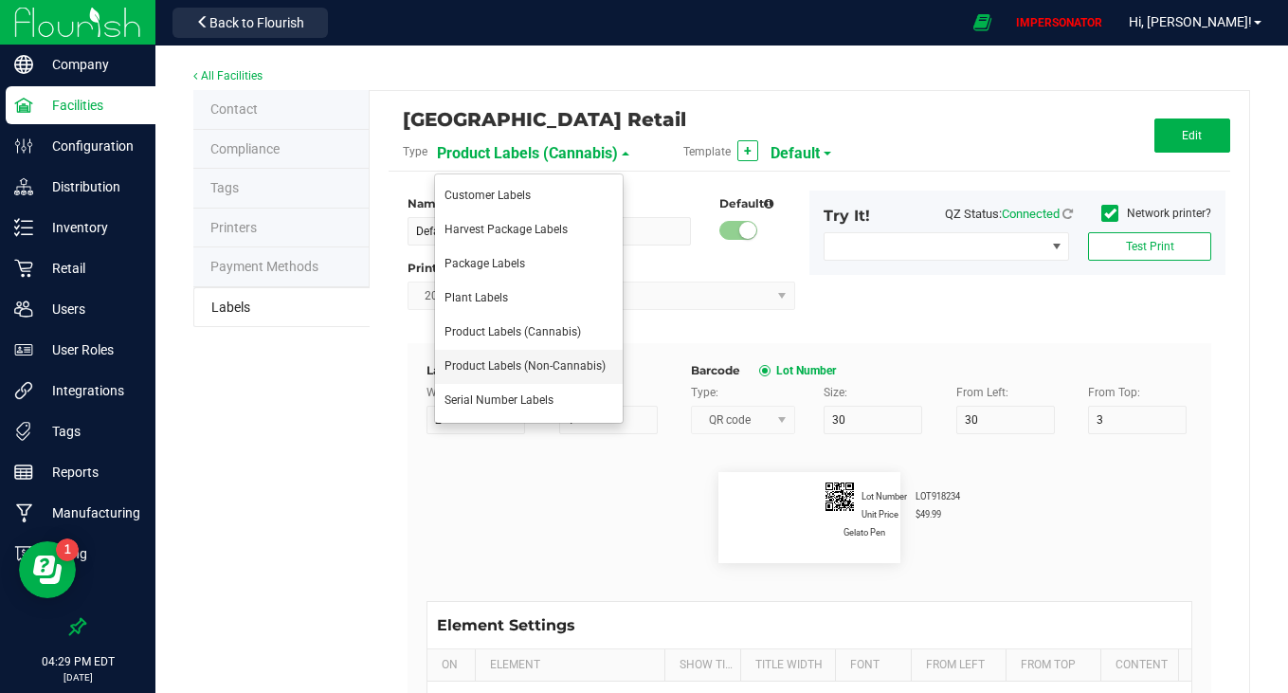
click at [493, 361] on span "Product Labels (Non-Cannabis)" at bounding box center [524, 365] width 161 height 13
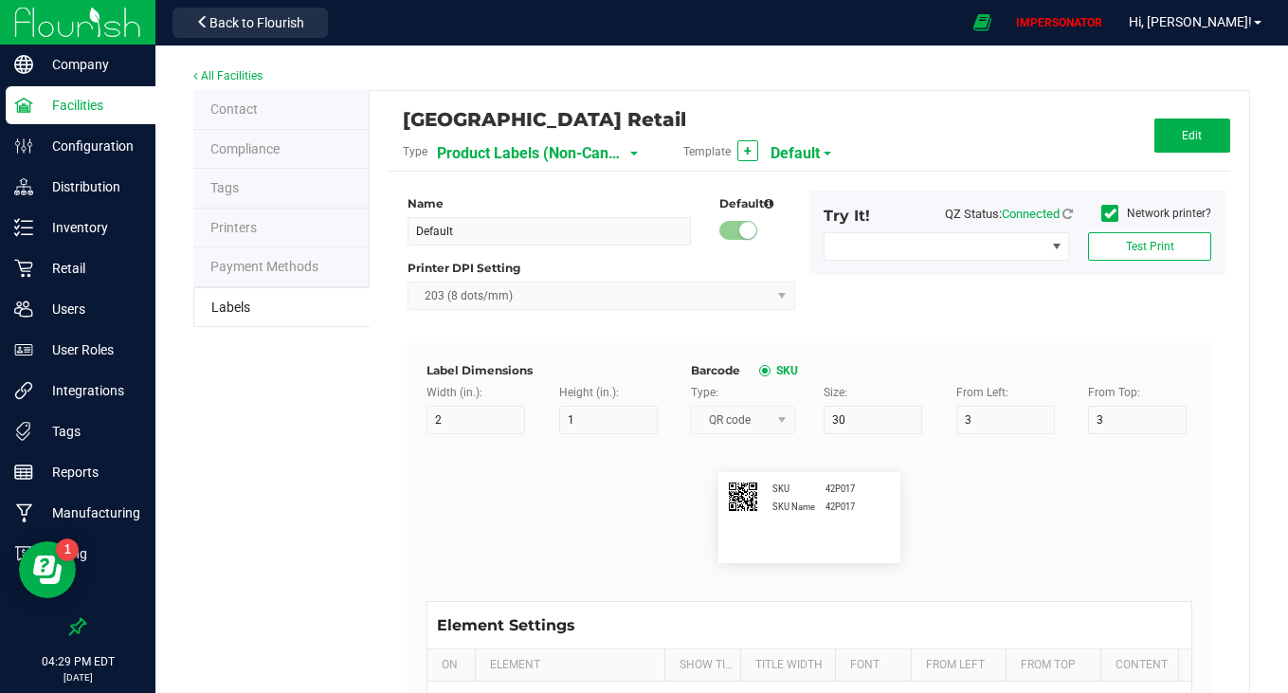
click at [803, 150] on span "Default" at bounding box center [794, 153] width 49 height 32
click at [529, 157] on span "Product Labels (Non-Cannabis)" at bounding box center [531, 153] width 189 height 32
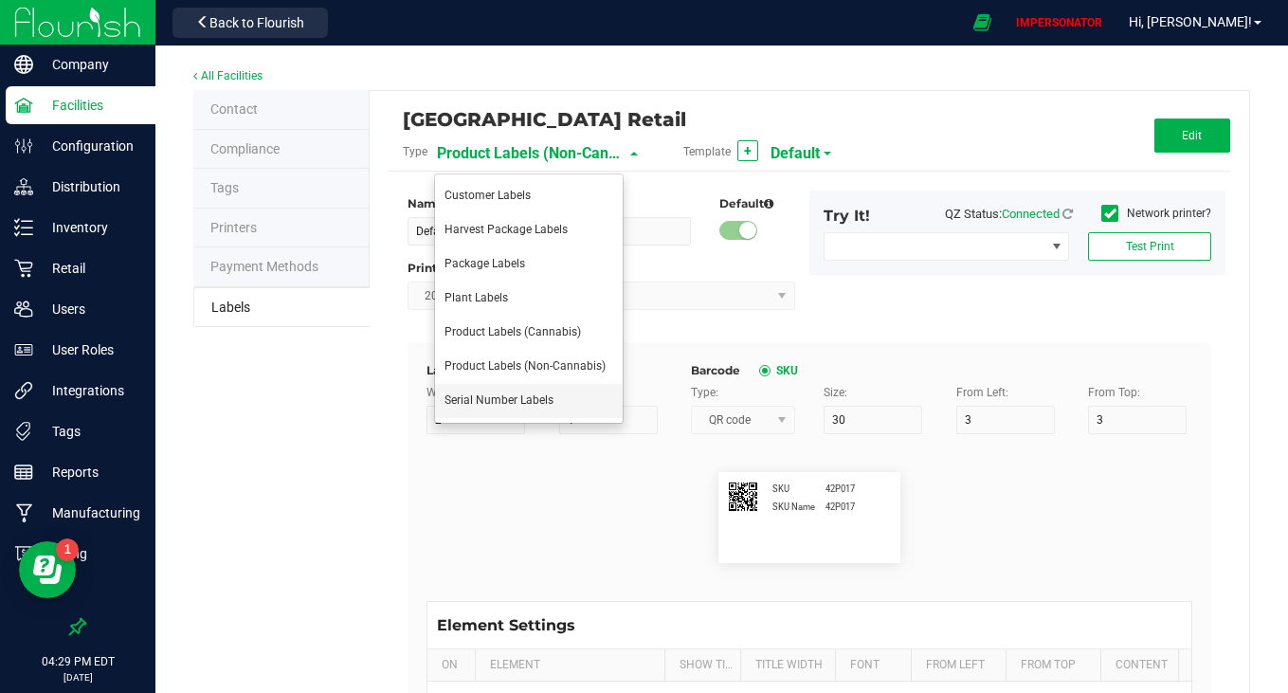
click at [522, 402] on span "Serial Number Labels" at bounding box center [498, 399] width 109 height 13
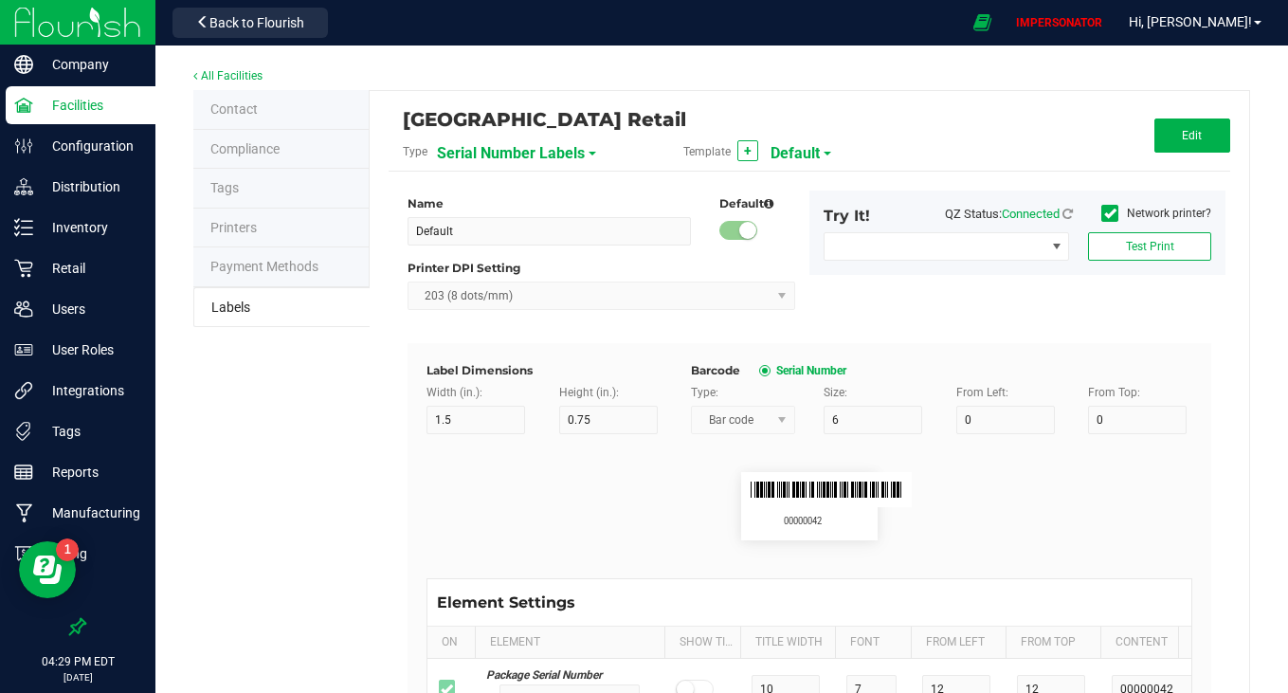
click at [820, 154] on div "Template + Default" at bounding box center [809, 151] width 280 height 32
click at [795, 155] on span "Default" at bounding box center [794, 153] width 49 height 32
click at [232, 75] on link "All Facilities" at bounding box center [227, 75] width 69 height 13
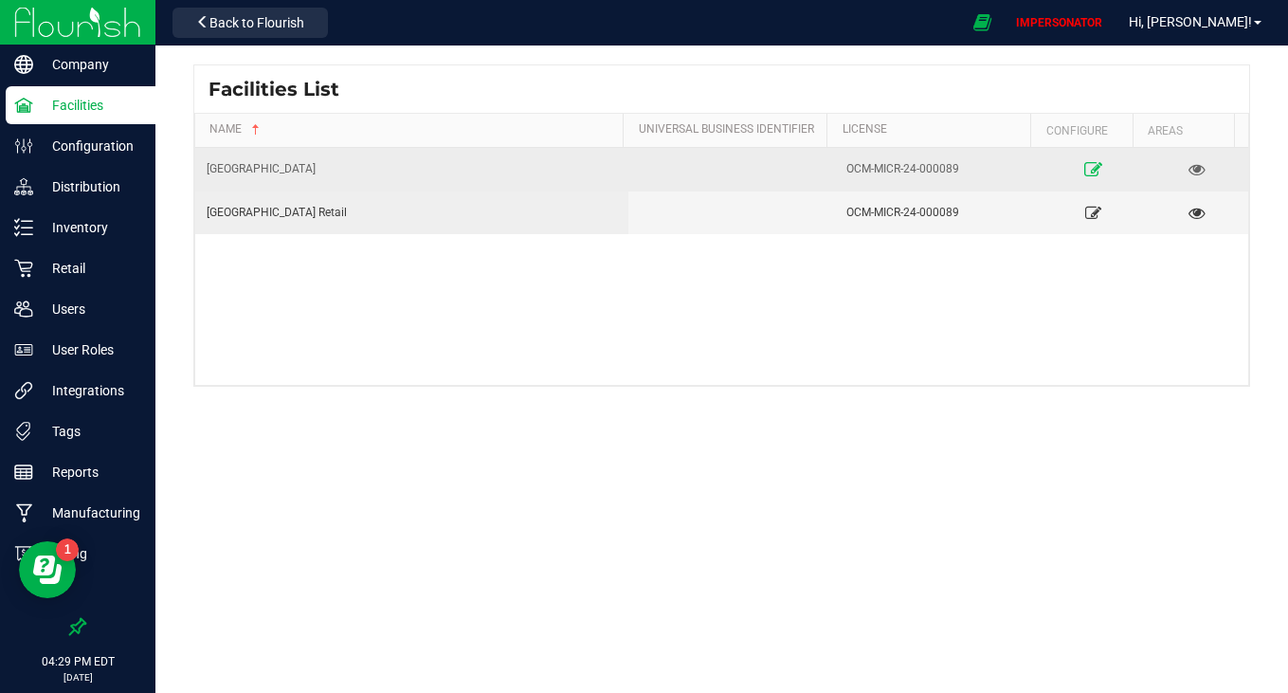
click at [1087, 171] on icon at bounding box center [1093, 168] width 18 height 13
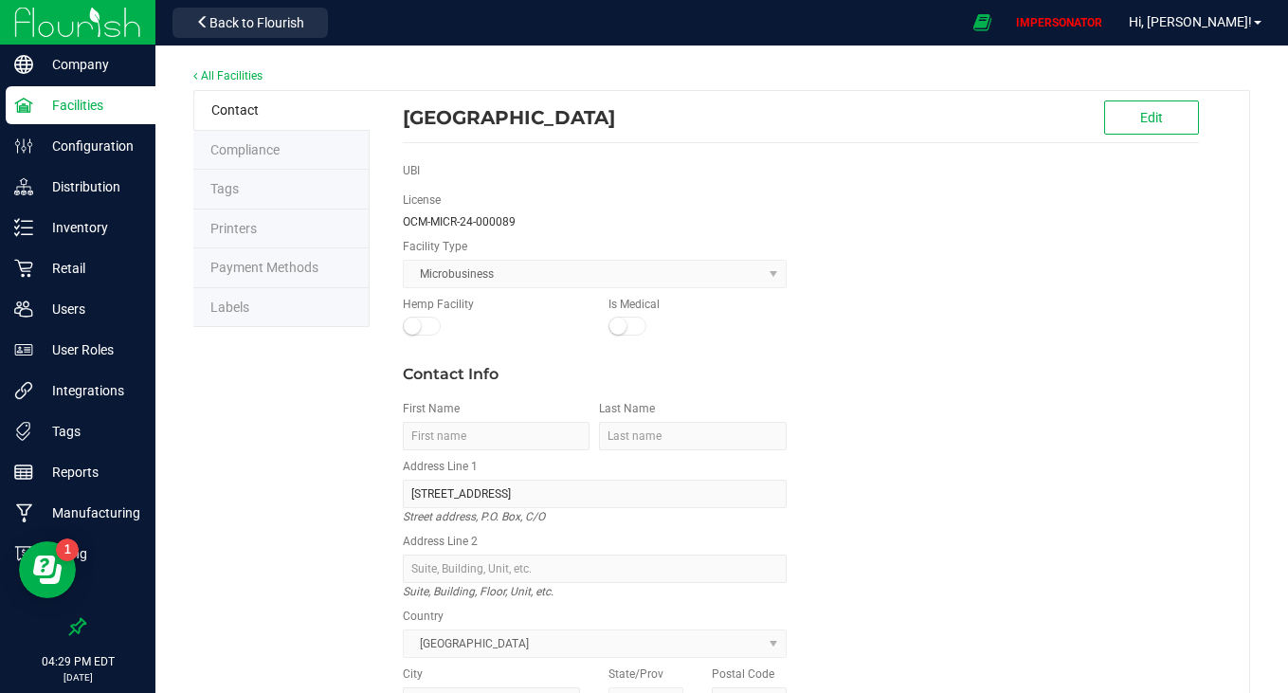
click at [233, 299] on span "Labels" at bounding box center [229, 306] width 39 height 15
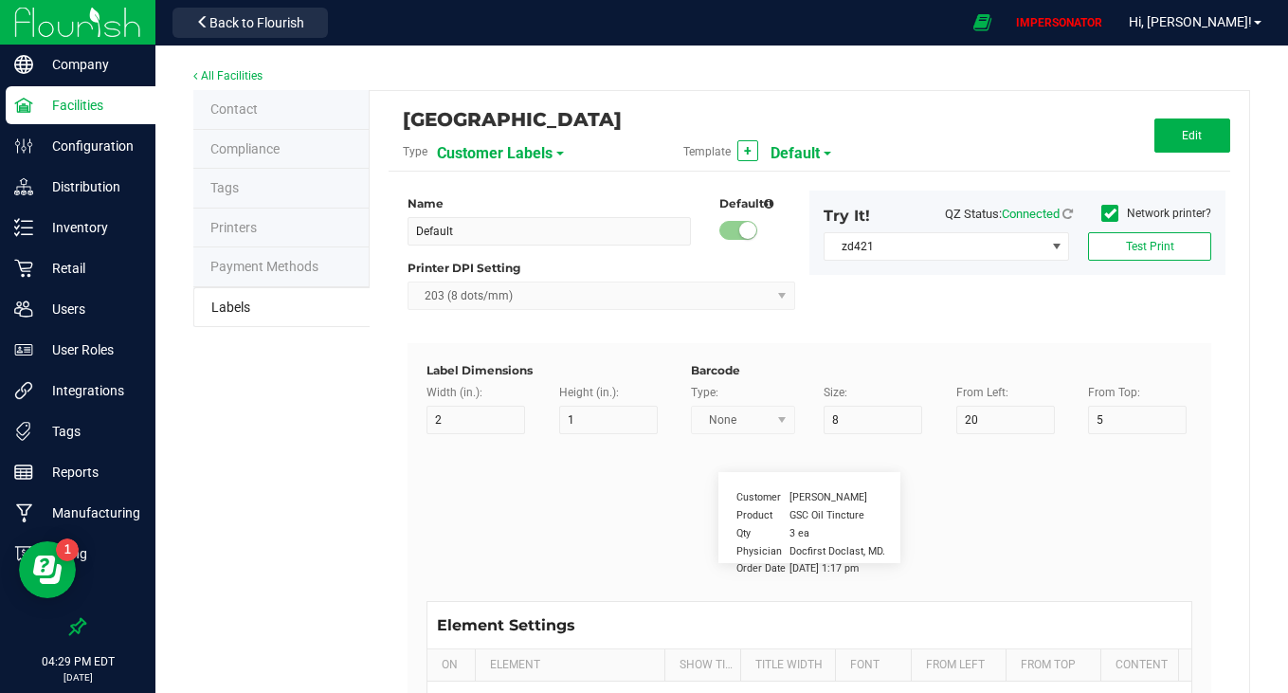
click at [779, 161] on span "Default" at bounding box center [794, 153] width 49 height 32
click at [495, 146] on span "Customer Labels" at bounding box center [495, 153] width 116 height 32
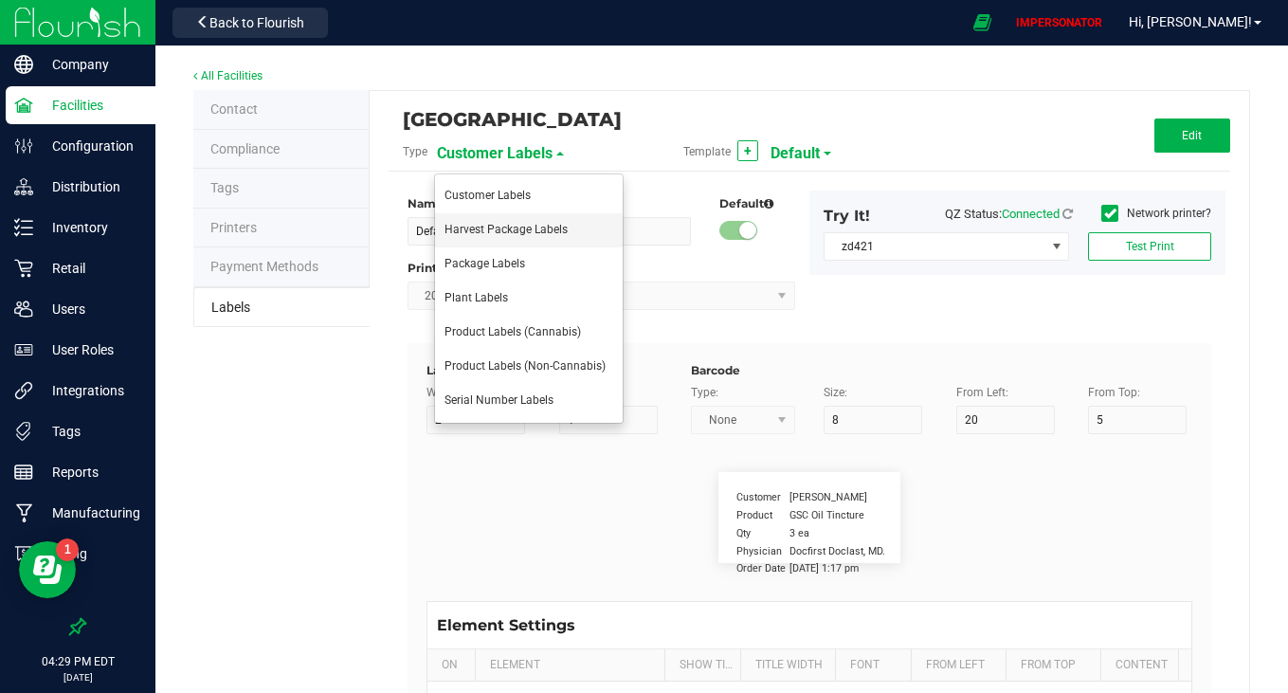
click at [477, 225] on span "Harvest Package Labels" at bounding box center [505, 229] width 123 height 13
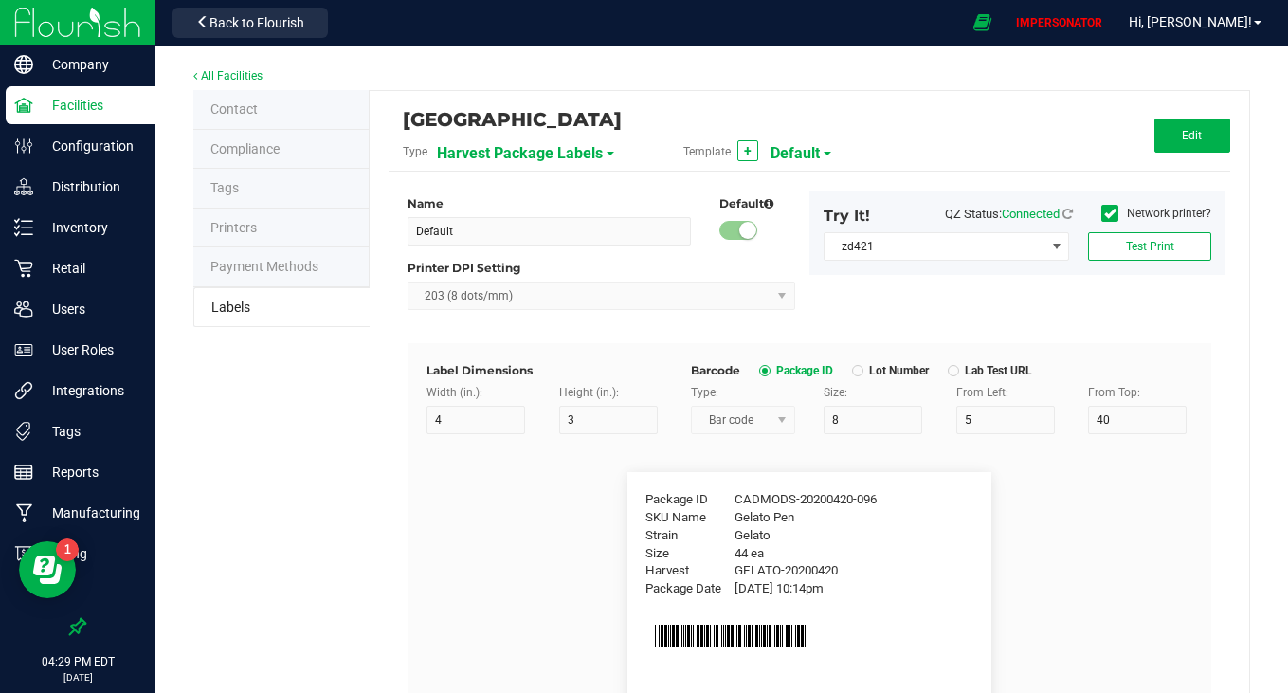
click at [780, 144] on span "Default" at bounding box center [794, 153] width 49 height 32
click at [539, 153] on span "Harvest Package Labels" at bounding box center [520, 153] width 166 height 32
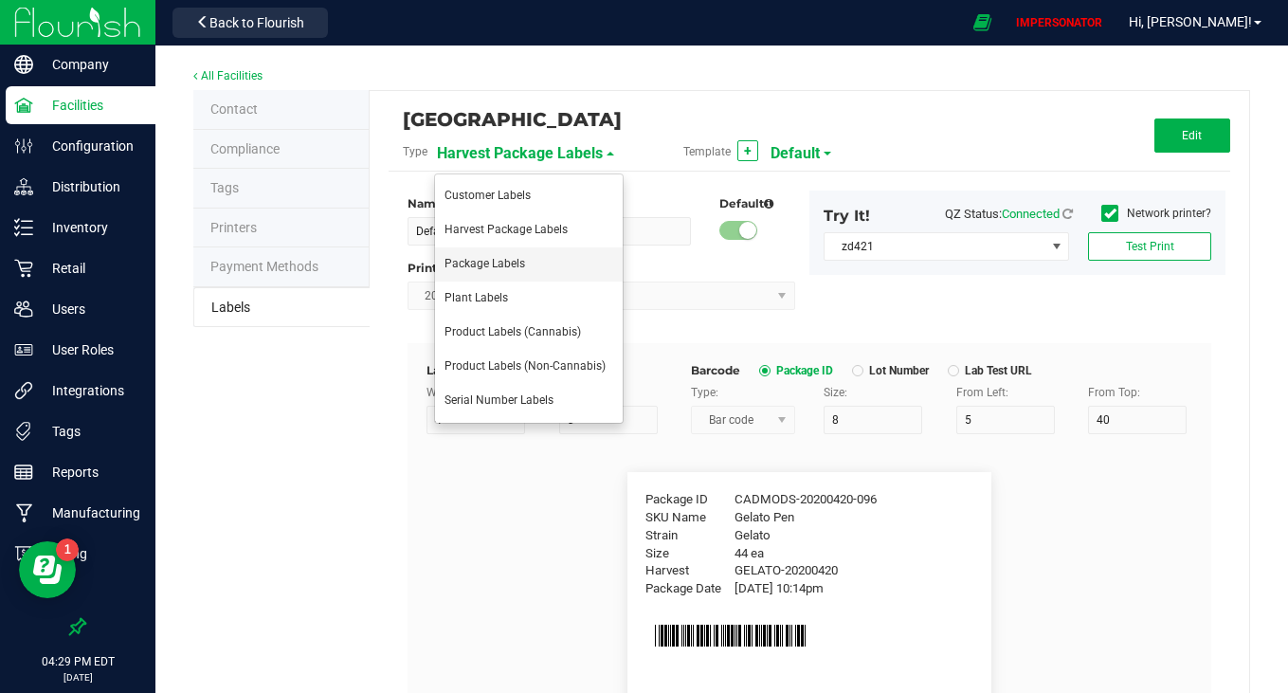
click at [492, 260] on span "Package Labels" at bounding box center [484, 263] width 81 height 13
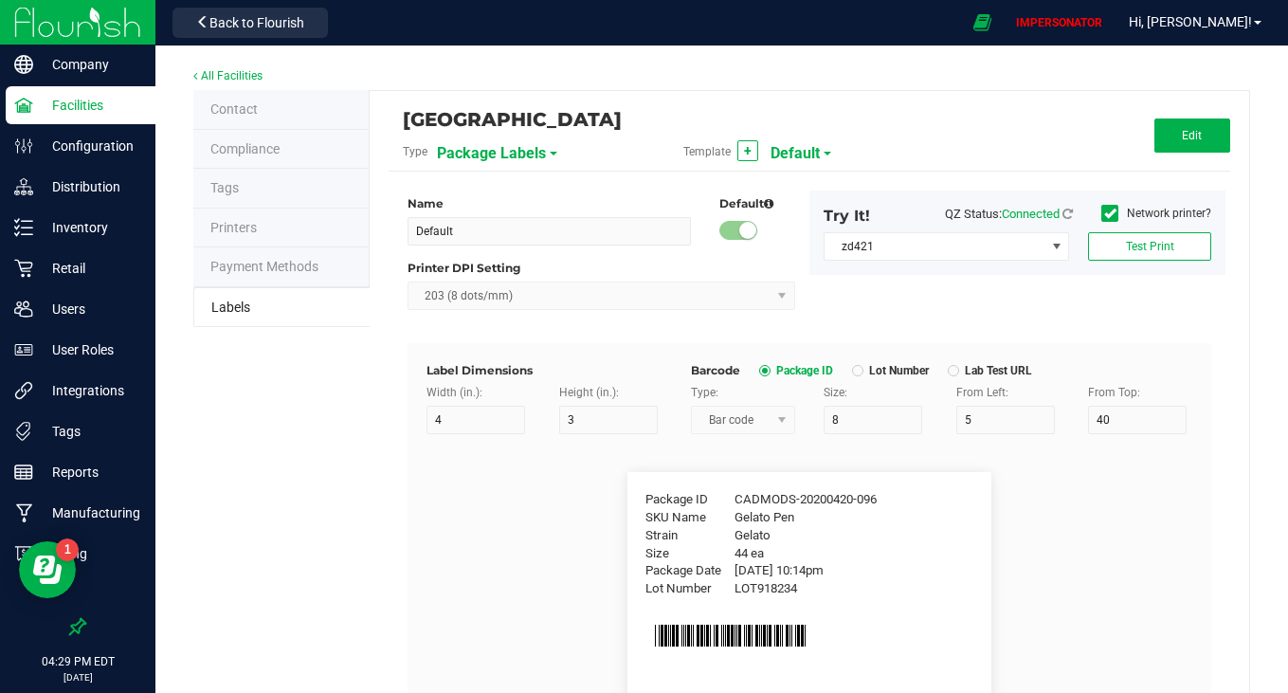
click at [806, 151] on span "Default" at bounding box center [794, 153] width 49 height 32
click at [451, 148] on span "Package Labels" at bounding box center [491, 153] width 109 height 32
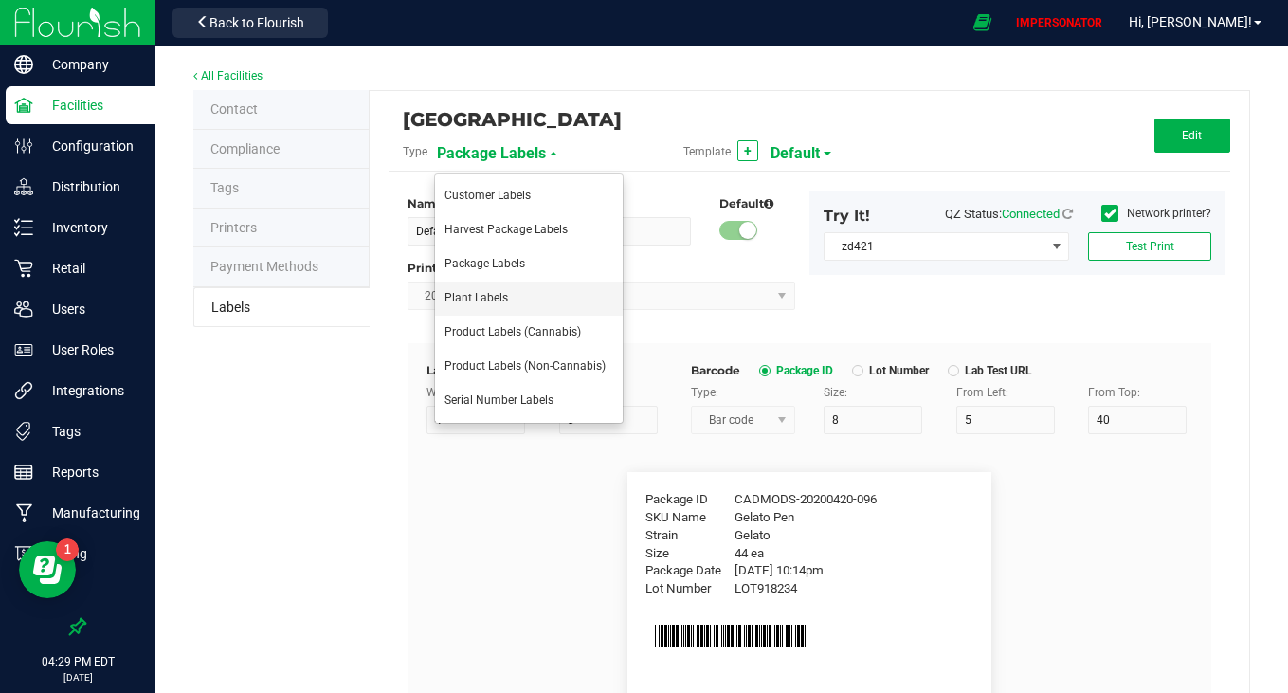
click at [458, 290] on li "Plant Labels" at bounding box center [529, 298] width 188 height 34
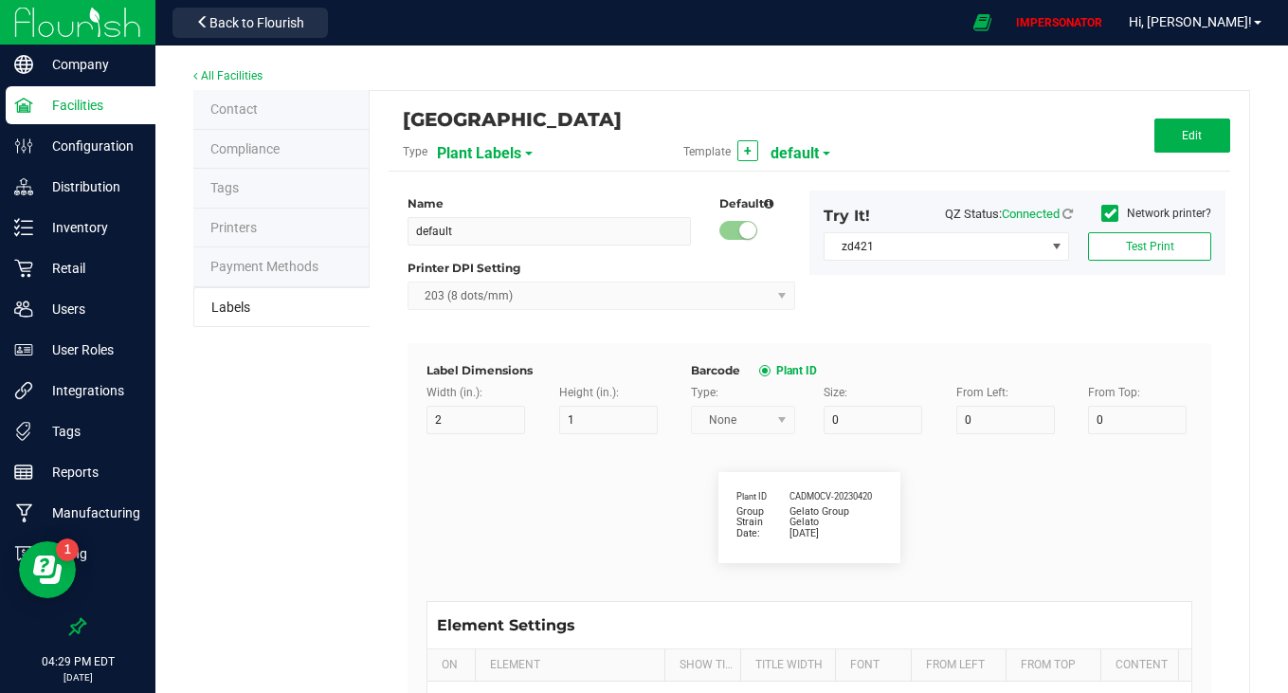
click at [783, 153] on span "default" at bounding box center [794, 153] width 48 height 32
click at [465, 150] on span "Plant Labels" at bounding box center [479, 153] width 84 height 32
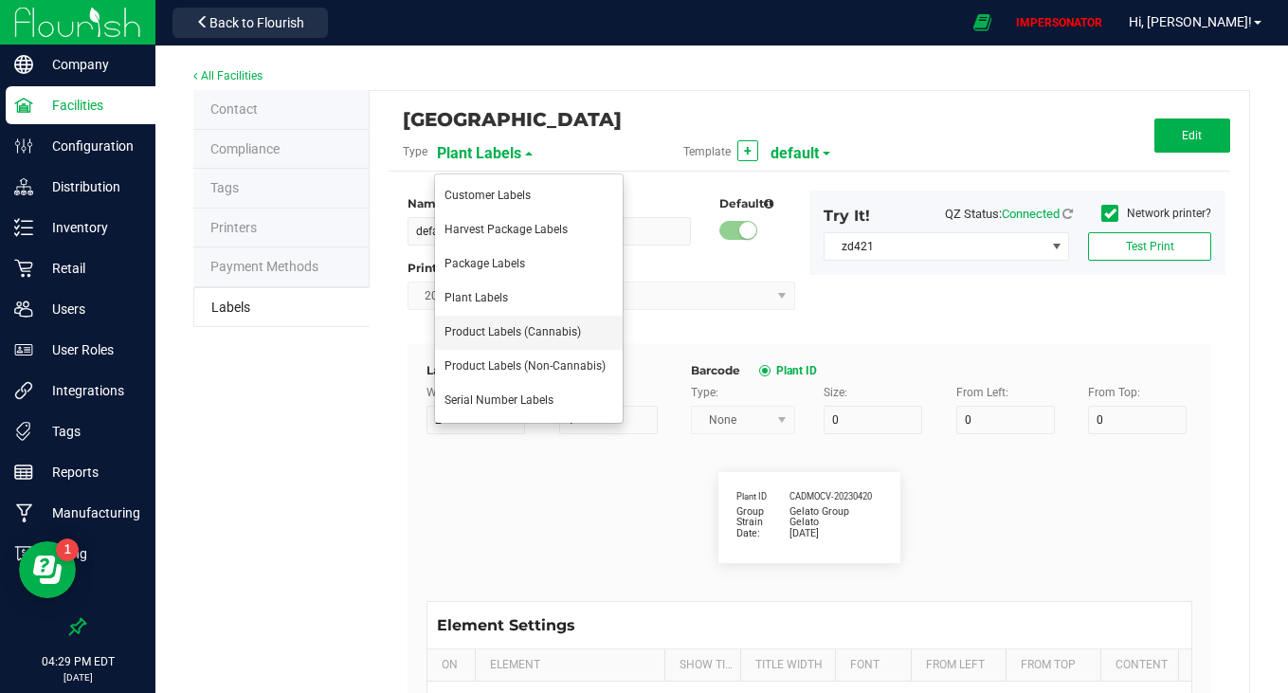
click at [478, 333] on span "Product Labels (Cannabis)" at bounding box center [512, 331] width 136 height 13
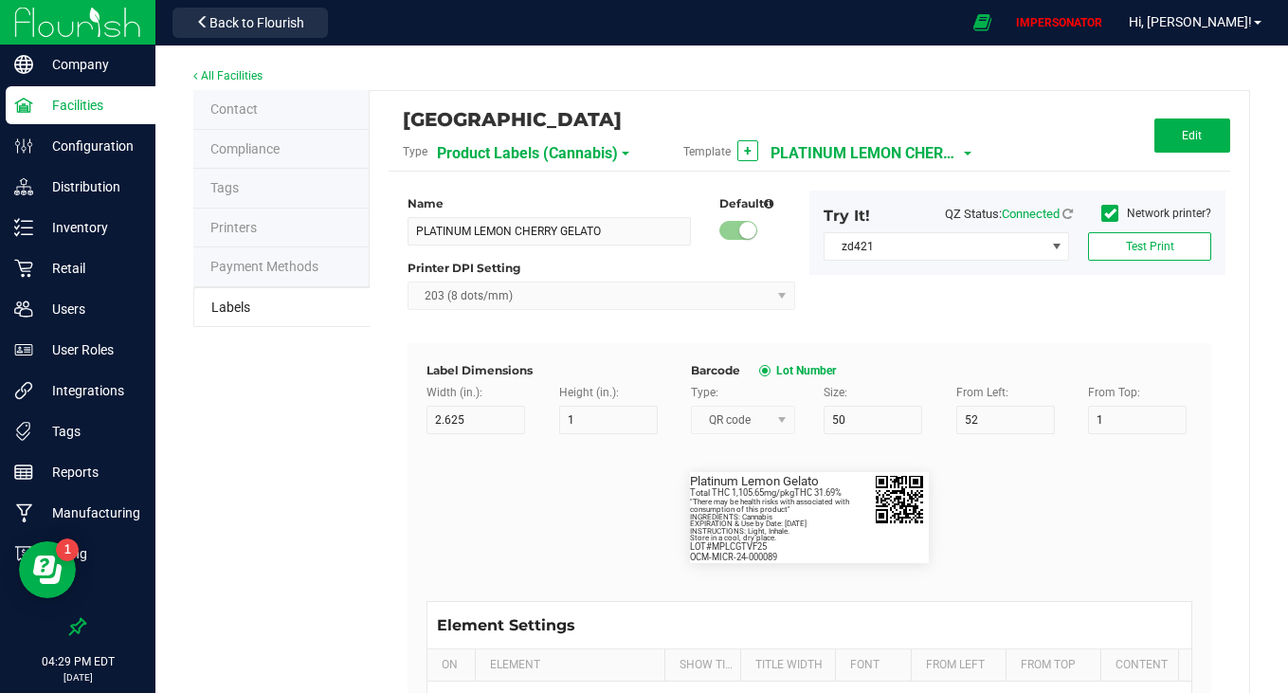
click at [819, 138] on span "PLATINUM LEMON CHERRY GELATO" at bounding box center [864, 153] width 189 height 32
click at [811, 150] on span "PLATINUM LEMON CHERRY GELATO" at bounding box center [864, 153] width 189 height 32
